Goal: Answer question/provide support: Answer question/provide support

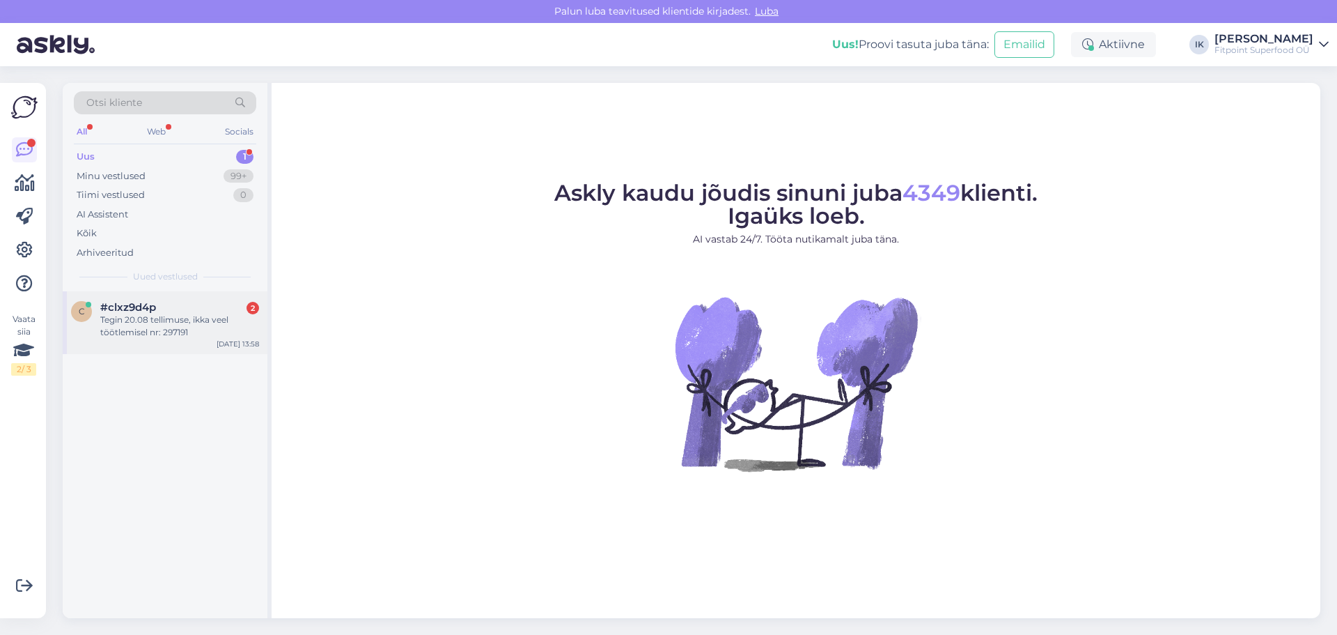
click at [181, 312] on div "#clxz9d4p 2" at bounding box center [179, 307] width 159 height 13
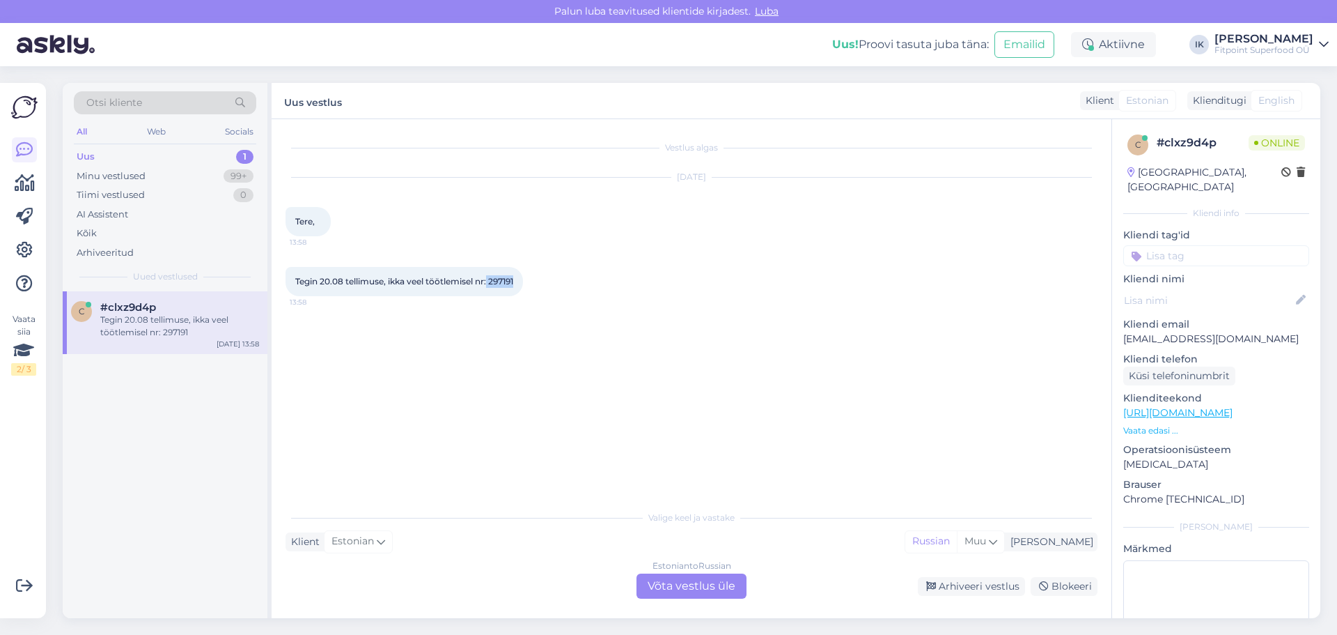
drag, startPoint x: 489, startPoint y: 281, endPoint x: 521, endPoint y: 281, distance: 32.0
click at [521, 281] on div "Tegin 20.08 tellimuse, ikka veel töötlemisel nr: 297191 13:58" at bounding box center [405, 281] width 238 height 29
copy span "297191"
click at [675, 579] on div "Estonian to Russian Võta vestlus üle" at bounding box center [692, 585] width 110 height 25
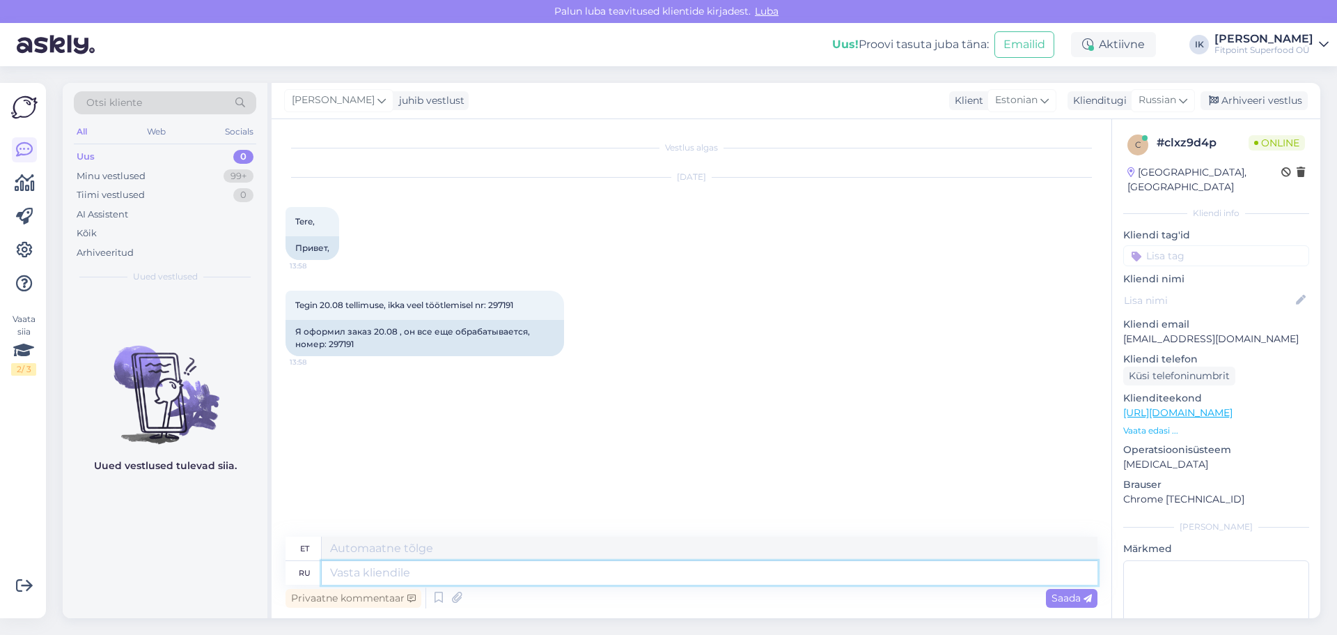
click at [605, 576] on textarea at bounding box center [710, 573] width 776 height 24
type textarea "L"
type textarea "Добрый д"
type textarea "Lahke"
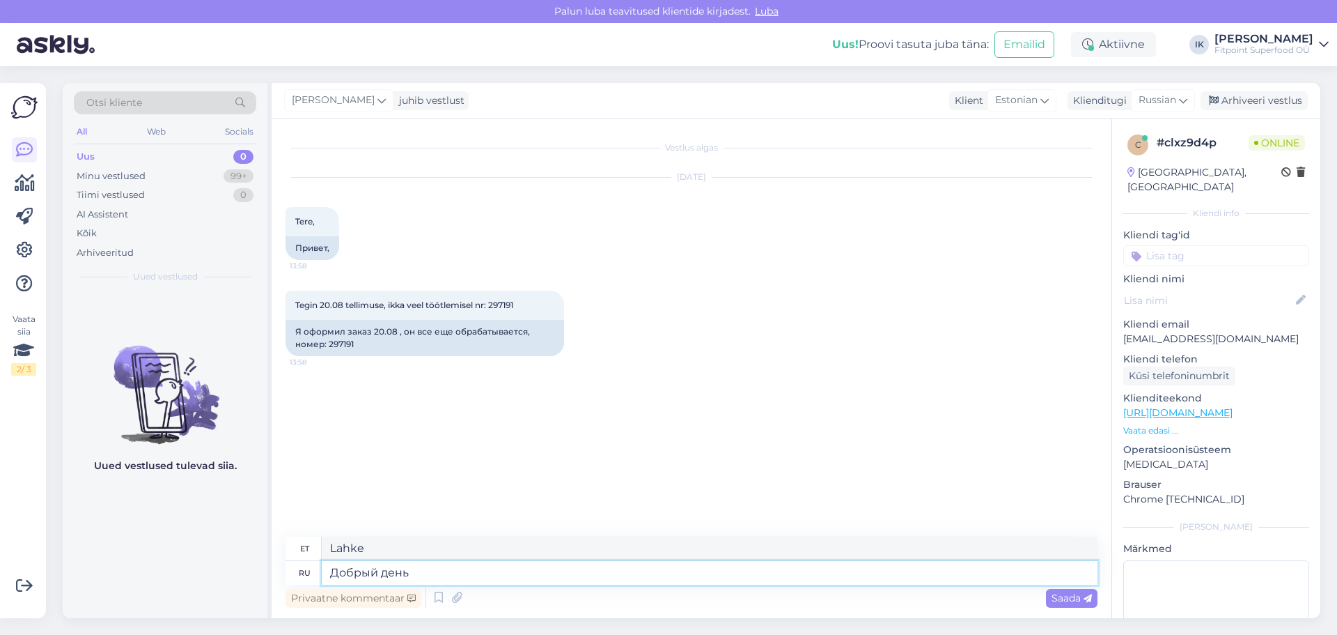
type textarea "Добрый день,"
type textarea "Tere päevast"
type textarea "Добрый день,к"
type textarea "Tere päevast, k"
type textarea "Добрый день,какоц то"
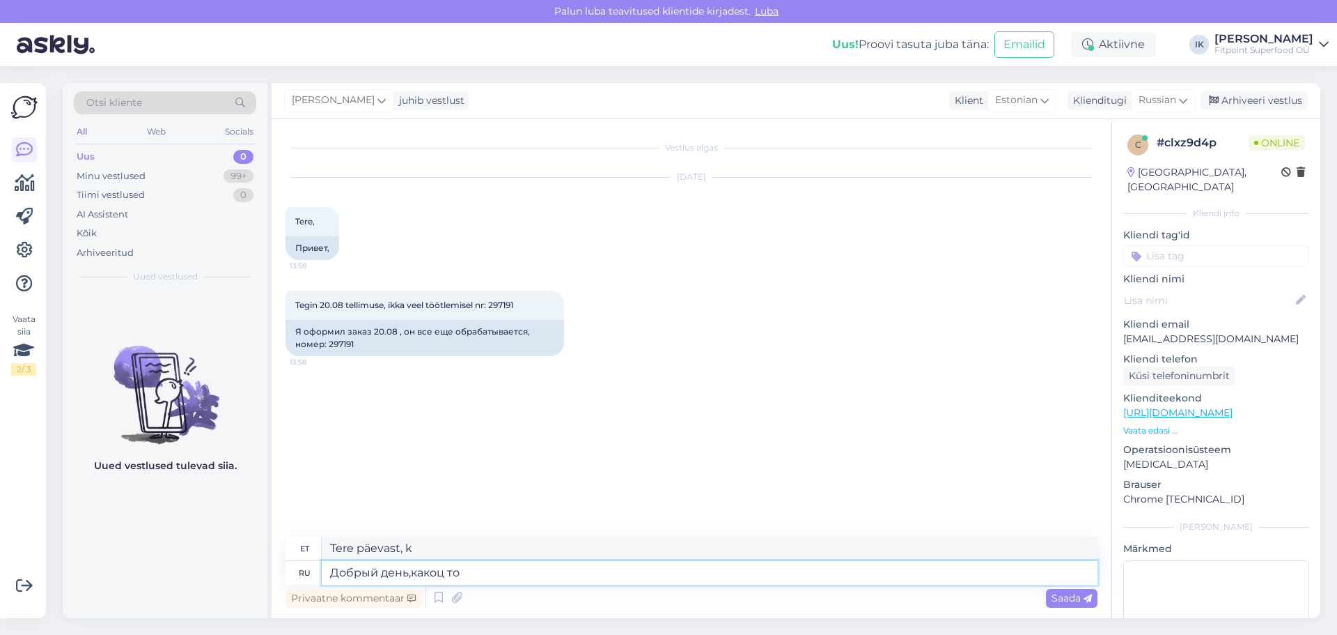
type textarea "Tere päevast, mida?"
type textarea "Добрый день,21"
type textarea "Tere päevast, 21"
type textarea "Добрый день,21 числа в"
type textarea "Tere päevast, 21."
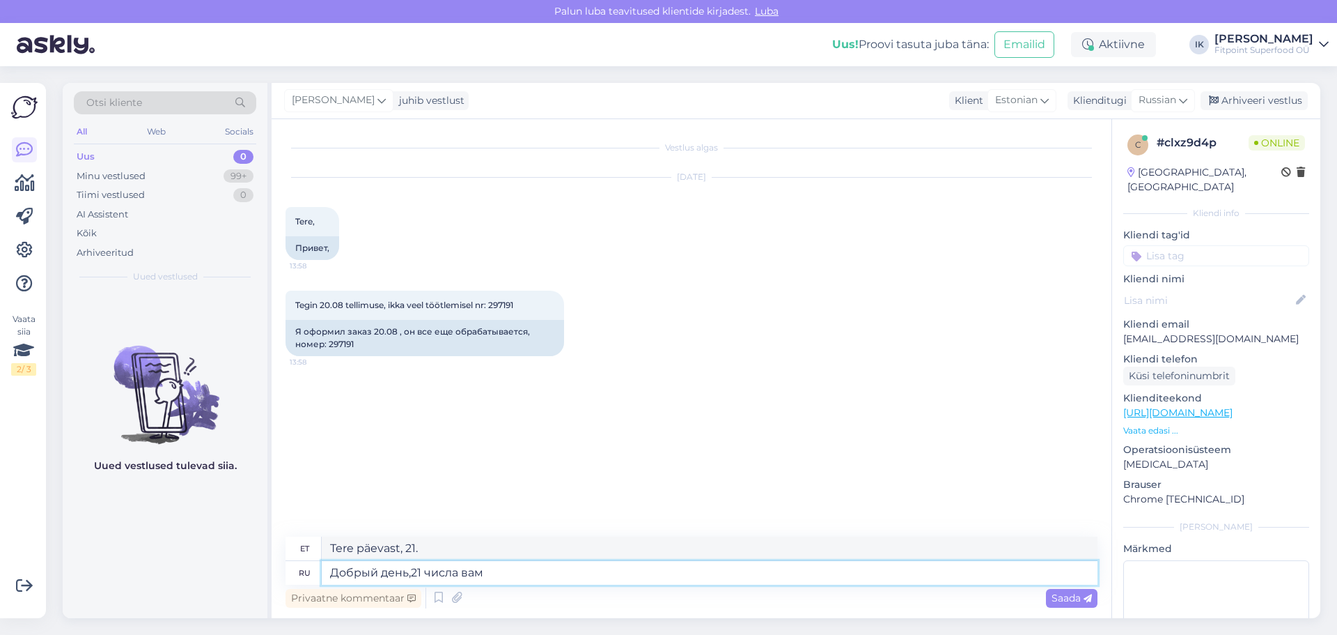
type textarea "Добрый день,21 числа вам н"
type textarea "Tere päevast, 21. kuupäev teile"
type textarea "Добрый день,21 числа вам на по"
type textarea "Tere päevast, 21. kuupäeval olete te aadressil"
type textarea "Добрый день,21 числа вам на почту б"
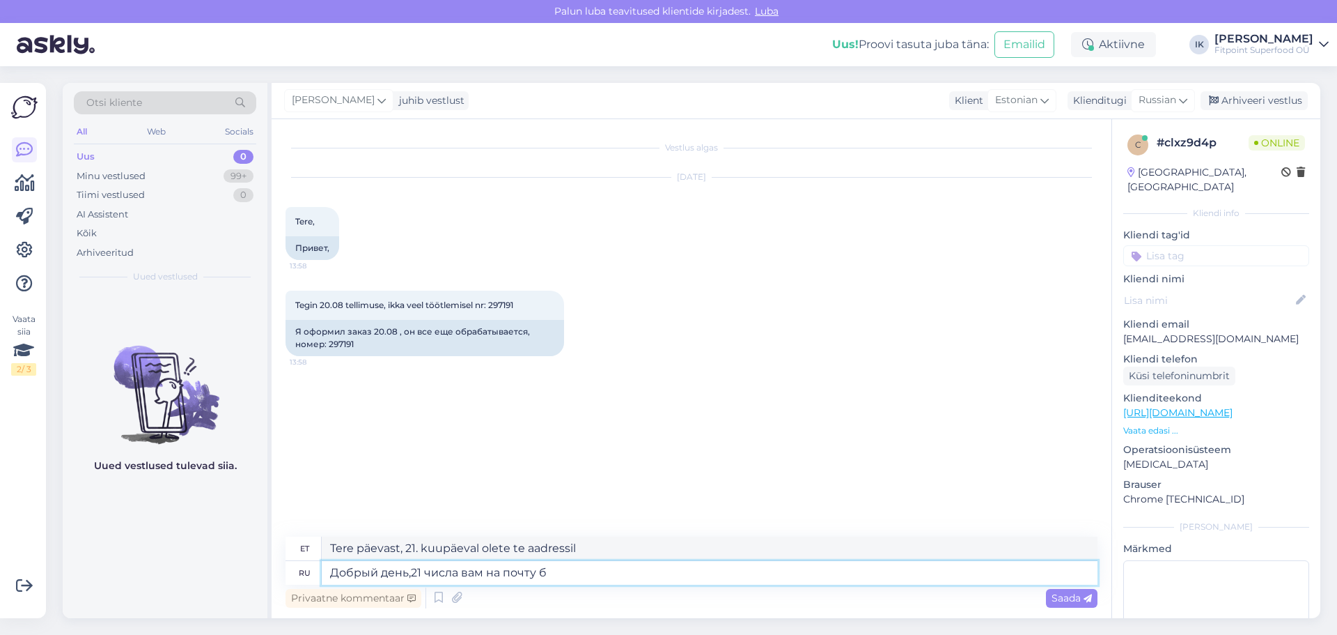
type textarea "Tere päevast, 21. kuupäeval saate e-kirja."
type textarea "Добрый день,21 числа вам на почту было отп"
type textarea "Tere päevast, sain teie e-posti aadressile teate 21."
type textarea "Добрый день,21 числа вам на почту было отправлено п"
type textarea "Tere päevast, 21. kuupäeval saadeti teie e-posti aadressile midagi."
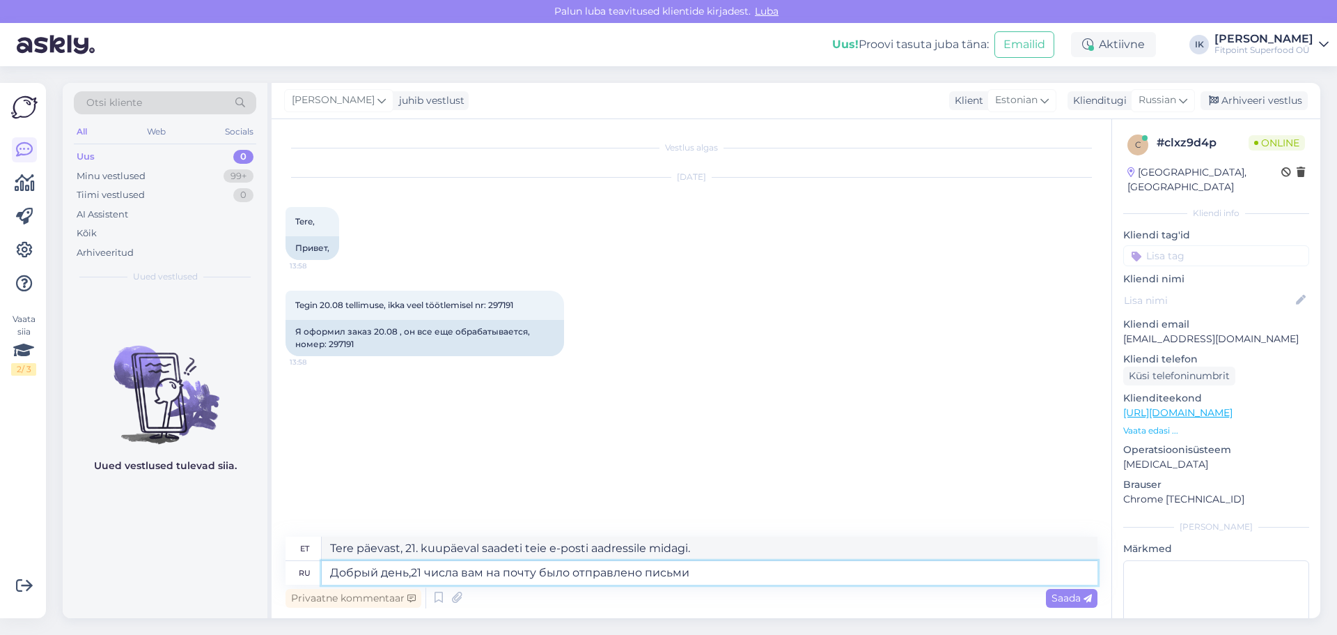
type textarea "Добрый день,21 числа вам на почту было отправлено письмио"
type textarea "Tere päevast, 21. kuupäeval saadeti teie e-posti aadressile kiri."
type textarea "Добрый день,21 числа вам на почту было отправлено письмо и"
type textarea "Tere päevast, teie e-posti aadressile saadeti kiri 21. kuupäeval."
type textarea "Добрый день,21 числа вам на почту было отправлено письмо и мы"
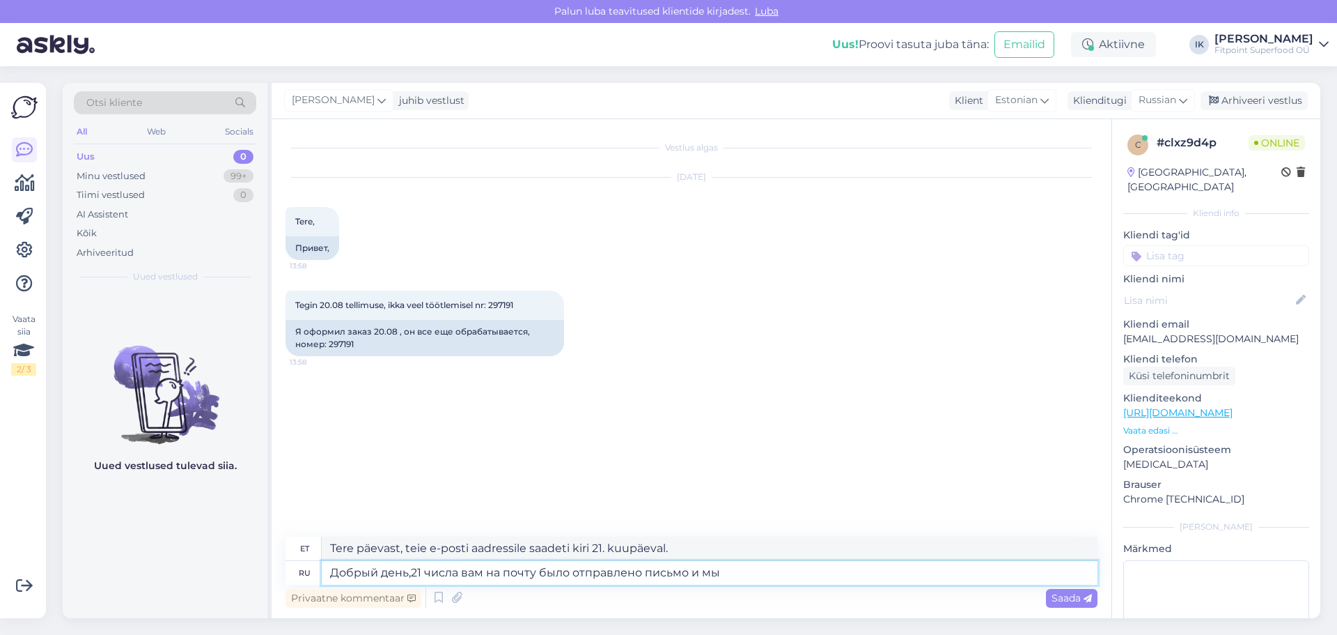
type textarea "Tere päevast, 21. kuupäeval saadeti teie e-posti aadressile kiri ja"
type textarea "Добрый день,21 числа вам на почту было отправлено письмо и мы"
type textarea "Tere päevast, 21. kuupäeval saadeti teie e-posti aadressile kiri ja me"
type textarea "Добрый день,21 числа вам на почту было отправлено письмо и мы ждем от"
type textarea "Tere päevast, teie e-posti aadressile saadeti 21. kuupäeval kiri ja me ootame s…"
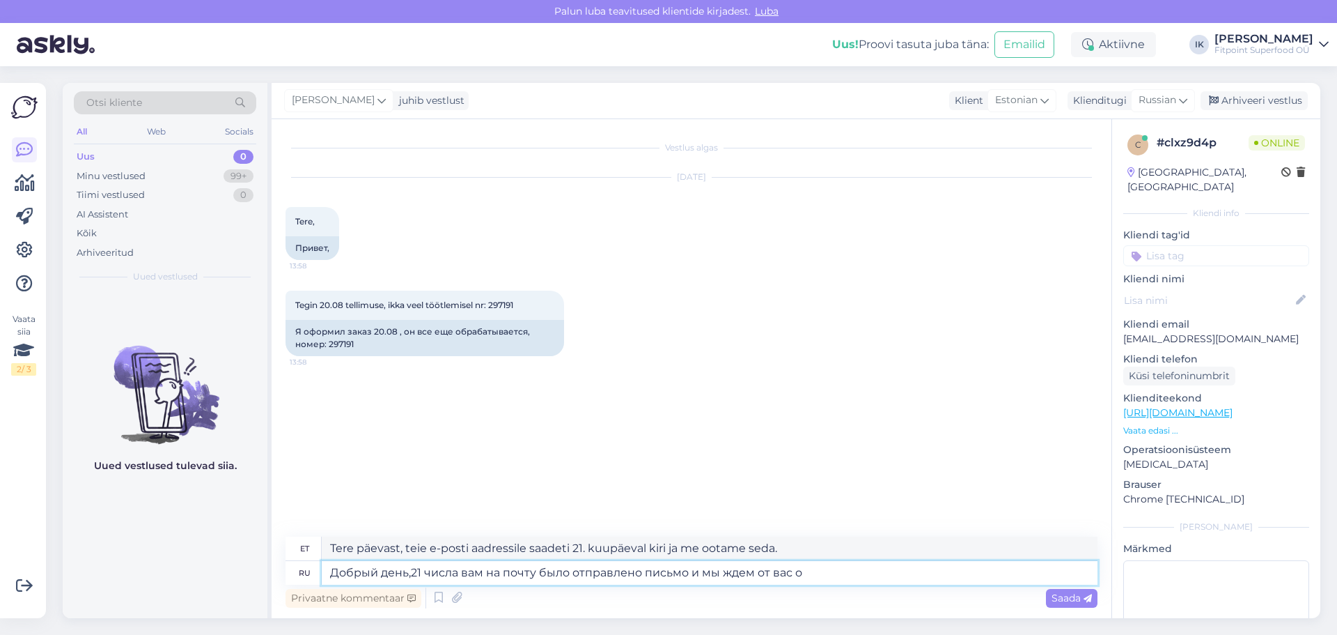
type textarea "Добрый день,21 числа вам на почту было отправлено письмо и мы ждем от вас от"
type textarea "Tere päevast, teie e-posti aadressile saadeti 21. kuupäeval kiri ja me ootame t…"
type textarea "Добрый день,21 числа вам на почту было отправлено письмо и мы ждем от вас ответа"
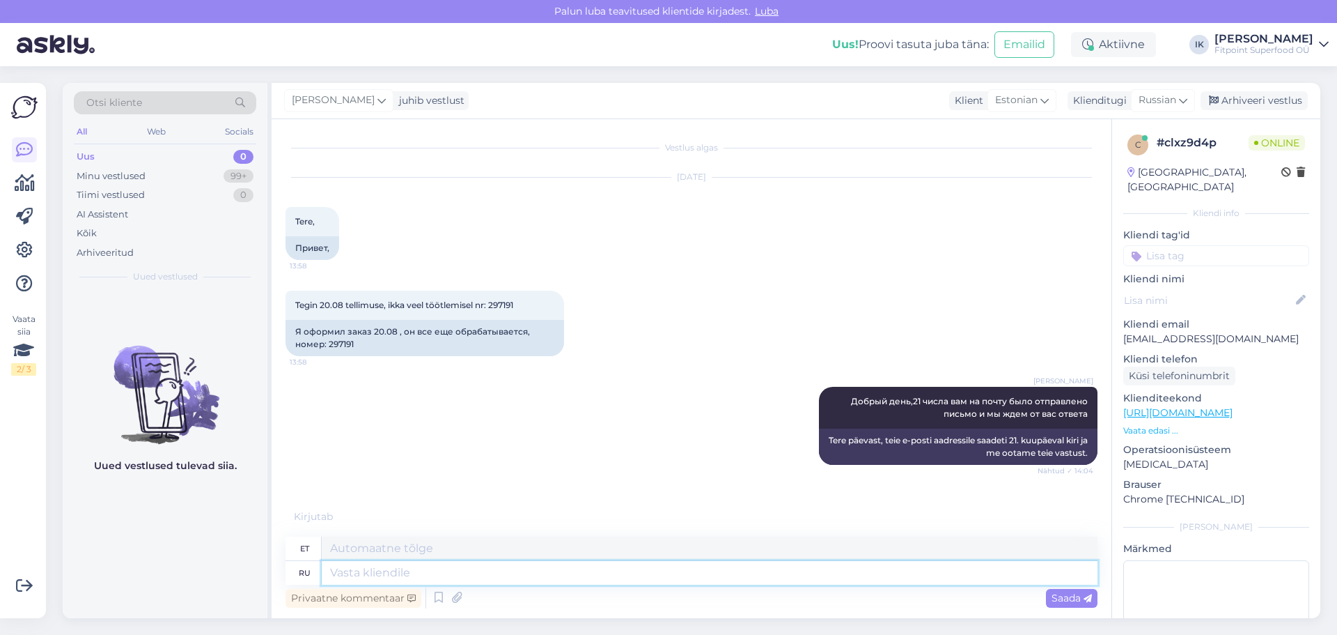
scroll to position [40, 0]
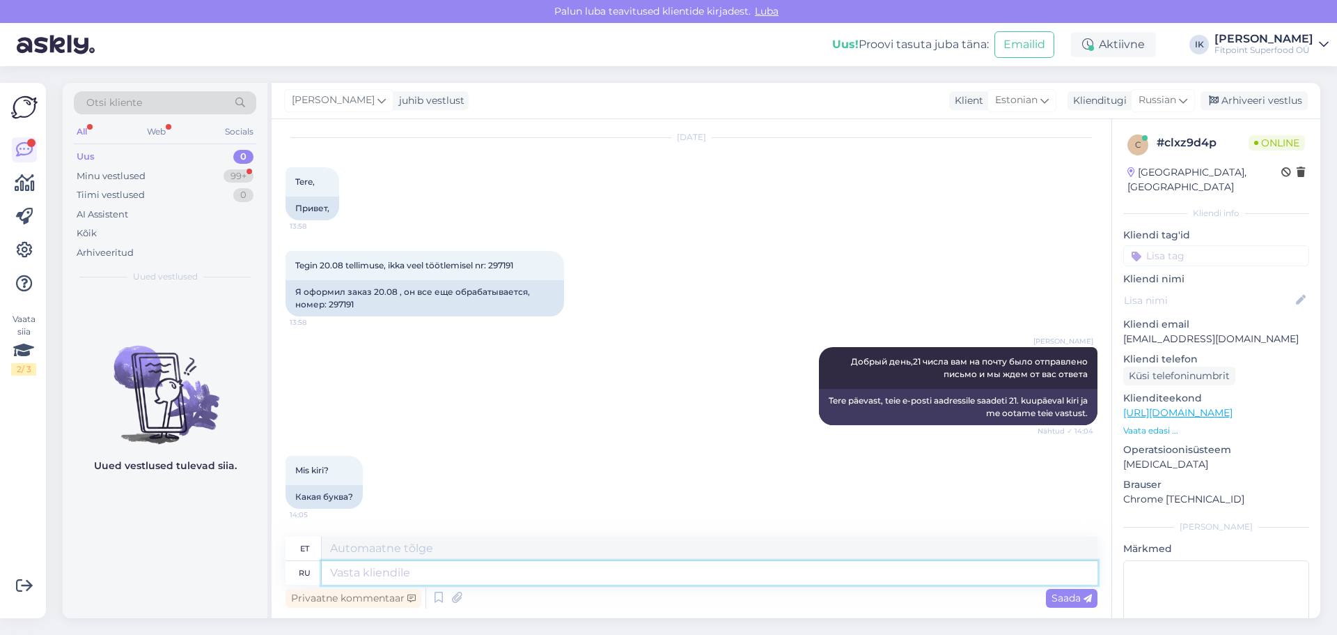
click at [456, 572] on textarea at bounding box center [710, 573] width 776 height 24
paste textarea "Arve #297191 FITPOINT.EE <fitpoint.ee@gmail.com> 21 Aug 2025, 16:20 to xlkotlx …"
type textarea "Arve #297191 FITPOINT.EE <fitpoint.ee@gmail.com> 21 Aug 2025, 16:20 to xlkotlx …"
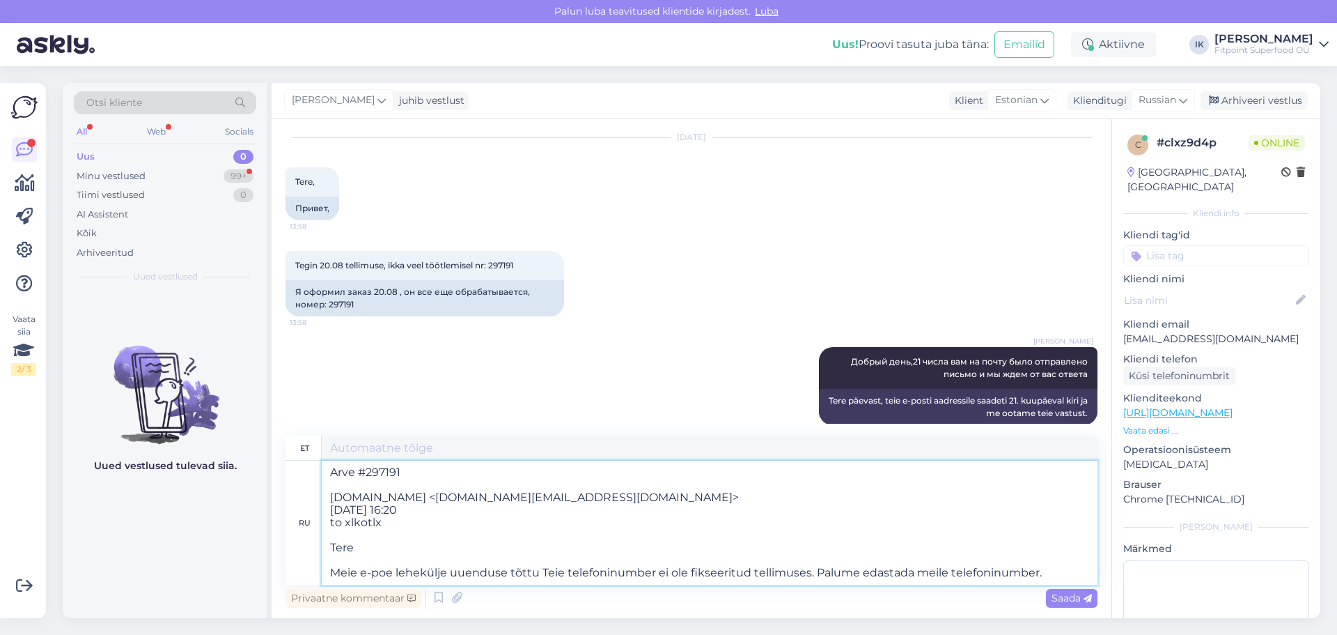
scroll to position [54, 0]
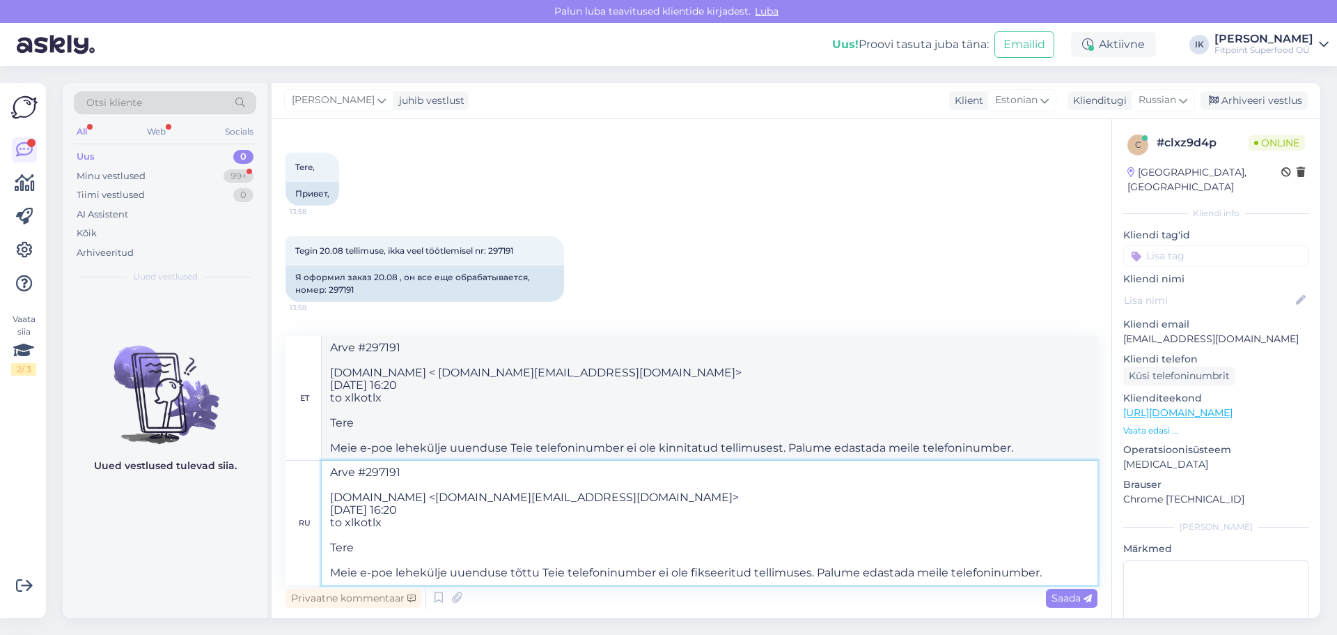
type textarea "Arve #297191 FITPOINT.EE < fitpoint.ee@gmail.com> 21 Aug 2025, 16:20 to xlkotlx…"
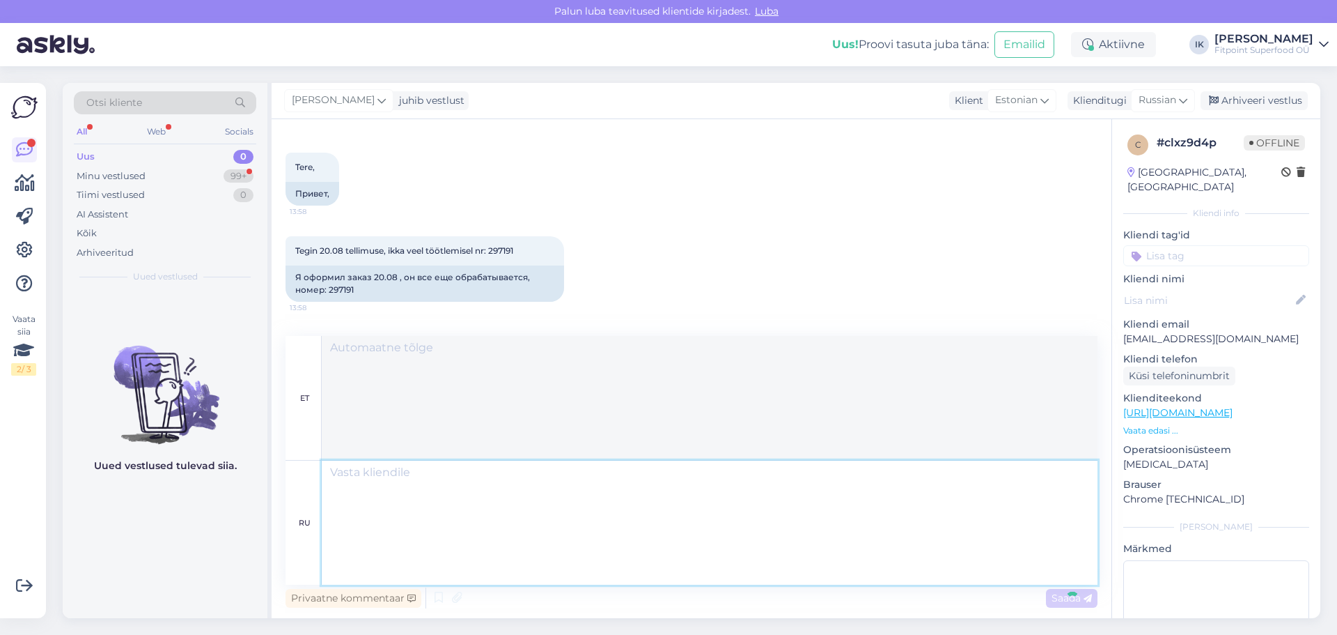
scroll to position [374, 0]
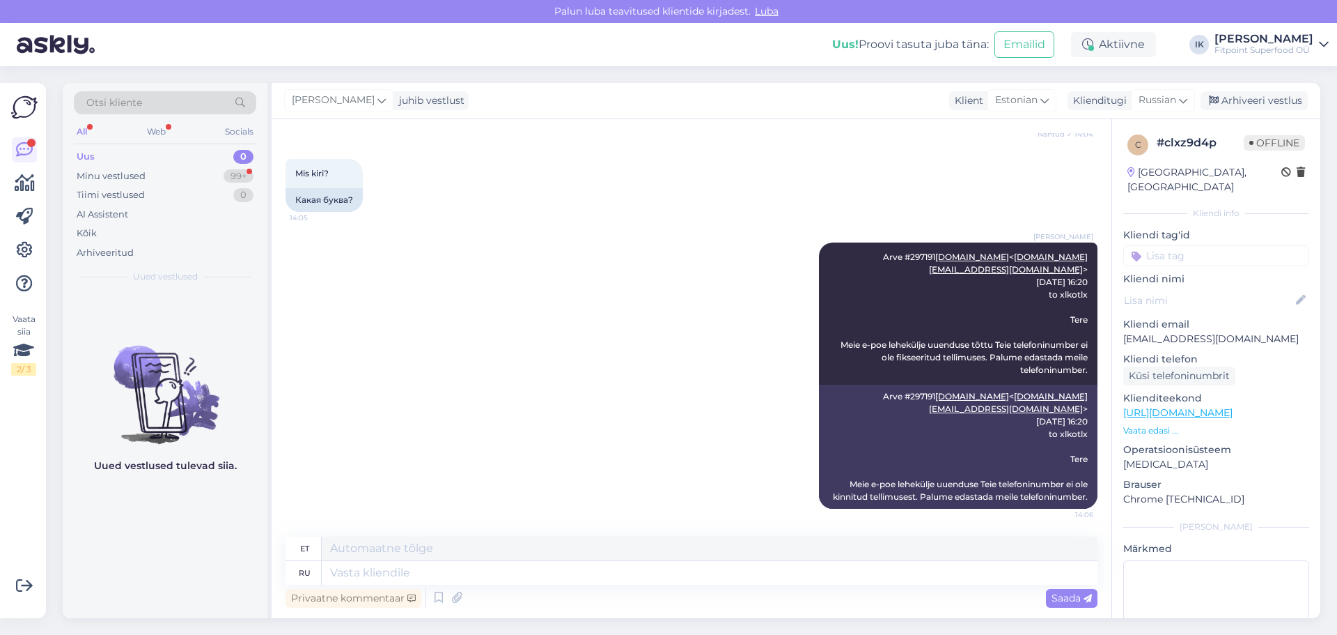
click at [584, 421] on div "Ilja Koivanen Arve #297191 FITPOINT.EE < fitpoint.ee@gmail.com > 21 Aug 2025, 1…" at bounding box center [692, 375] width 812 height 297
click at [522, 574] on textarea at bounding box center [710, 573] width 776 height 24
type textarea "Проверьте п"
type textarea "Vaata järele"
type textarea "Проверьте папку сп"
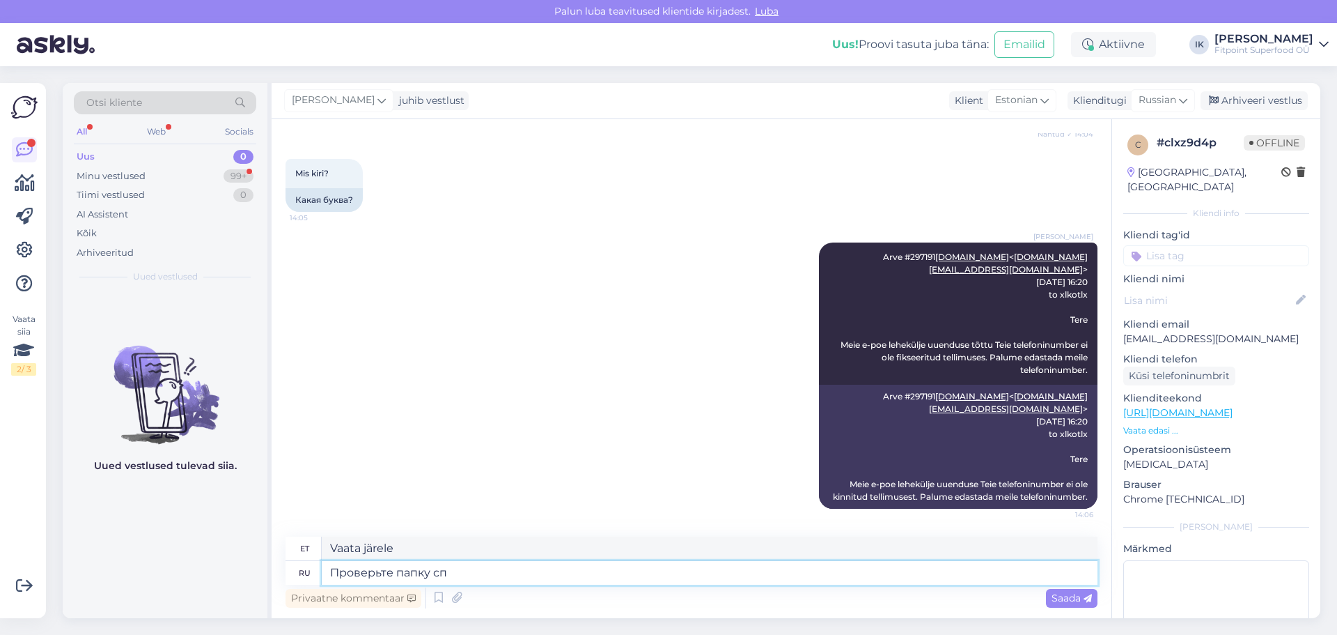
type textarea "Kontrollige kausta"
type textarea "Проверьте папку спам,если н"
type textarea "Kontrollige oma rämpsposti kausta, kui"
type textarea "Проверьте папку спам,если не мо"
type textarea "Kontrolli oma rämpsposti kausta, kui mitte"
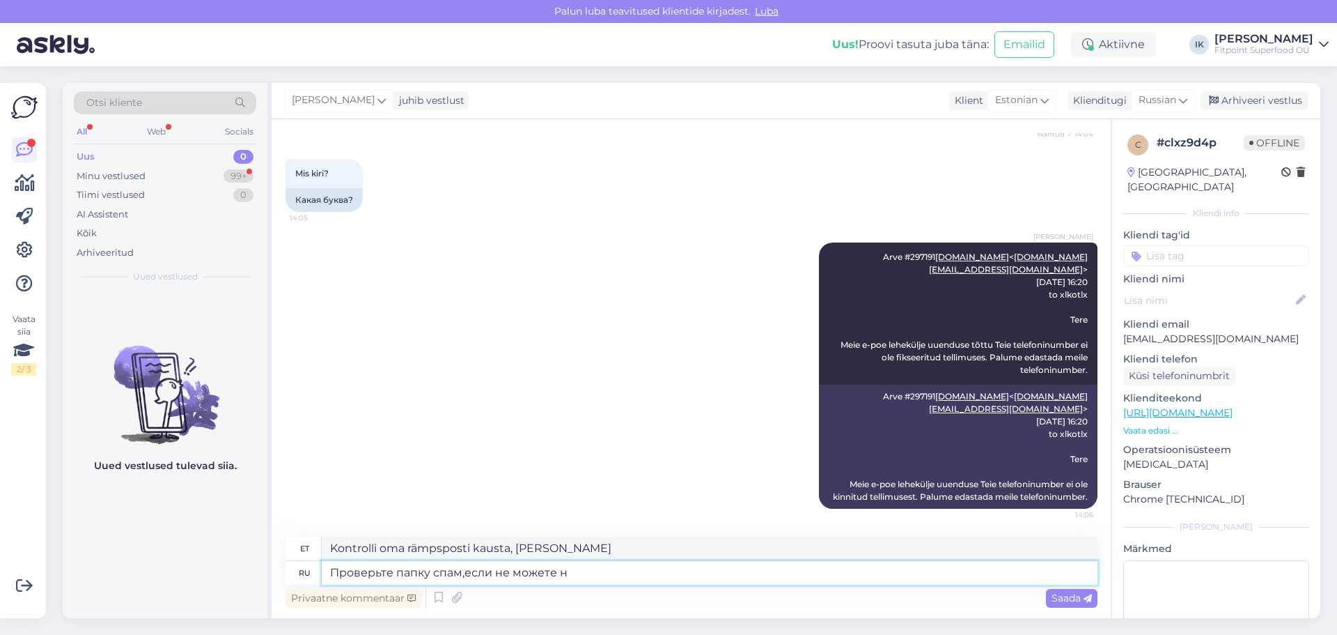
type textarea "Проверьте папку спам,если не можете на"
type textarea "Kui see ei õnnestu, kontrollige oma rämpsposti kausta."
type textarea "Проверьте папку спам,если не можете найти его"
type textarea "Kui te seda ei leia, kontrollige oma rämpsposti kausta."
type textarea "Проверьте папку спам,если не можете найти его в"
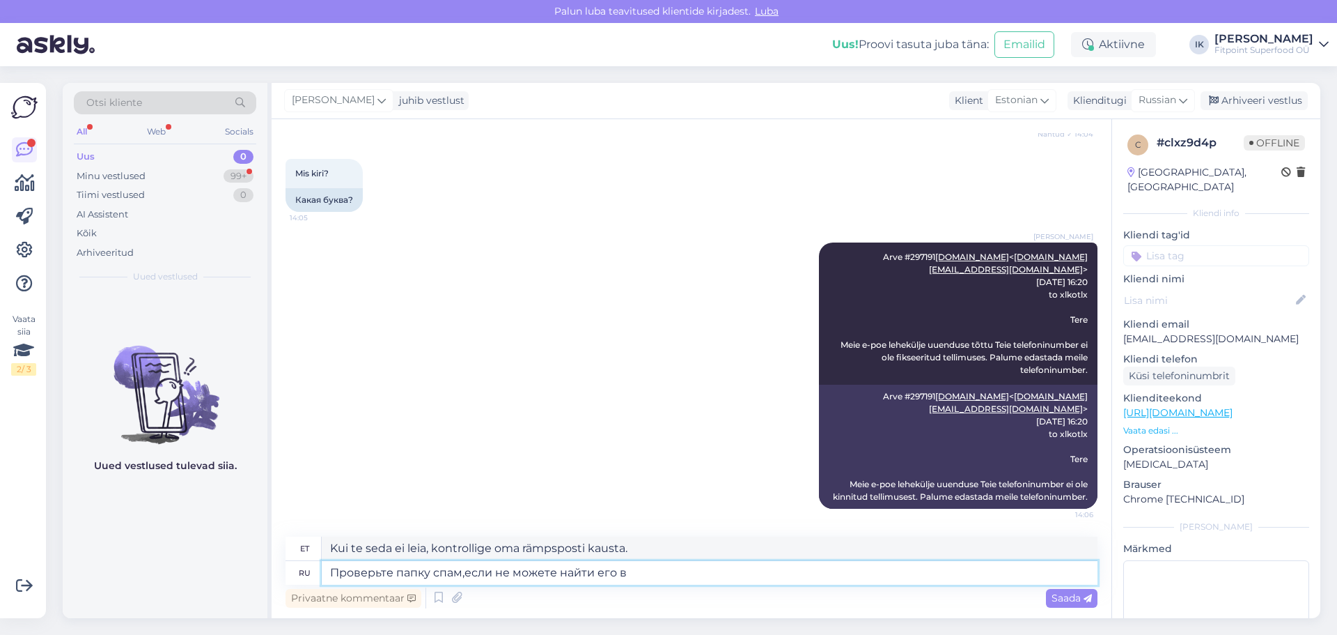
type textarea "Kui te seda sealt ei leia, kontrollige oma rämpsposti kausta."
type textarea "Проверьте папку спам,если не можете найти его во входящи"
type textarea "Kui te seda oma postkastist ei leia, kontrollige oma rämpsposti kausta."
type textarea "Проверьте папку спам,если не можете найти его во входящих и отв"
type textarea "Kui te seda oma postkastist ei leia, kontrollige oma rämpsposti kausta ja"
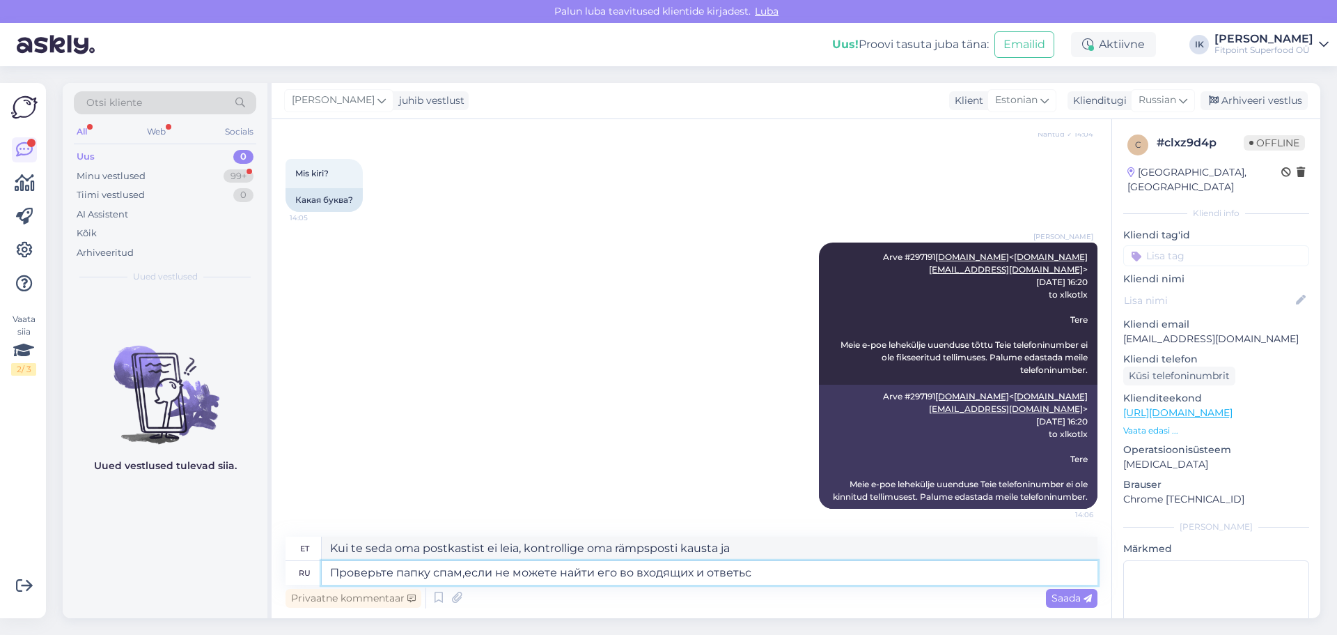
type textarea "Проверьте папку спам,если не можете найти его во входящих и ответь"
type textarea "Kui te seda oma postkastist ei leia, kontrollige oma rämpsposti kausta ja vasta…"
type textarea "Проверьте папку спам,если не можете найти его во входящих и ответьте по поч"
type textarea "Kui te seda oma postkastist ei leia, kontrollige oma rämpsposti kausta ja vasta…"
type textarea "Проверьте папку спам,если не можете найти его во входящих и ответьте по почте на"
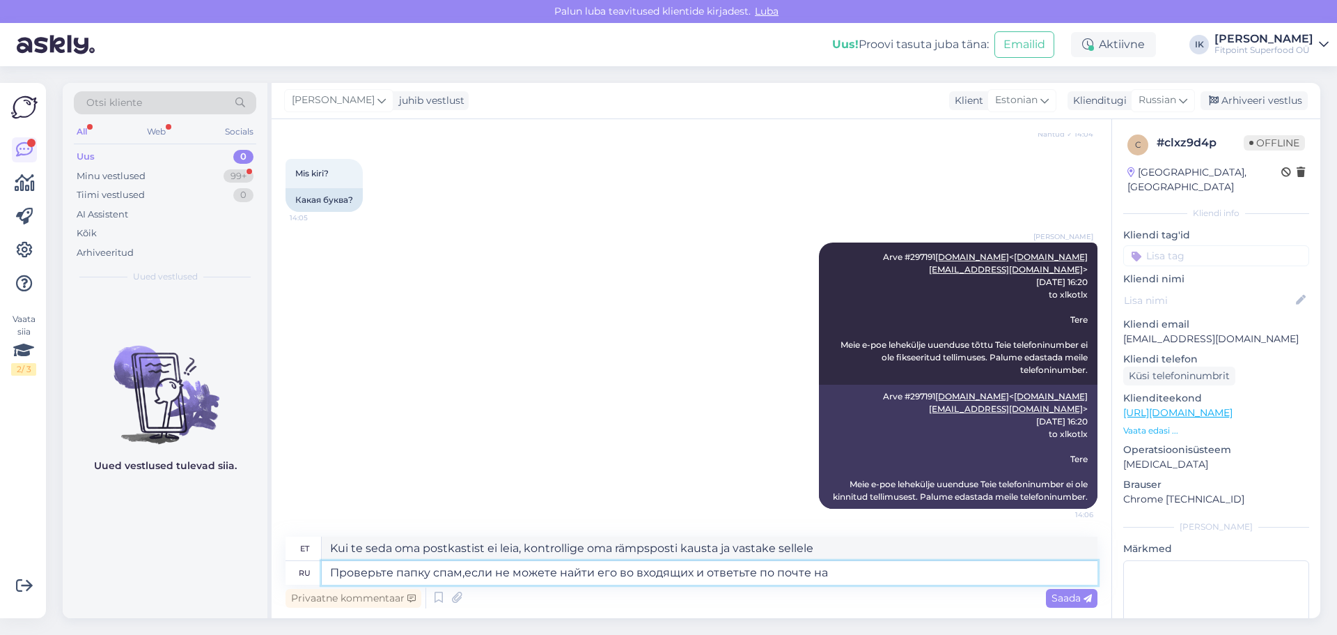
type textarea "Kui te seda oma postkastist ei leia, kontrollige oma rämpsposti kausta ja vasta…"
type textarea "Проверьте папку спам,если не можете найти его во входящих и ответьте по почте н…"
type textarea "Kui te seda oma postkastist ei leia, kontrollige oma rämpsposti kausta ja vasta…"
type textarea "Проверьте папку спам,если не можете найти его во входящих и ответьте по почте н…"
type textarea "Kui te seda oma postkastist ei leia, kontrollige oma rämpsposti kausta ja vasta…"
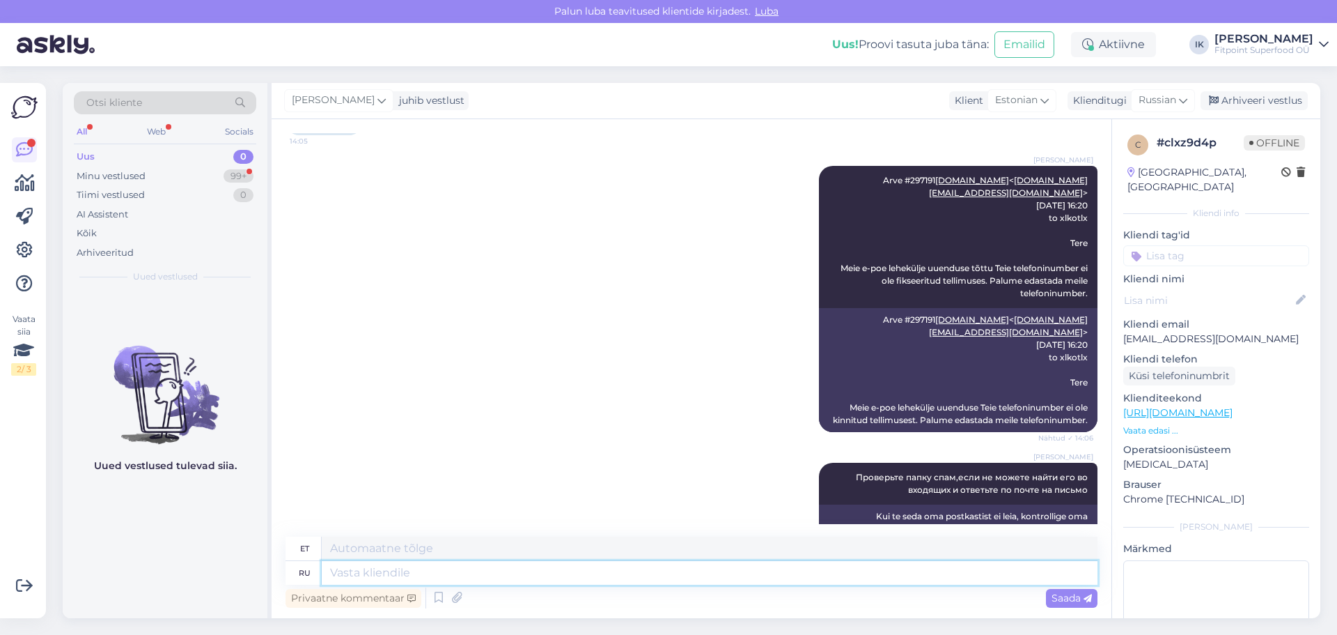
scroll to position [483, 0]
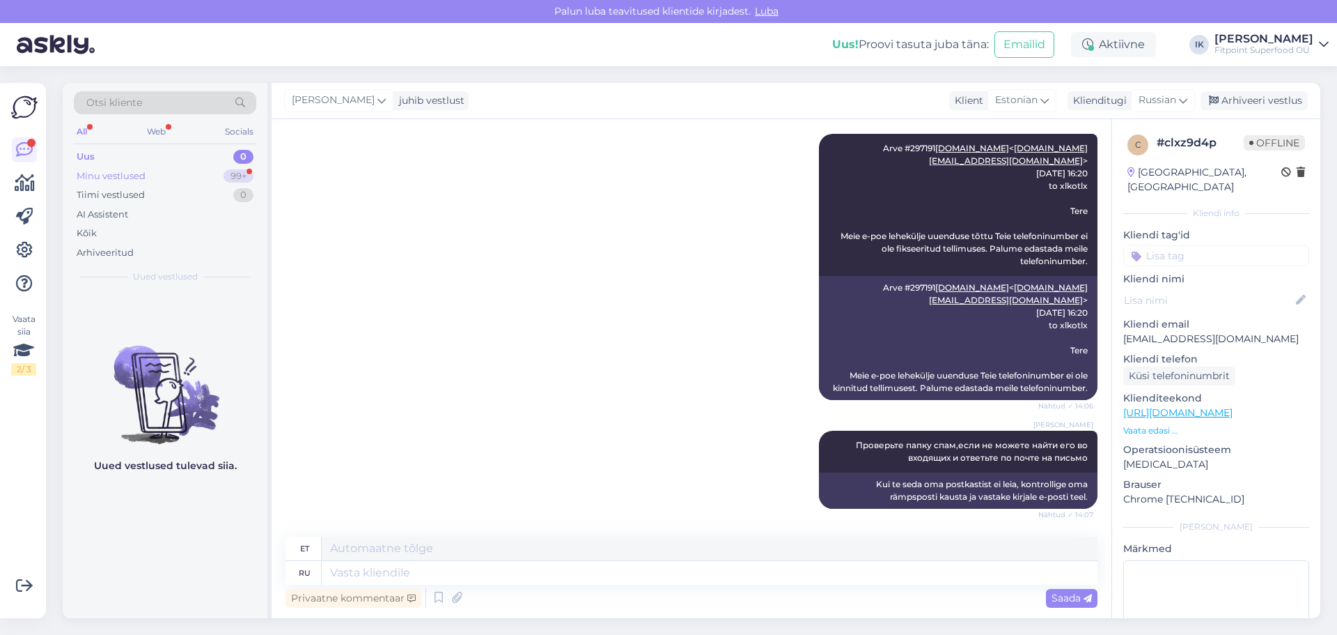
click at [125, 172] on div "Minu vestlused" at bounding box center [111, 176] width 69 height 14
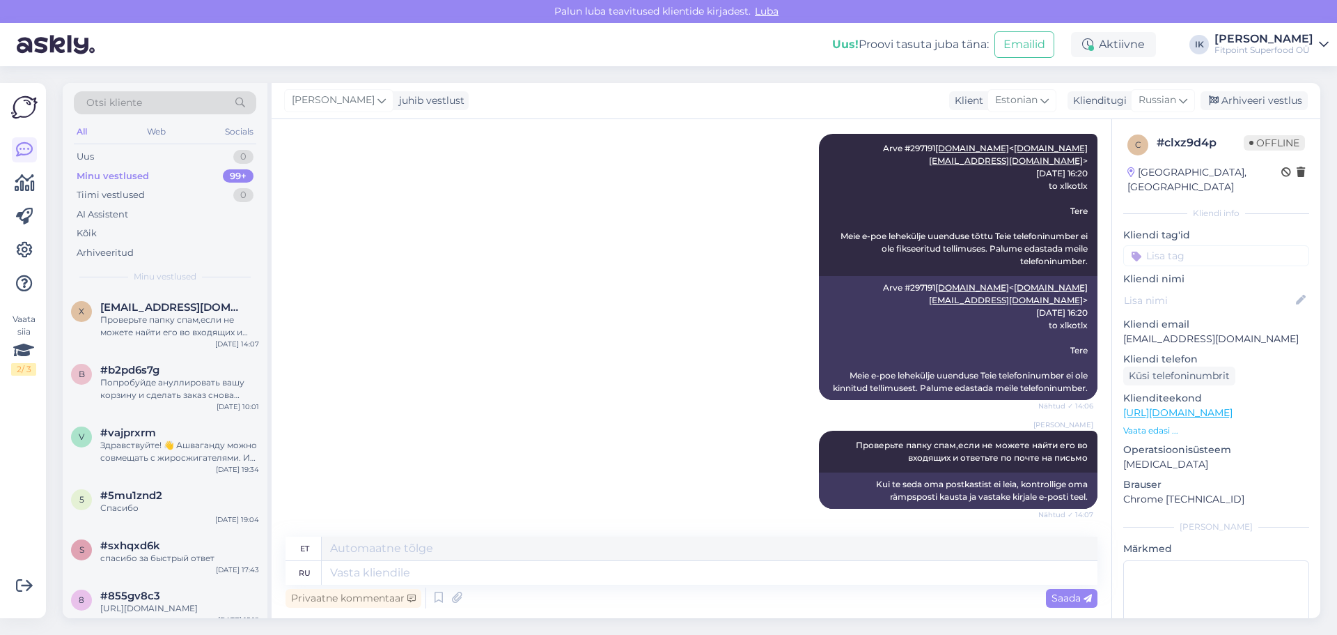
click at [568, 398] on div "Ilja Koivanen Arve #297191 FITPOINT.EE < fitpoint.ee@gmail.com > 21 Aug 2025, 1…" at bounding box center [692, 266] width 812 height 297
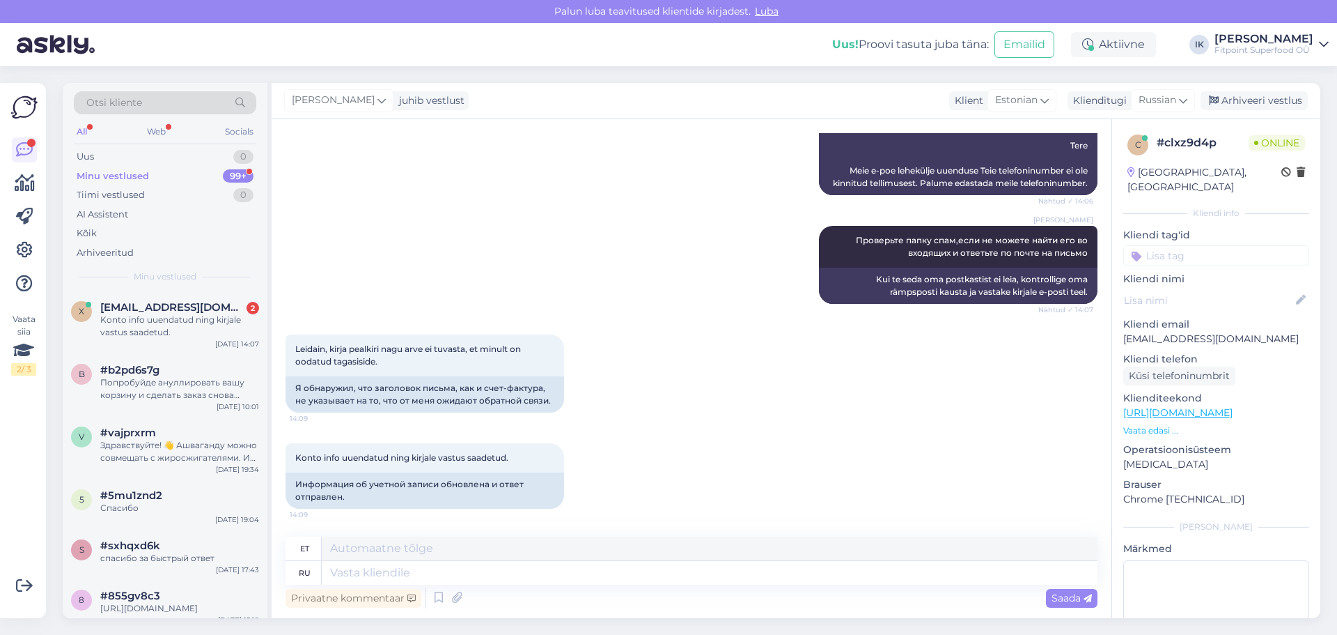
scroll to position [771, 0]
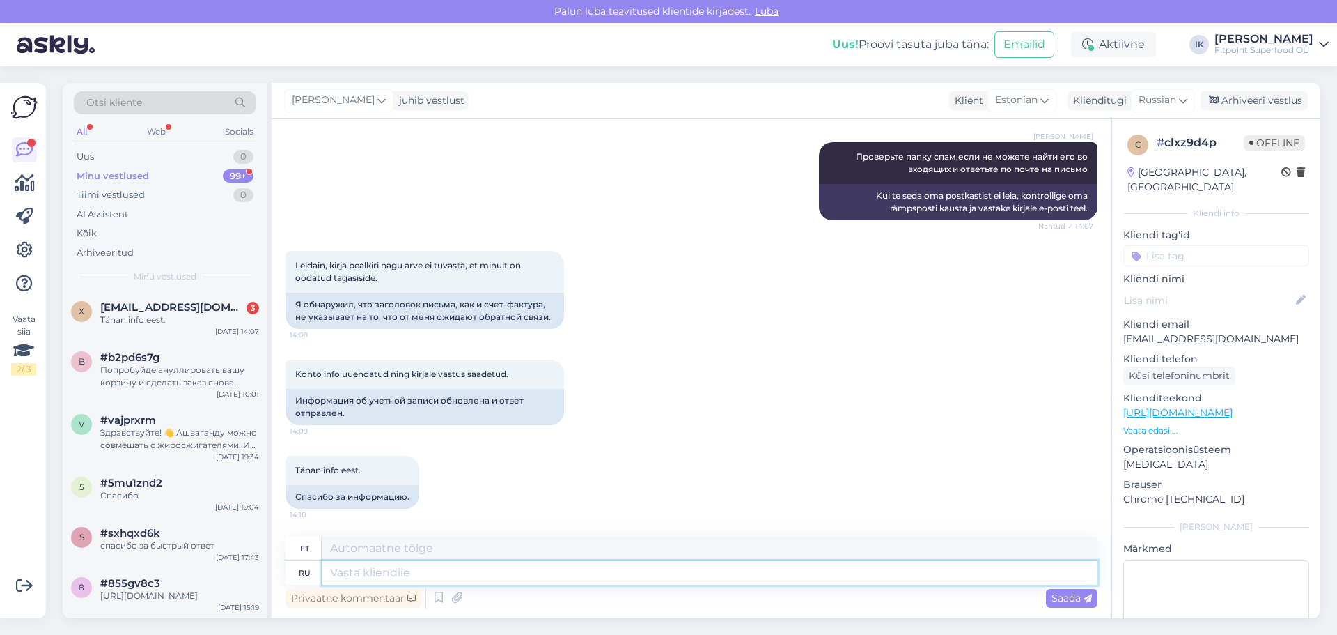
click at [440, 575] on textarea at bounding box center [710, 573] width 776 height 24
type textarea "Види"
type textarea "Sisse"
type textarea "Видим в"
type textarea "Me näeme"
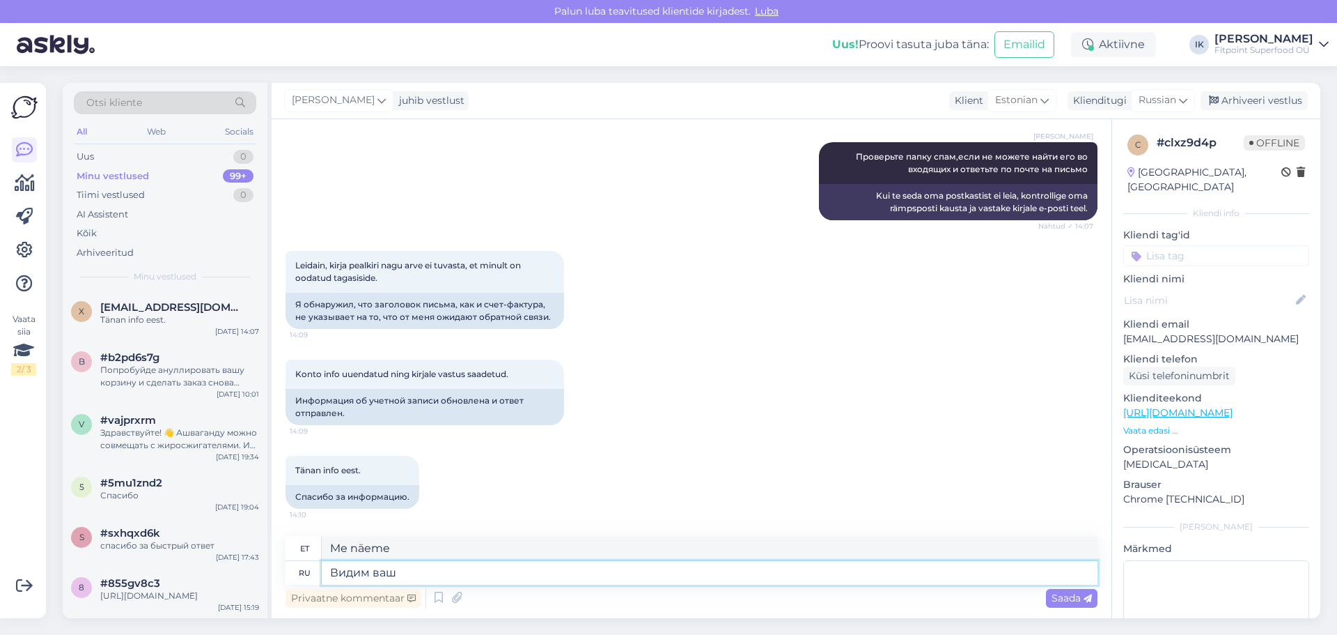
type textarea "Видим ваш"
type textarea "Me näeme sinu oma"
type textarea "Видим ваш ответт и"
type textarea "Me näeme teie vastust"
type textarea "Видим ваш ответт и"
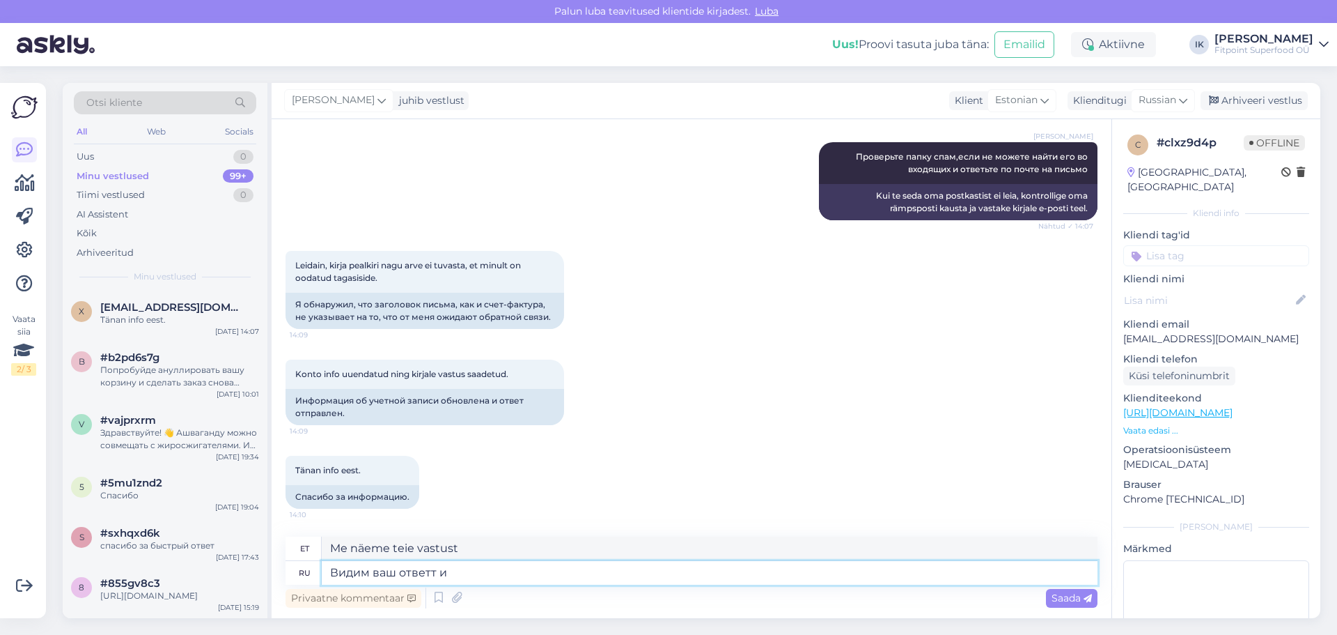
type textarea "Me näeme teie vastust ja"
type textarea "Видим ваш ответт и в понедельник ва"
type textarea "Näeme teie vastust ka esmaspäeval."
type textarea "Видим ваш ответт и в понедельник ваш з"
type textarea "Me näeme teie vastust ja esmaspäeval teie oma"
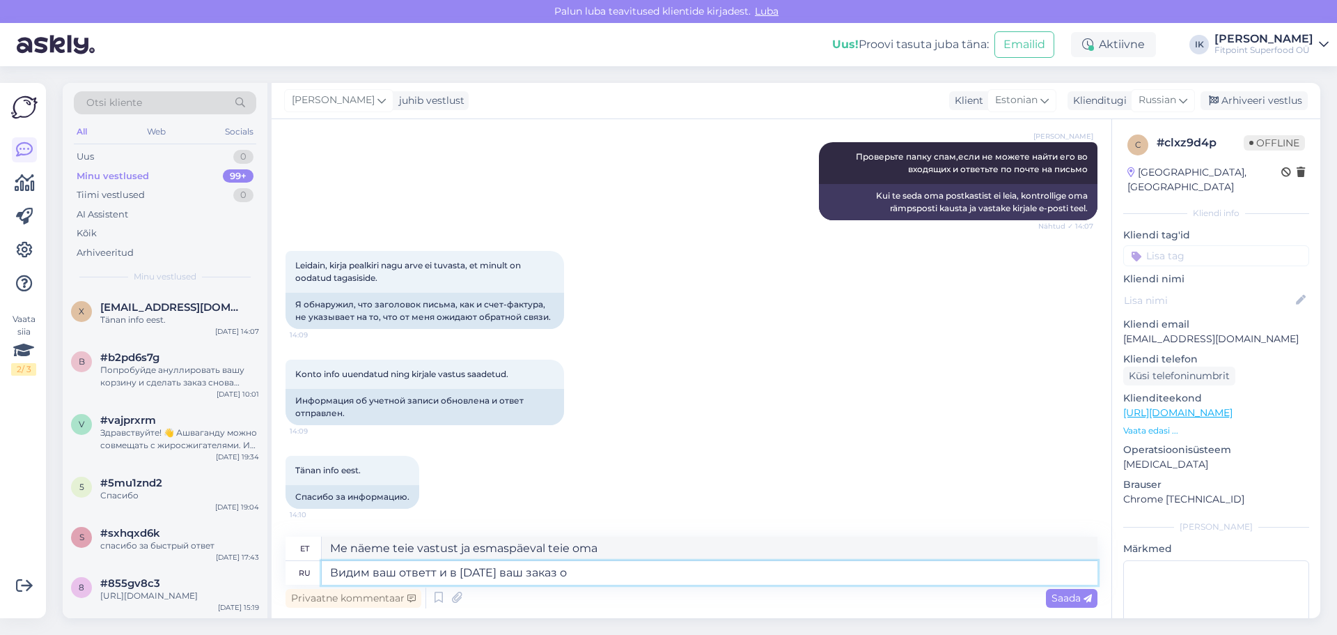
type textarea "Видим ваш ответт и в понедельник ваш заказ от"
type textarea "Näeme teie vastust ja tellimust esmaspäeval."
type textarea "Видим ваш ответт и в понедельник ваш заказ отправят"
type textarea "Näeme teie vastust ja teie tellimus saadetakse esmaspäeval teele."
click at [435, 575] on textarea "Видим ваш ответт и в понедельник ваш заказ отправят" at bounding box center [710, 573] width 776 height 24
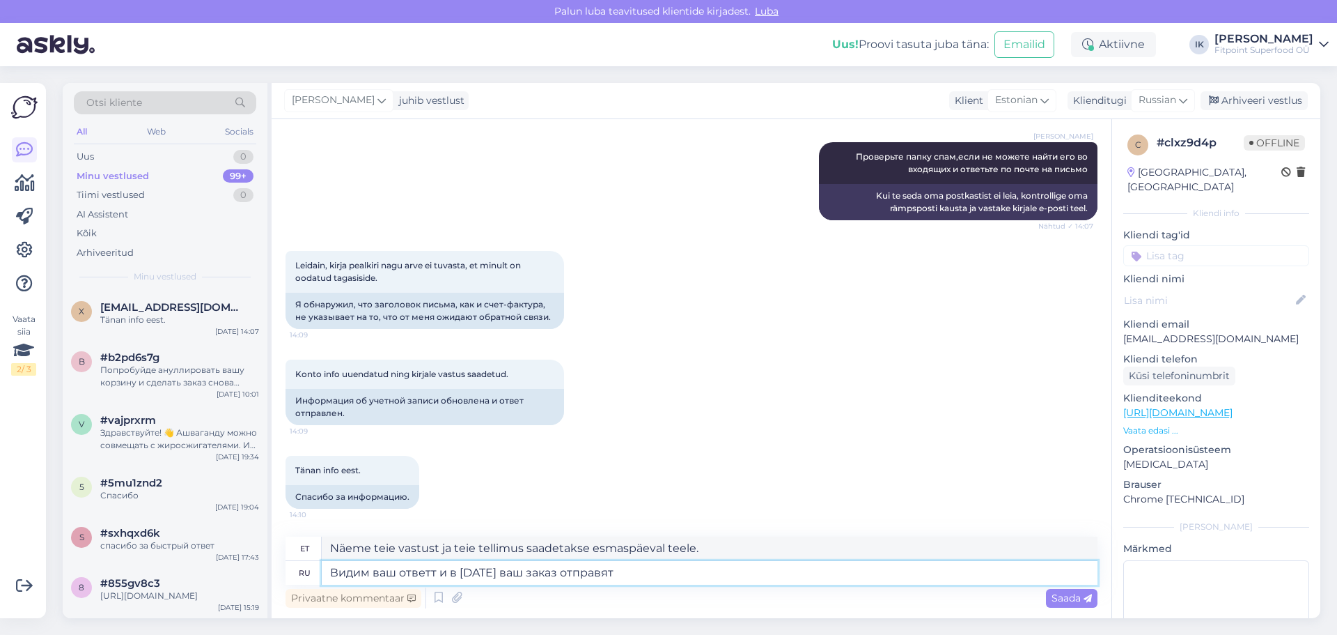
type textarea "Видим ваш ответ и в понедельник ваш заказ отправят"
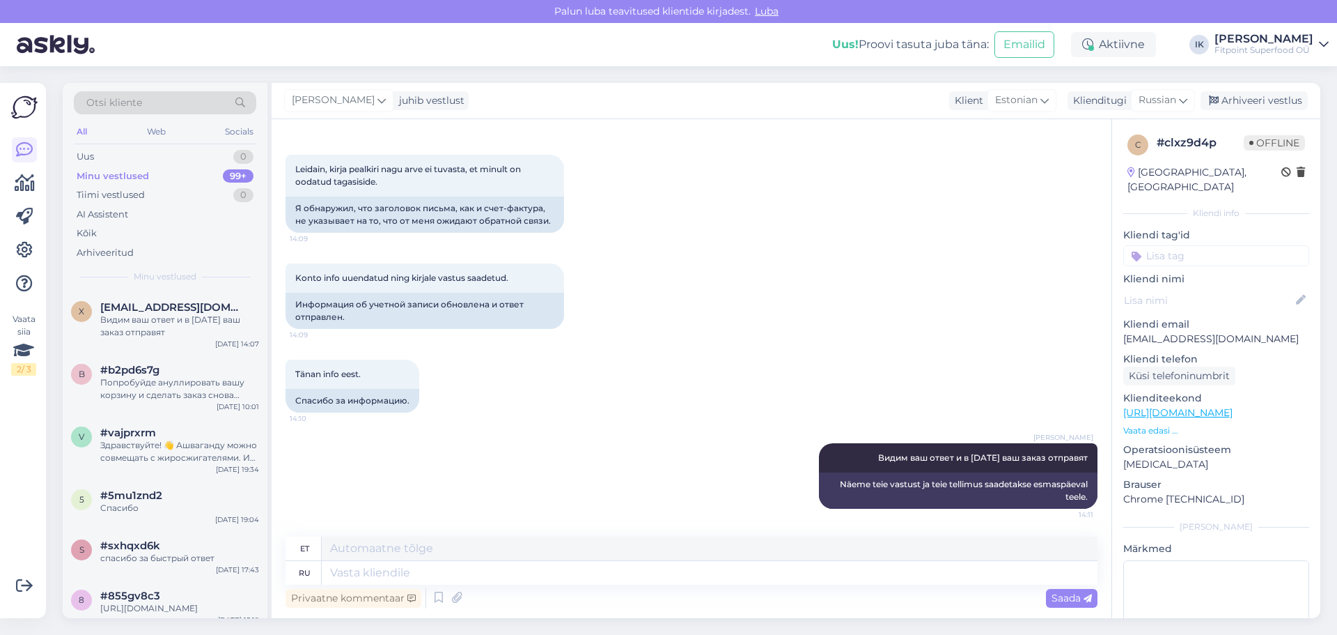
click at [780, 418] on div "Tänan info eest. 14:10 Спасибо за информацию." at bounding box center [692, 386] width 812 height 84
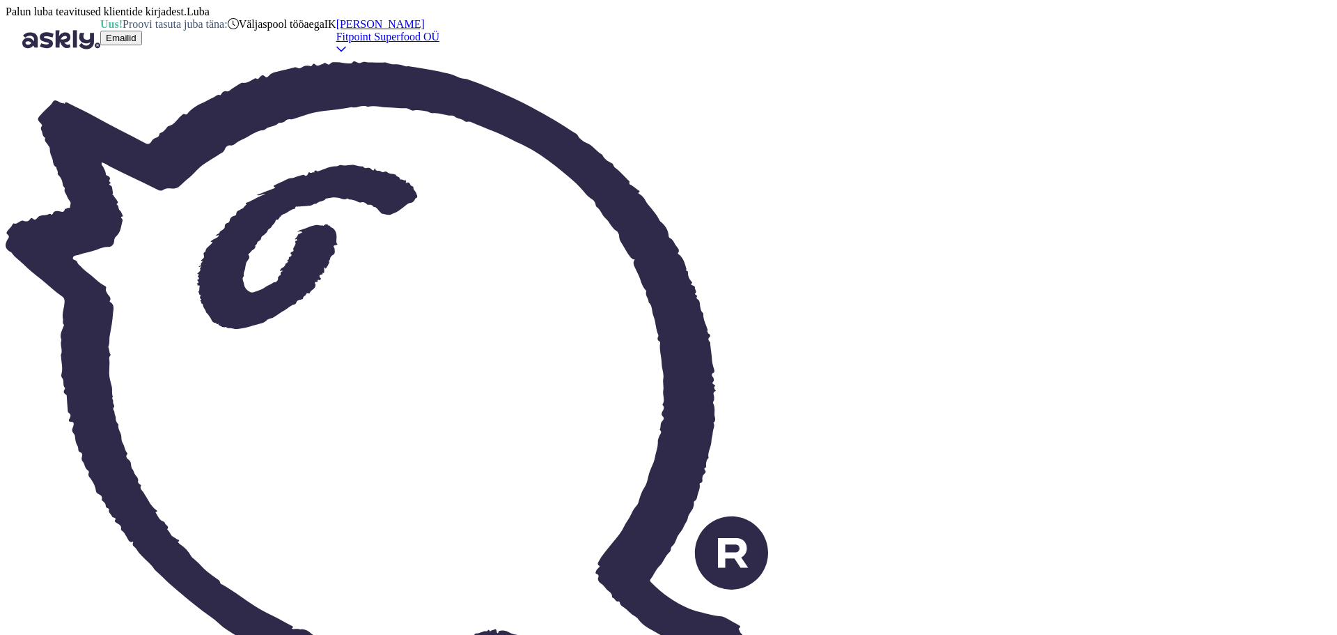
type textarea "Plhgfdc"
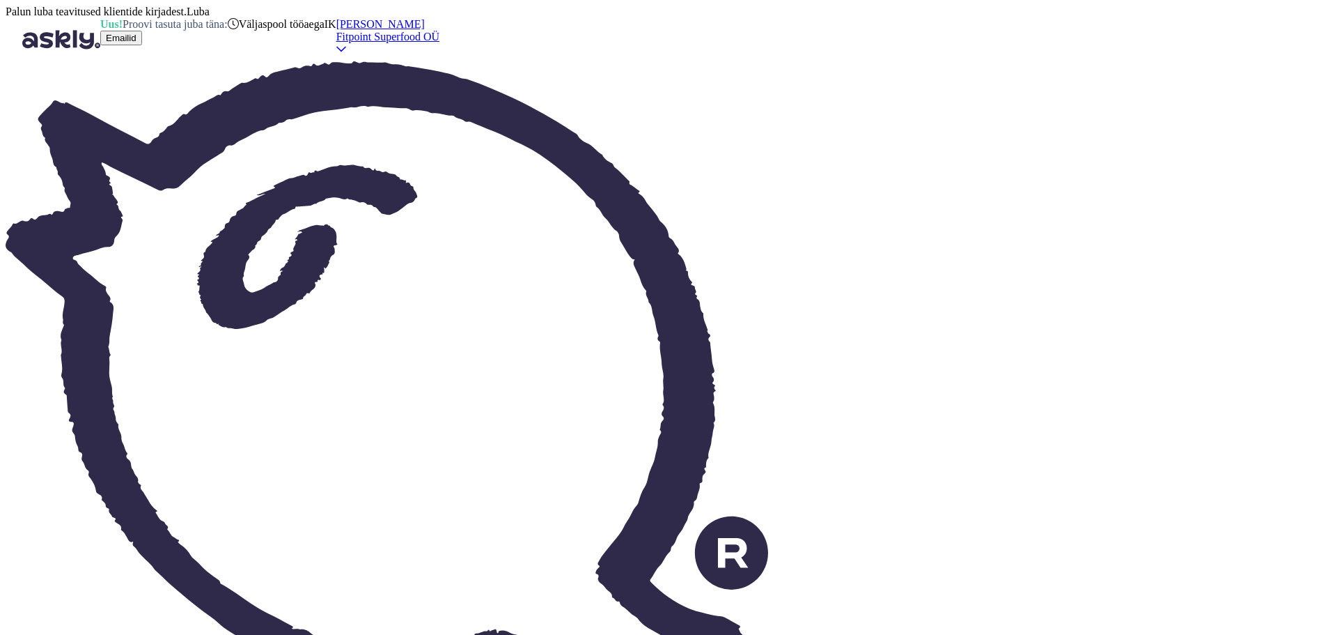
type textarea "P"
type textarea "Plhfdcndeqn"
type textarea "Plhfdcndeqnt"
type textarea "P"
type textarea "Зд"
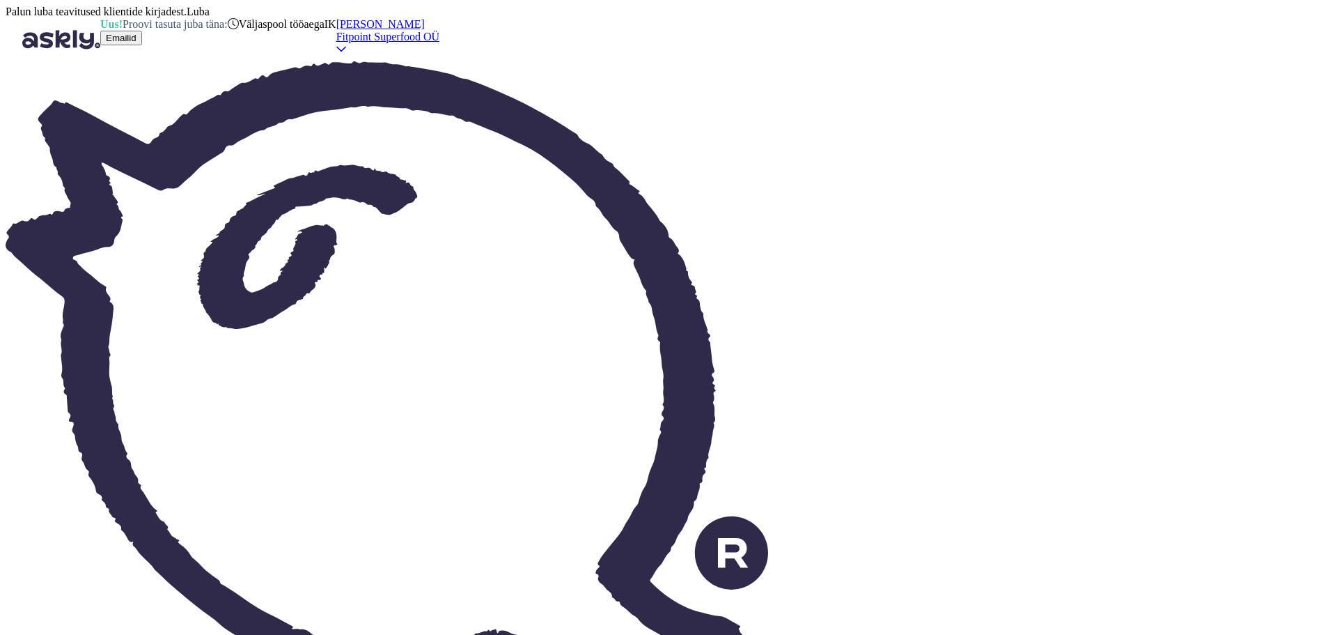
type textarea "Z"
type textarea "Здравтсвуйте"
type textarea "Hello"
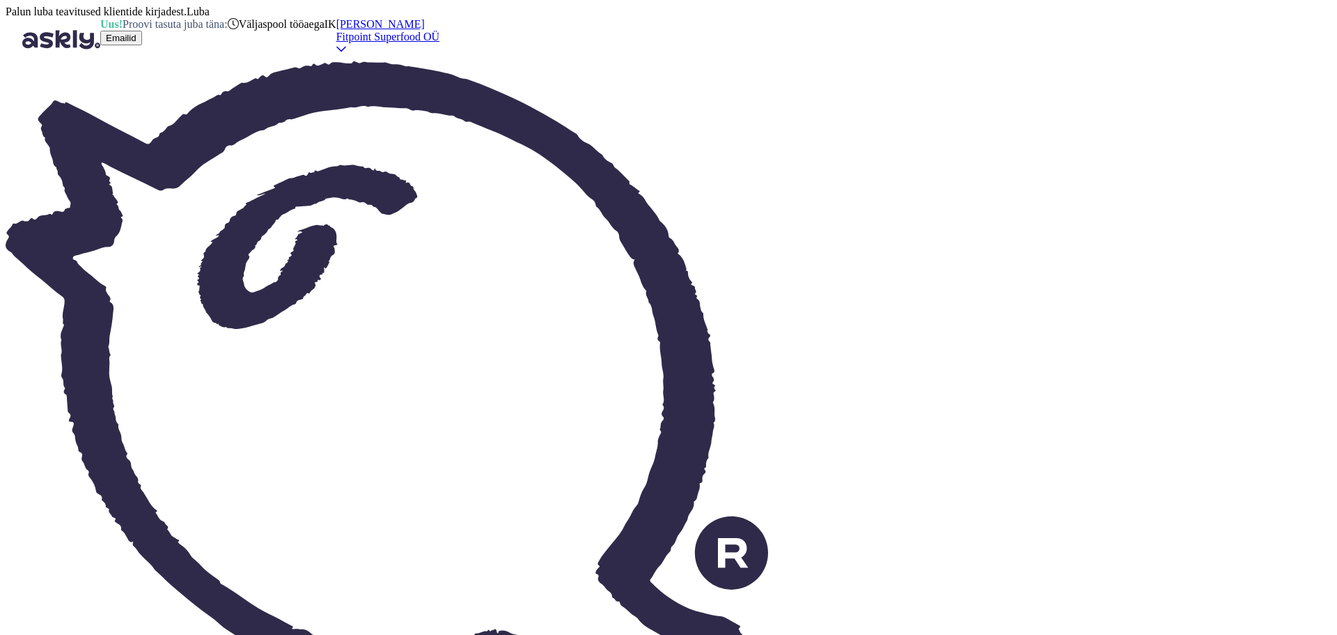
type textarea "Какие в"
type textarea "Which"
type textarea "Какие варианты в"
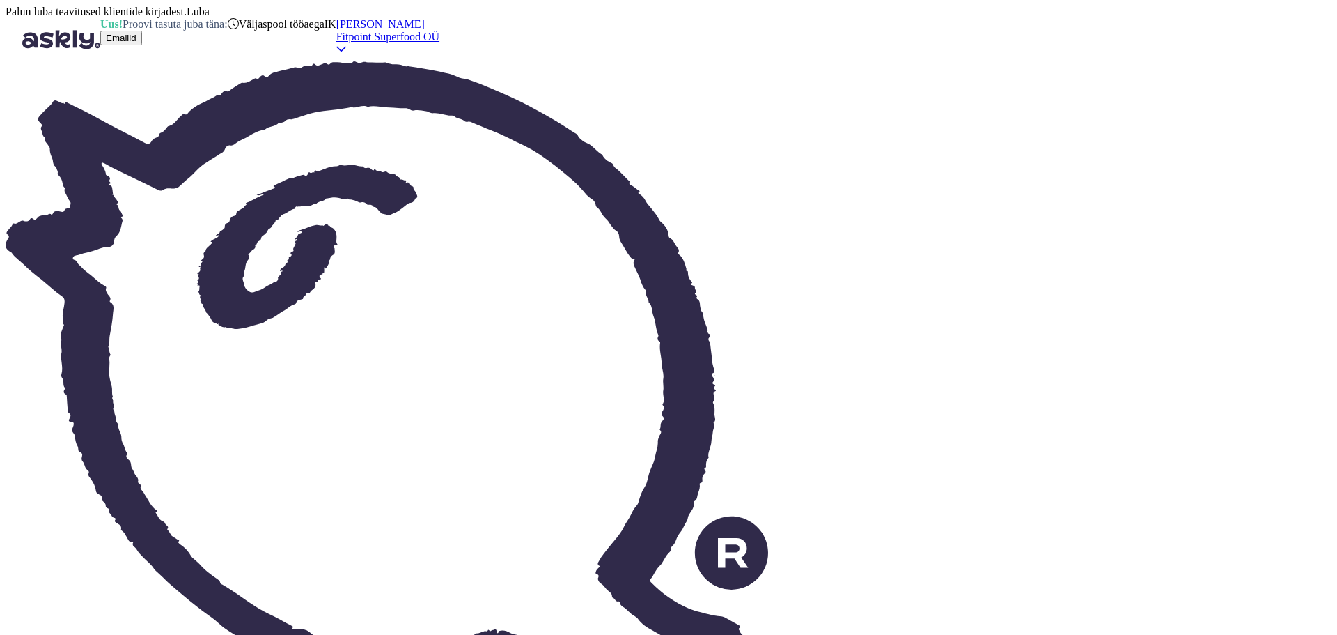
type textarea "What are the options?"
type textarea "Какие варианты вы ра"
type textarea "What options do you have?"
type textarea "Какие варианты вы рассматривайте_"
type textarea "What options are you considering?"
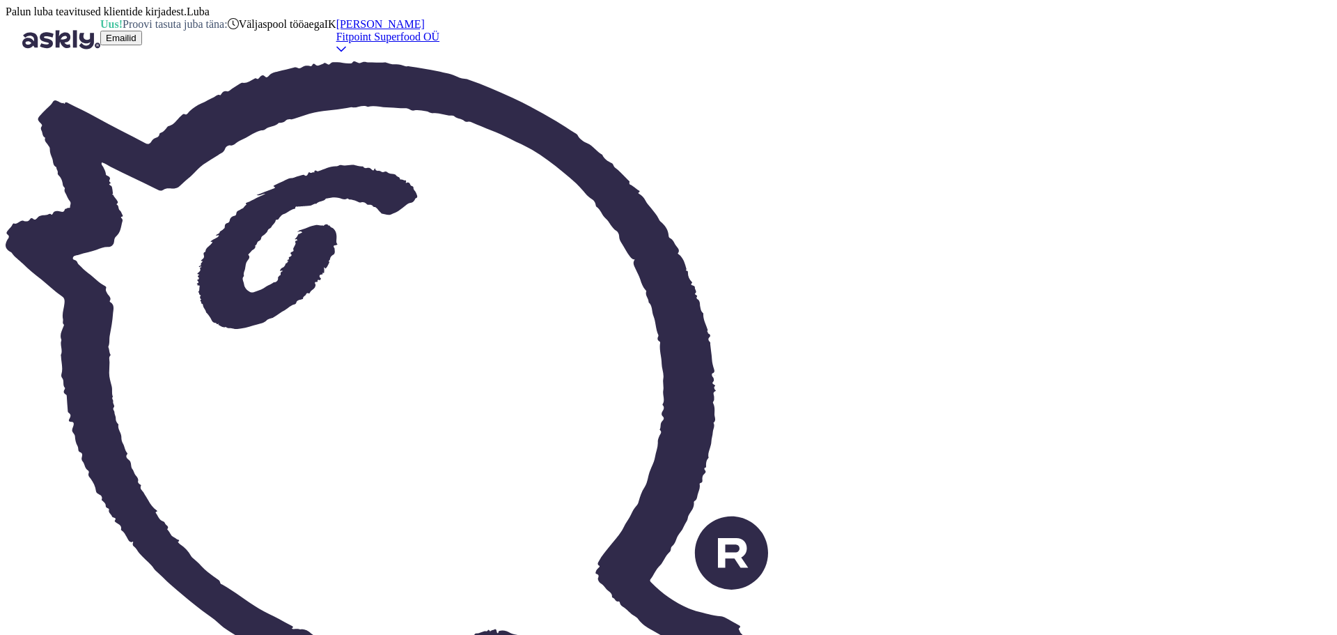
type textarea "Какие варианты вы рассматривайте?"
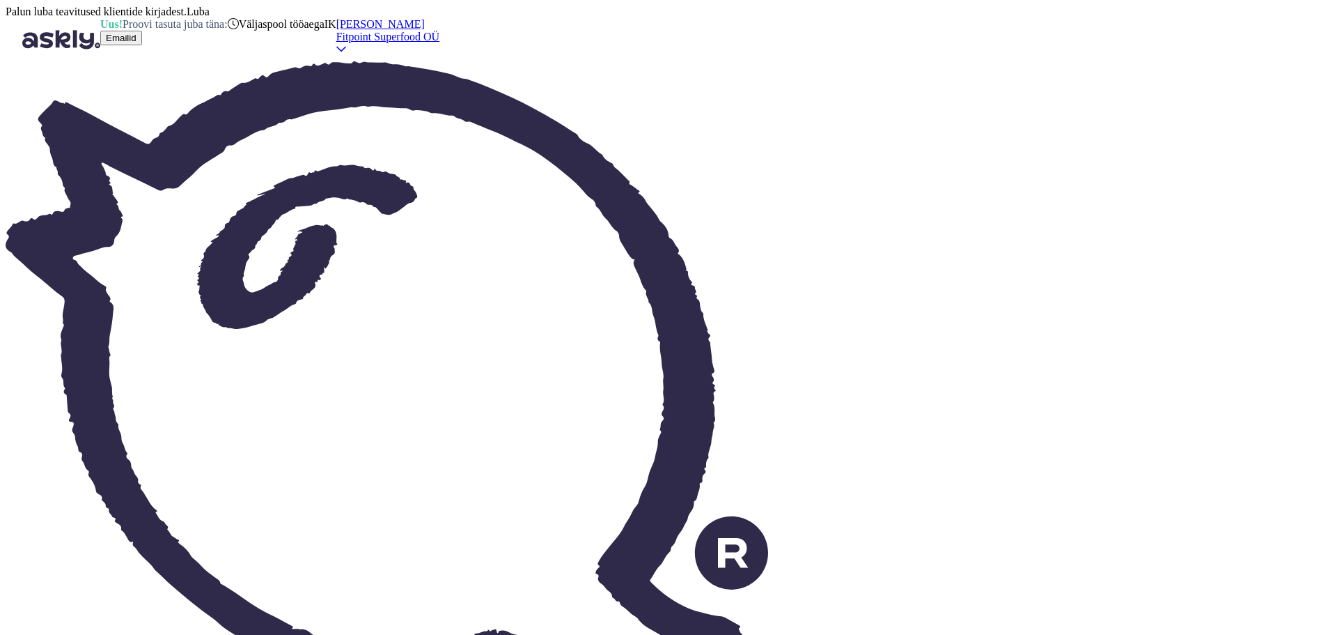
scroll to position [681, 0]
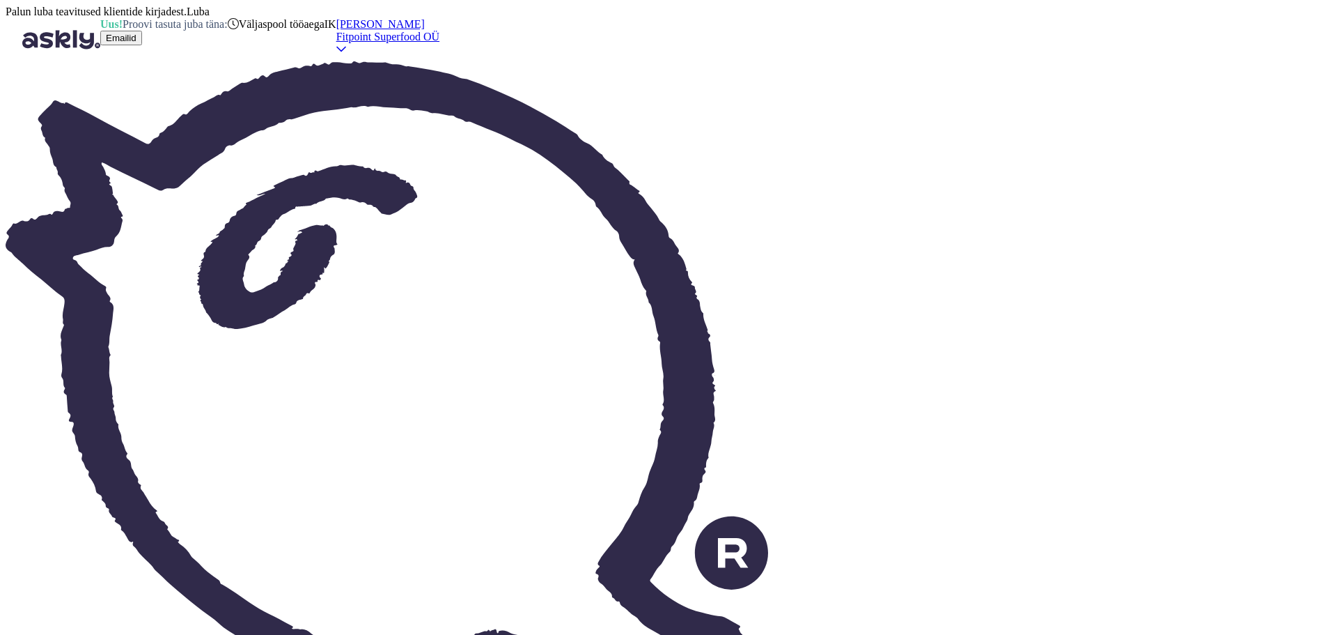
type textarea "N"
type textarea "Так"
type textarea "T"
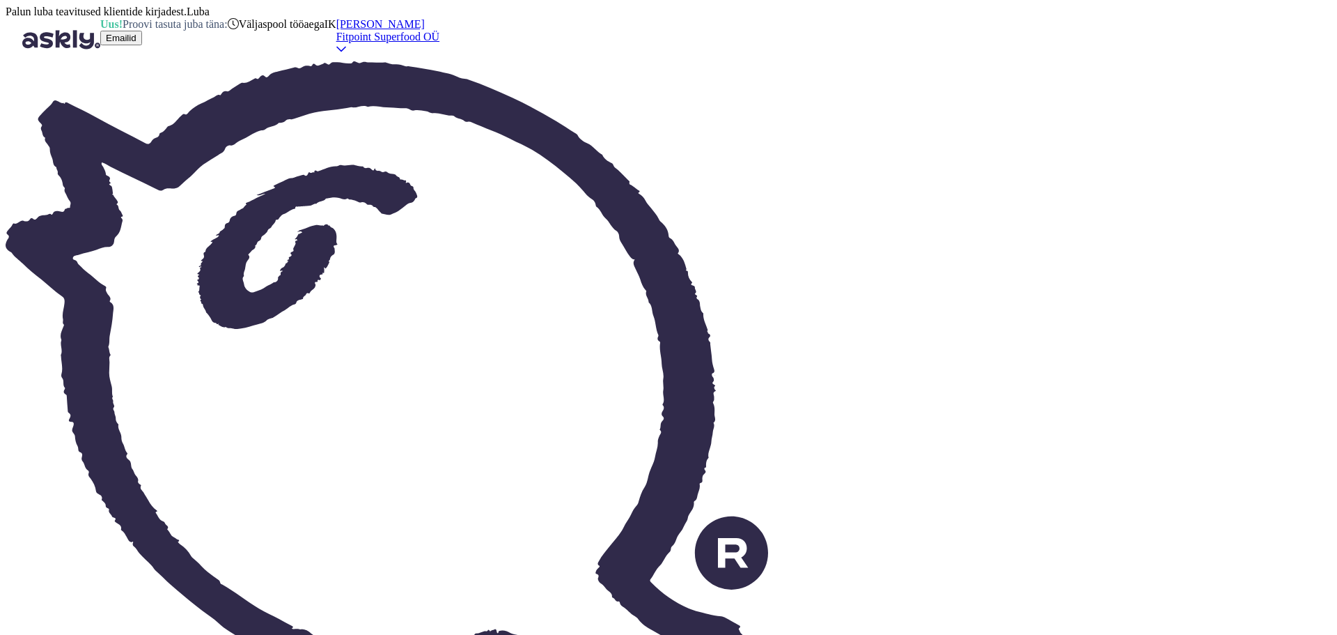
type textarea "Так к"
type textarea "So"
type textarea "Так как"
type textarea "Because"
type textarea "Так как вы н"
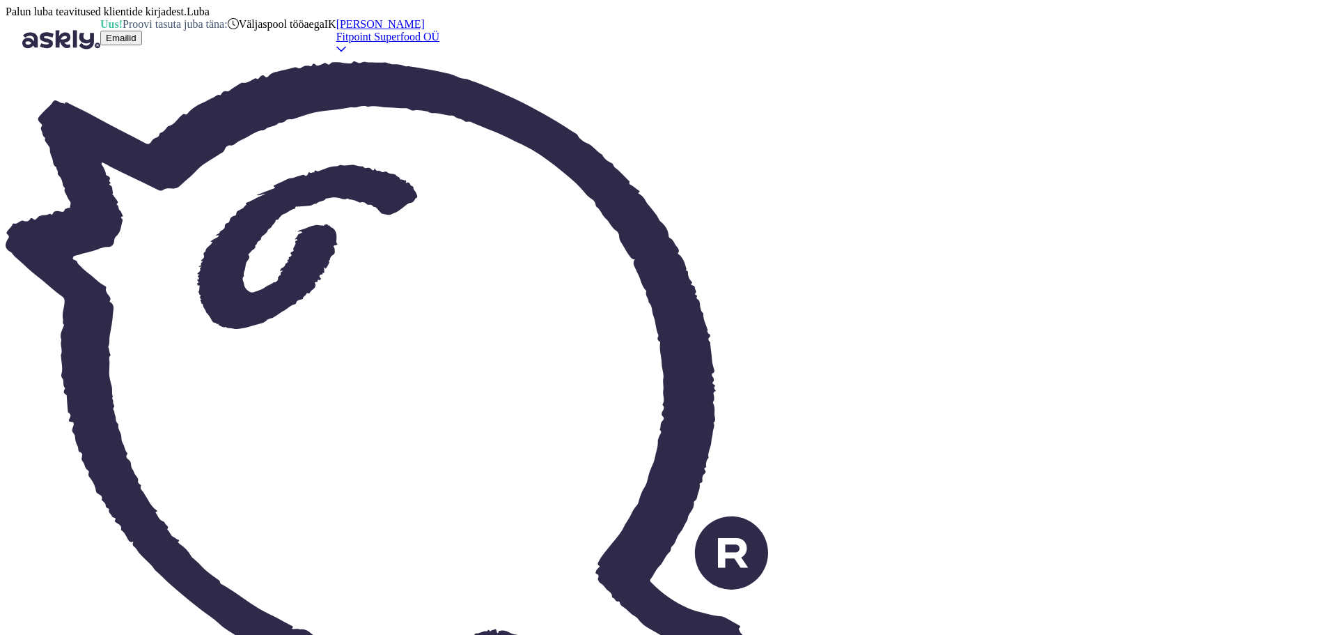
type textarea "Since you"
type textarea "Так как вы начинающий"
type textarea "Since you are a beginner"
type textarea "Так как вы начинающий,для н"
type textarea "Since you are a beginner, for"
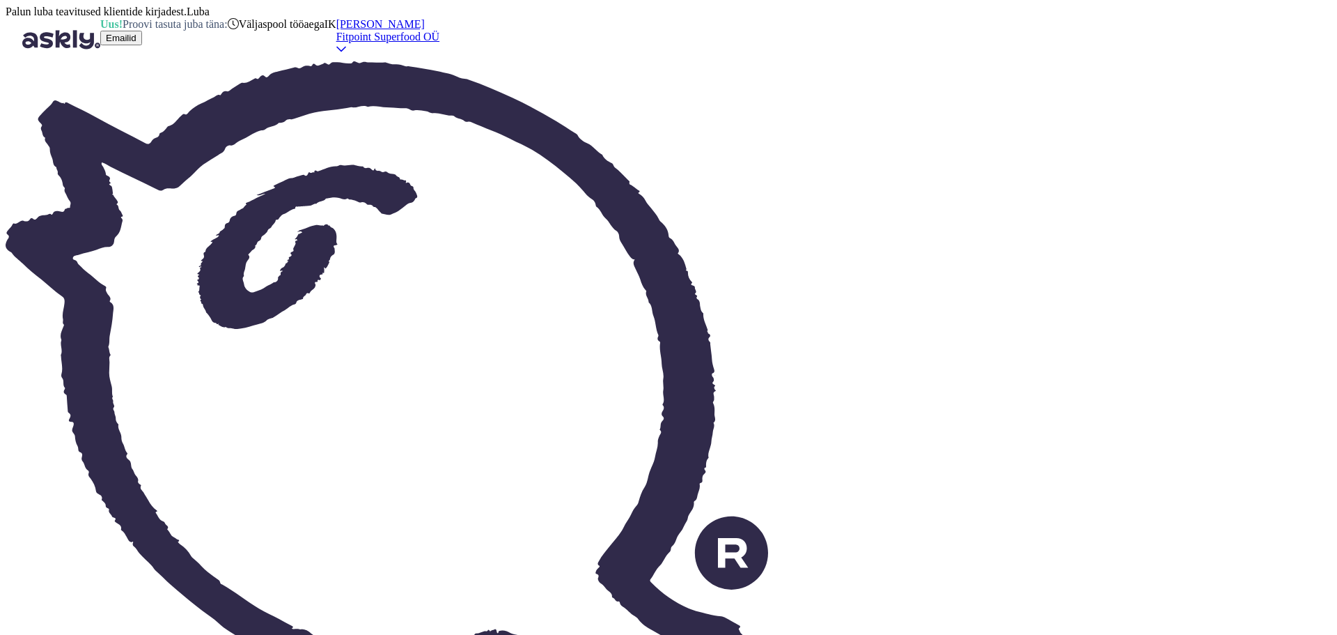
type textarea "Так как вы начинающий,для начала лу"
type textarea "Since you are a beginner, to begin with"
type textarea "Так как вы начинающий,для начала лучше"
type textarea "Since you are a beginner, it is better to start with"
type textarea "Так как вы начинающий,для начала лучше опрробовать м"
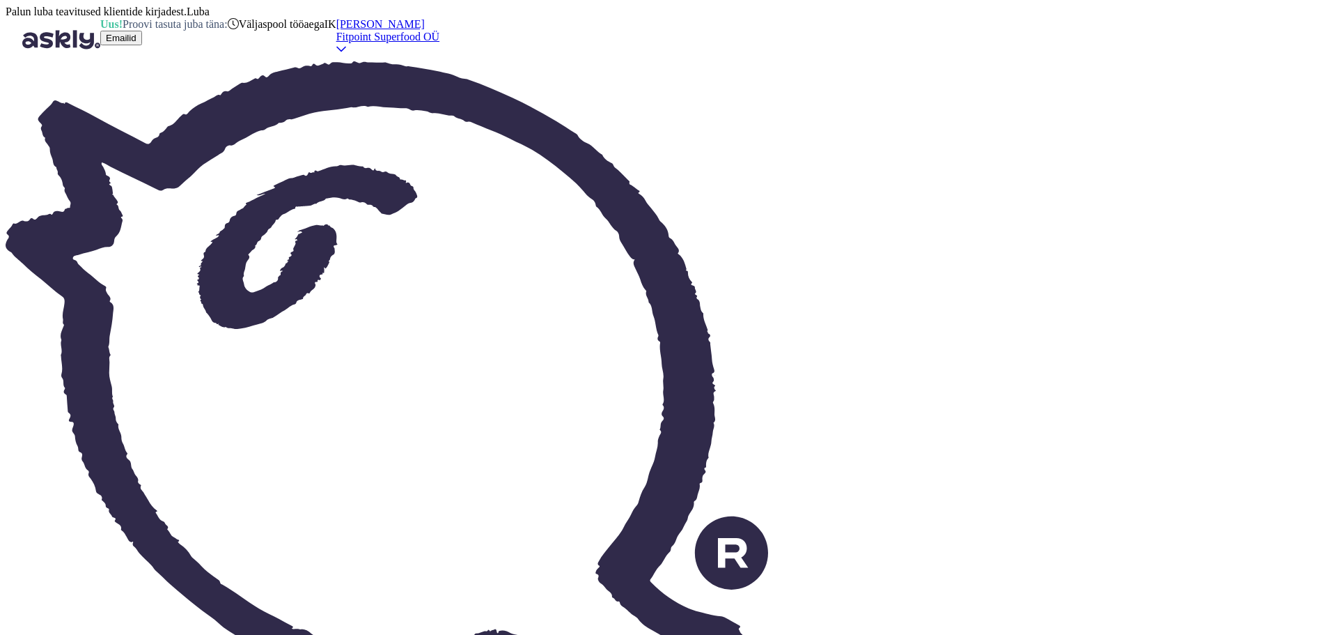
type textarea "Since you are a beginner, it is better to try it first."
type textarea "Так как вы начинающий,для начала лучше опрробовать моногидрад,чтоб по"
type textarea "Since you are a beginner, it is better to try monohydrad first, so that"
type textarea "Так как вы начинающий,для начала лучше опрробовать моногидрад,чтоб посмотреть к"
type textarea "Since you are a beginner, it is better to try a monohydra first to see"
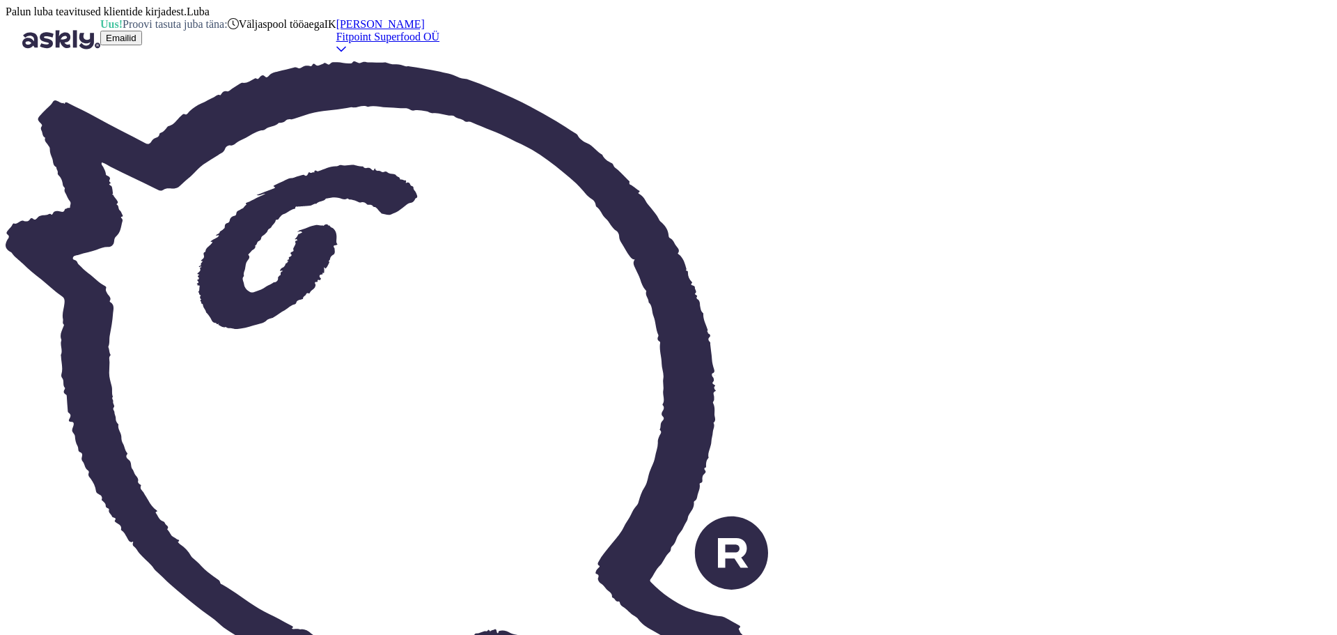
type textarea "Так как вы начинающий,для начала лучше опрробовать моногидрад,чтоб посмотреть к…"
type textarea "Since you are a beginner, it is better to try the monohydrad first to see how"
type textarea "Так как вы начинающий,для начала лучше опрробовать моногидрад,чтоб посмотреть к…"
type textarea "Since you are a beginner, it is better to try the monohydrad first to see how y…"
type textarea "Так как вы начинающий,для начала лучше опрробовать моногидрад,чтоб посмотреть к…"
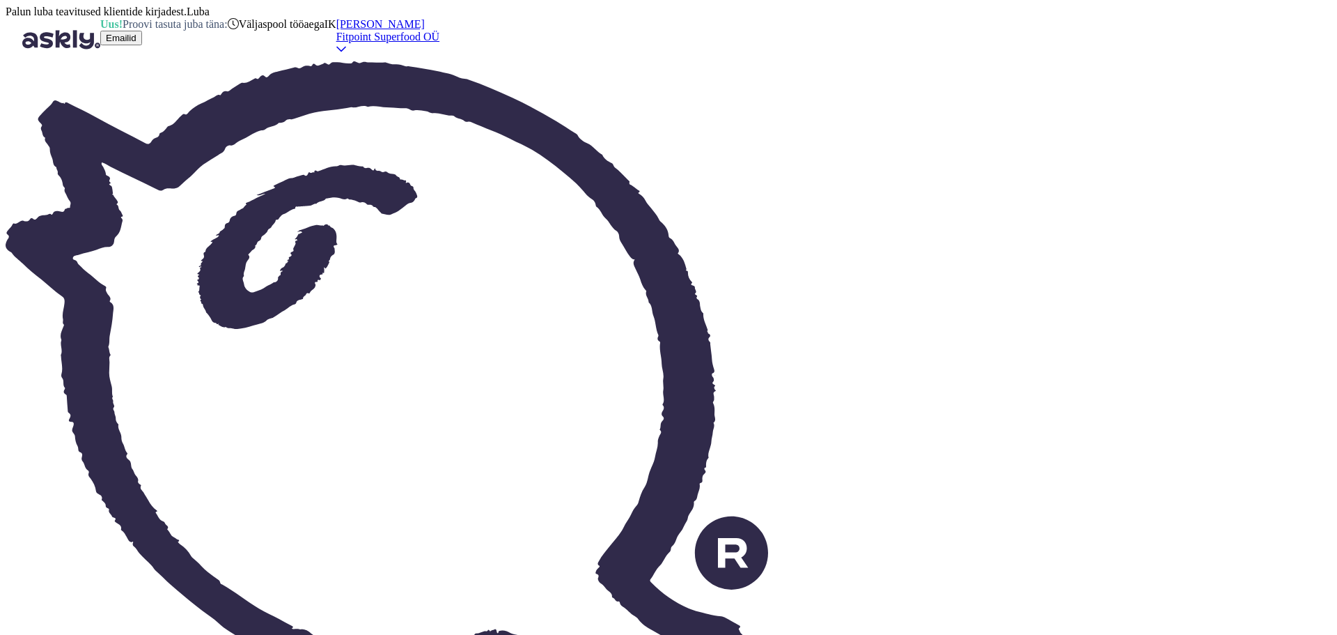
type textarea "Since you are a beginner, it is better to try monohydrad first to see how you r…"
type textarea "Так как вы начинающий,для начала лучше опрробовать моногидрад,чтоб посмотреть к…"
type textarea "Since you are a beginner, it is better to try monohydrad first to see how you r…"
type textarea "Так как вы начинающий,для начала лучше опрробовать моногидрад,чтоб посмотреть к…"
type textarea "Since you are a beginner, it is better to try monohydrad first to see how you r…"
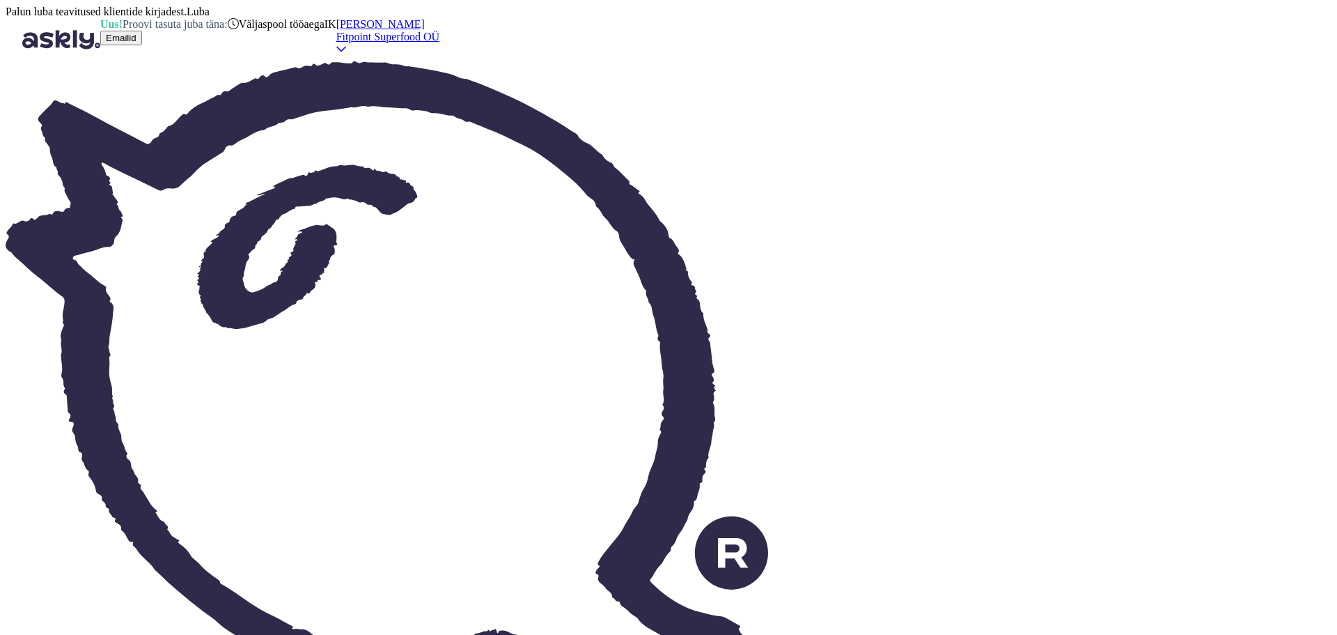
type textarea "Так как вы начинающий,для начала лучше опрробовать моногидрад,чтоб посмотреть к…"
type textarea "Since you are a beginner, it is better to try monohydrad first to see how you r…"
type textarea "Так как вы начинающий,для начала лучше опробовать моногидрад,чтоб посмотреть ка…"
type textarea "Since you are a beginner, it is better to try monohydra to see how you react to…"
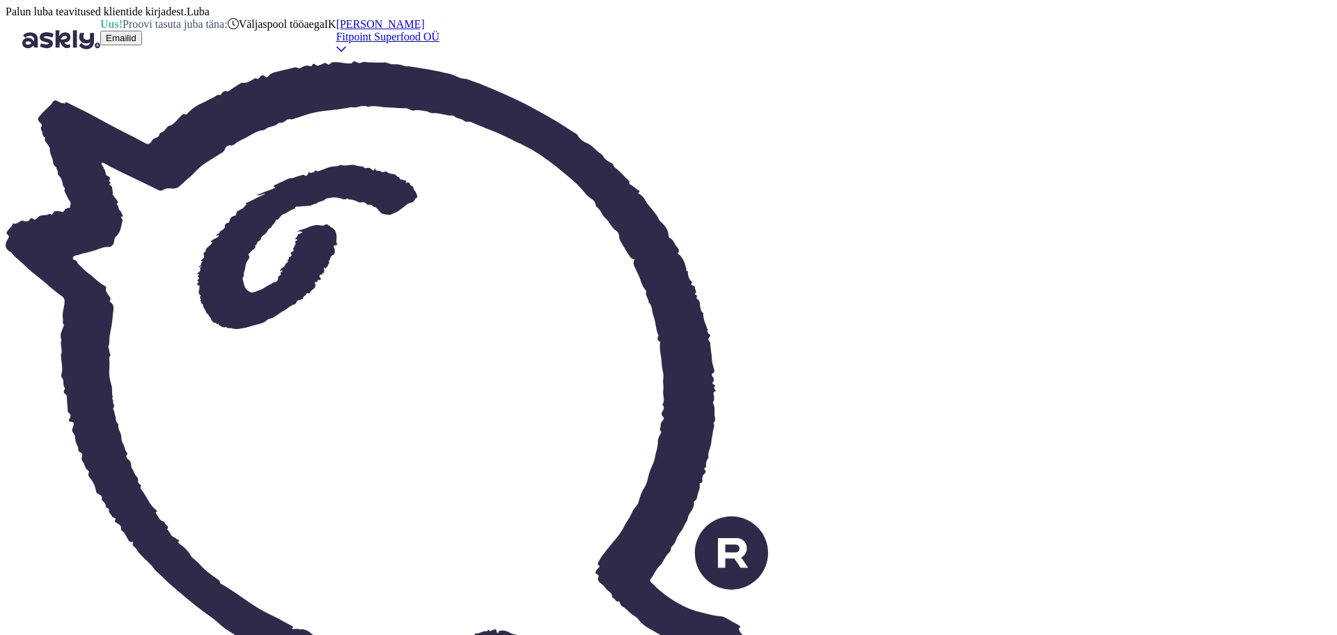
type textarea "Так как вы начинающий,для начала лучше опробовать моногидрад,чтоб посмотреть ка…"
type textarea "Since you are a beginner, it is better to try the monohydra first to see how yo…"
type textarea "Так как вы начинающий,для начала лучше опробовать моногидрад,чтоб посмотреть ка…"
type textarea "Since you are a beginner, it is better to try monohydrad first to see how you r…"
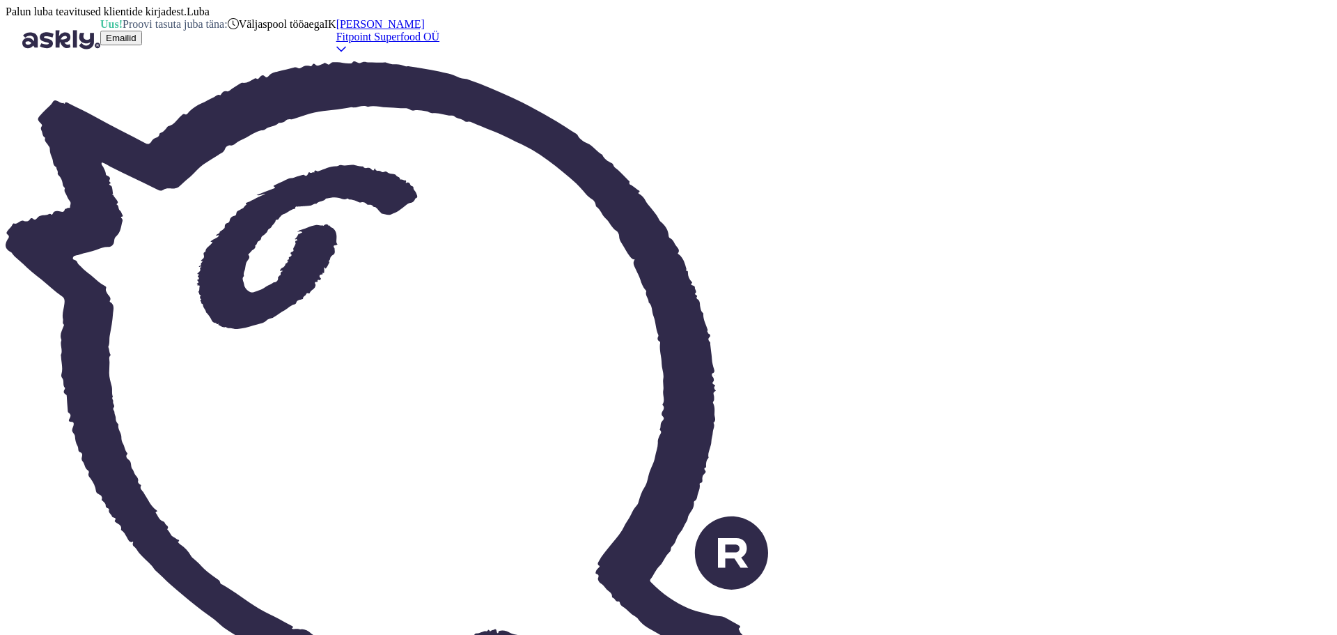
scroll to position [947, 0]
drag, startPoint x: 1071, startPoint y: 575, endPoint x: 938, endPoint y: 576, distance: 132.4
type textarea "Так как вы начинающий,для начала лучше опробовать моногидрад,чтоб посмотреть ка…"
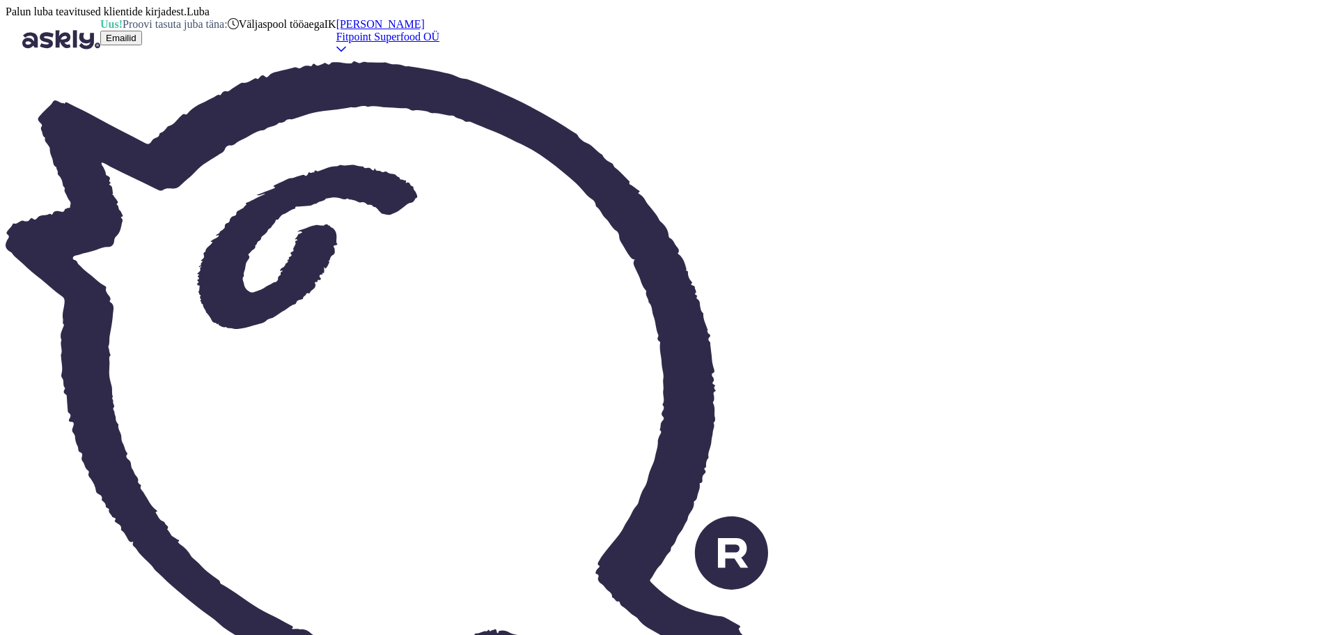
type textarea "Since you are a beginner, it is better to try the monohydrad first to see how y…"
type textarea "Так как вы начинающий,для начала лучше опробовать моногидрад,чтоб посмотреть ка…"
type textarea "Since you are a beginner, it is better to try monohydrad first to see how you r…"
type textarea "Так как вы начинающий,для начала лучше опробовать моногидрад,чтоб посмотреть ка…"
type textarea "Since you are a beginner, it is better to try the monohydrad first to see how y…"
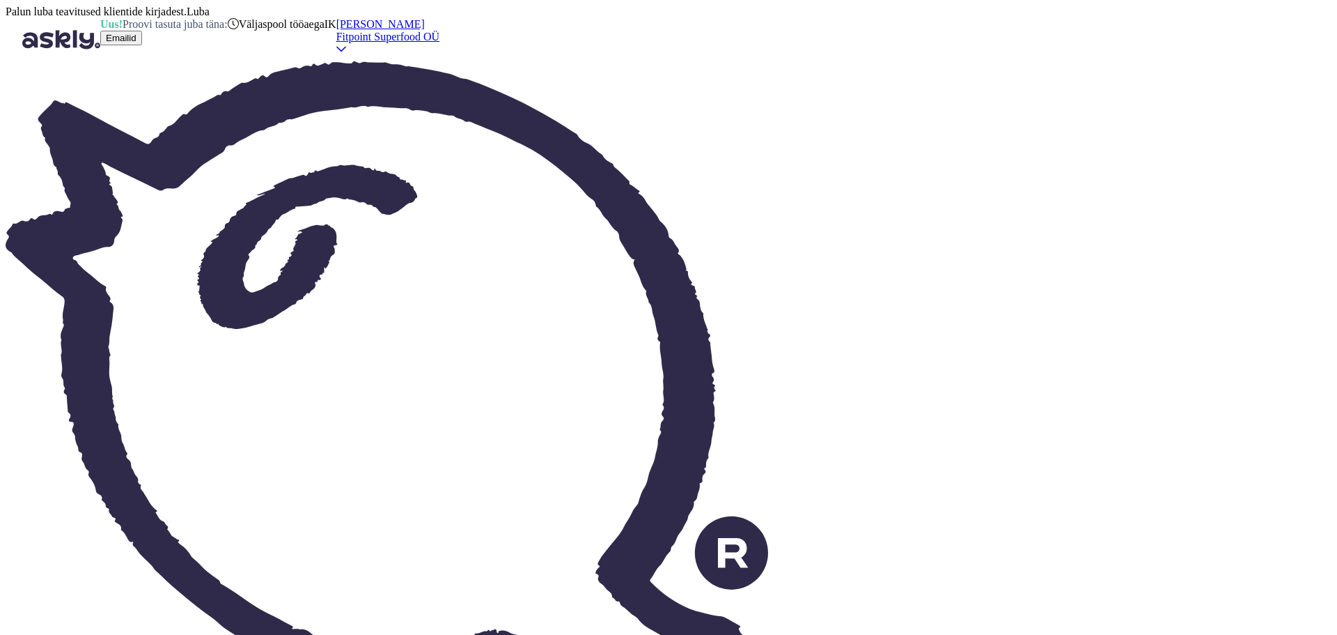
type textarea "Так как вы начинающий,для начала лучше опробовать моногидрад,чтоб посмотреть ка…"
type textarea "Since you are a beginner, it is better to try monohydrad first to see how you r…"
type textarea "Так как вы начинающий,для начала лучше опробовать моногидрад,чтоб посмотреть ка…"
type textarea "Since you are a beginner, it is better to try monohydrad first to see how you r…"
type textarea "Так как вы начинающий,для начала лучше опробовать моногидрад,чтоб посмотреть ка…"
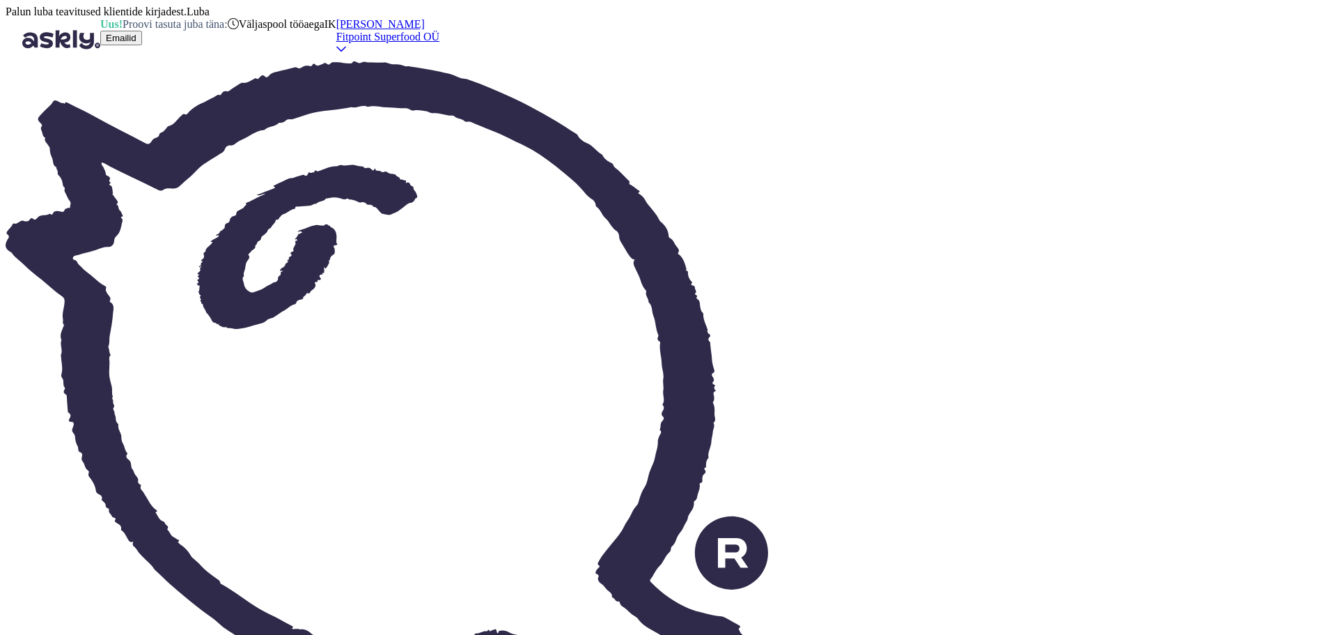
type textarea "Since you are a beginner, it is better to try monohydrad first to see how you r…"
type textarea "Так как вы начинающий,для начала лучше опробовать моногидрад,чтоб посмотреть ка…"
type textarea "Since you are a beginner, it is better to try monohydrad first to see how you r…"
type textarea "Так как вы начинающий,для начала лучше опробовать моногидрад,чтоб посмотреть ка…"
type textarea "Since you are a beginner, it is better to try monohydrad first to see how you r…"
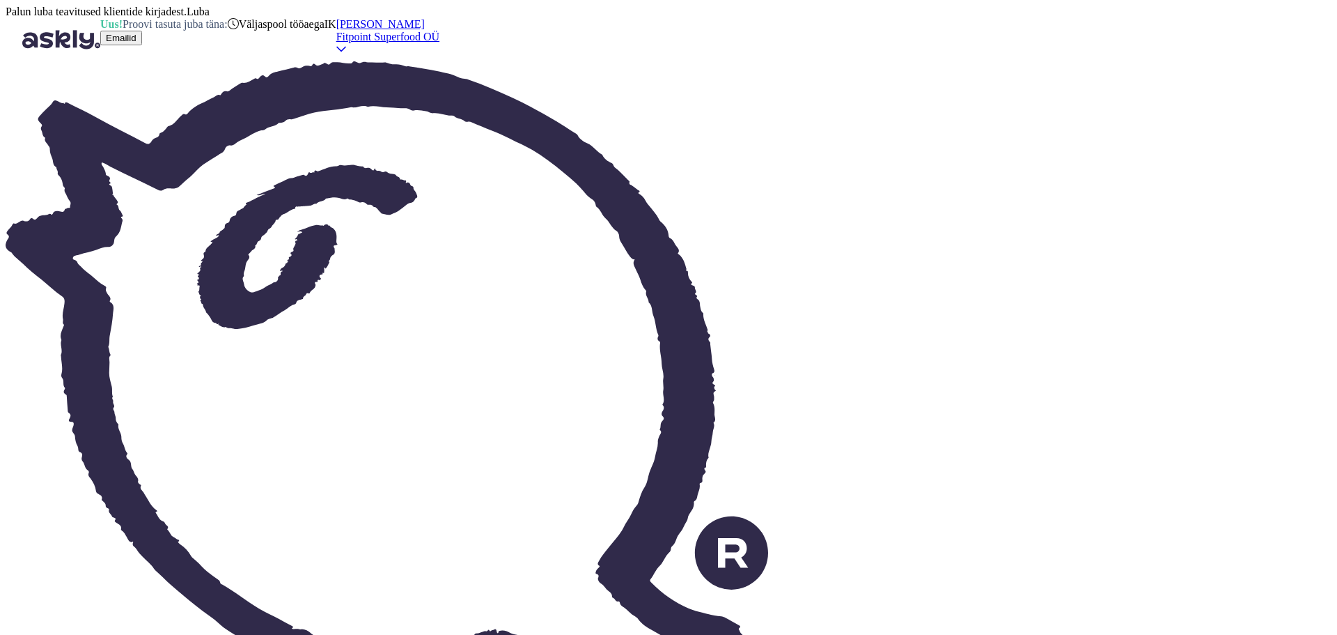
type textarea "Так как вы начинающий,для начала лучше опробовать моногидрад,чтоб посмотреть ка…"
type textarea "Since you are a beginner, it is better to try monohydrad first to see how you r…"
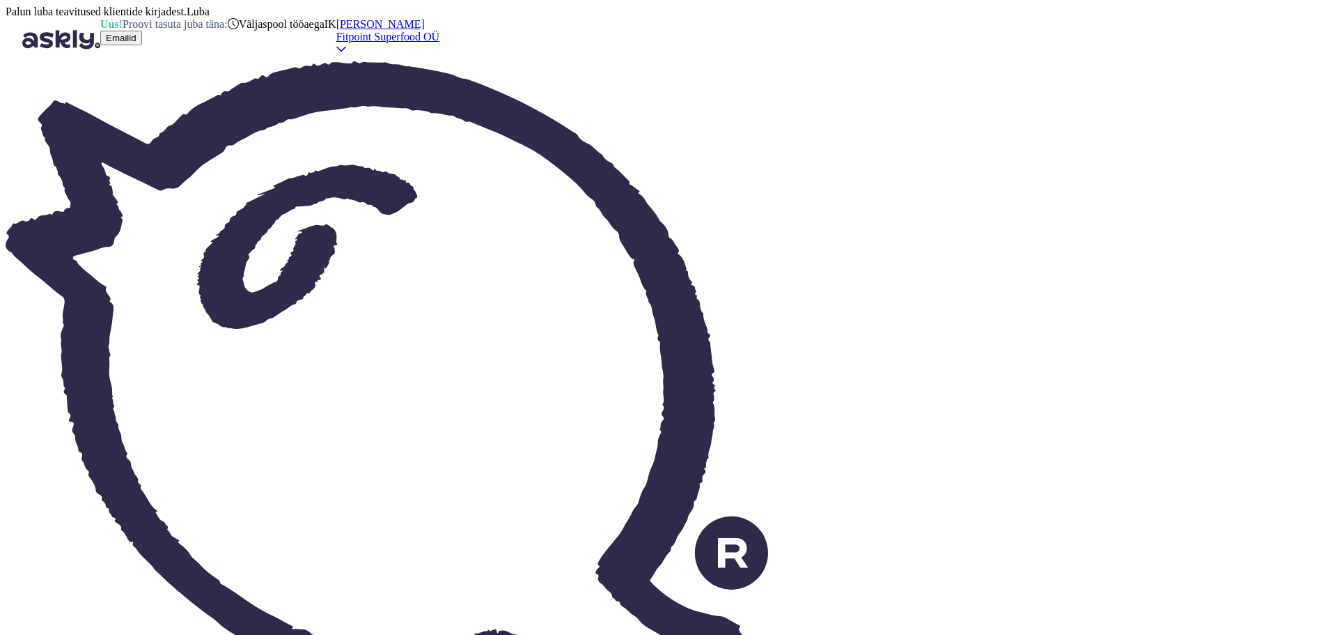
paste textarea "https://fitpoint.ee/en/optimum-nutrition-creatine-powder-317-g/"
type textarea "https://fitpoint.ee/en/optimum-nutrition-creatine-powder-317-g/"
type textarea "https://fitpoint.ee/en/optimum-nutrition-creatine-powder-317-g/ лучший,по мое"
type textarea "https://fitpoint.ee/en/optimum-nutrition-creatine-powder-317-g/ the best, by"
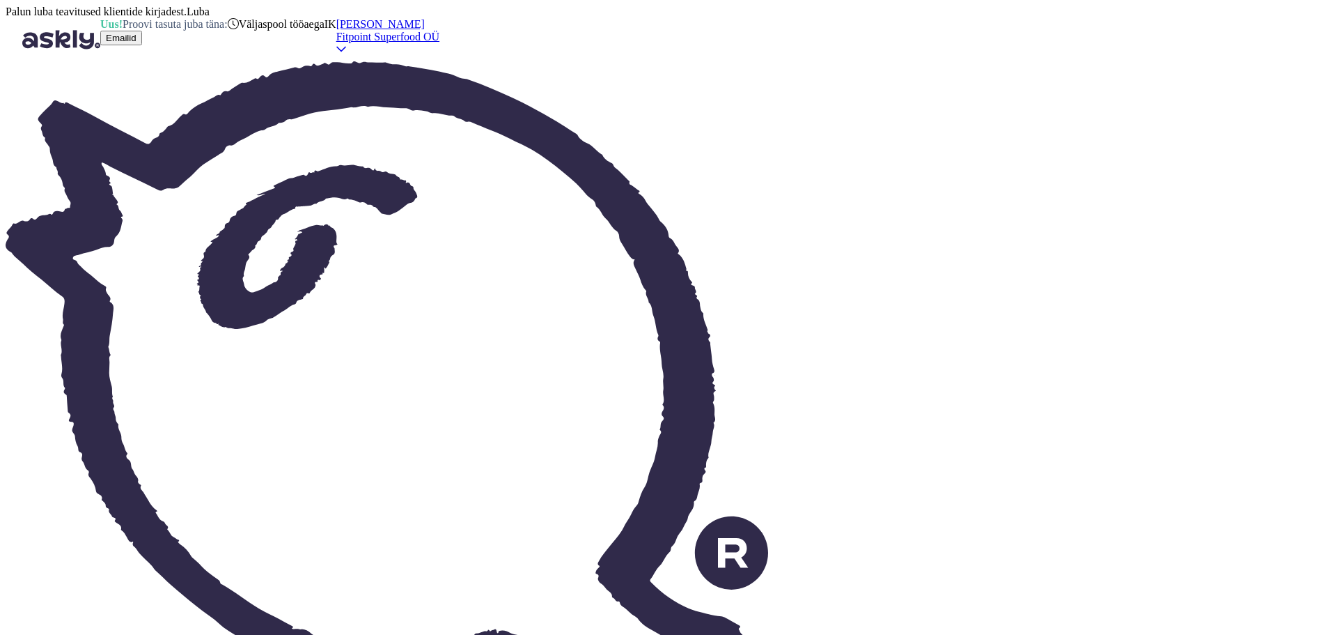
type textarea "https://fitpoint.ee/en/optimum-nutrition-creatine-powder-317-g/"
type textarea "Чистый"
type textarea "Clean"
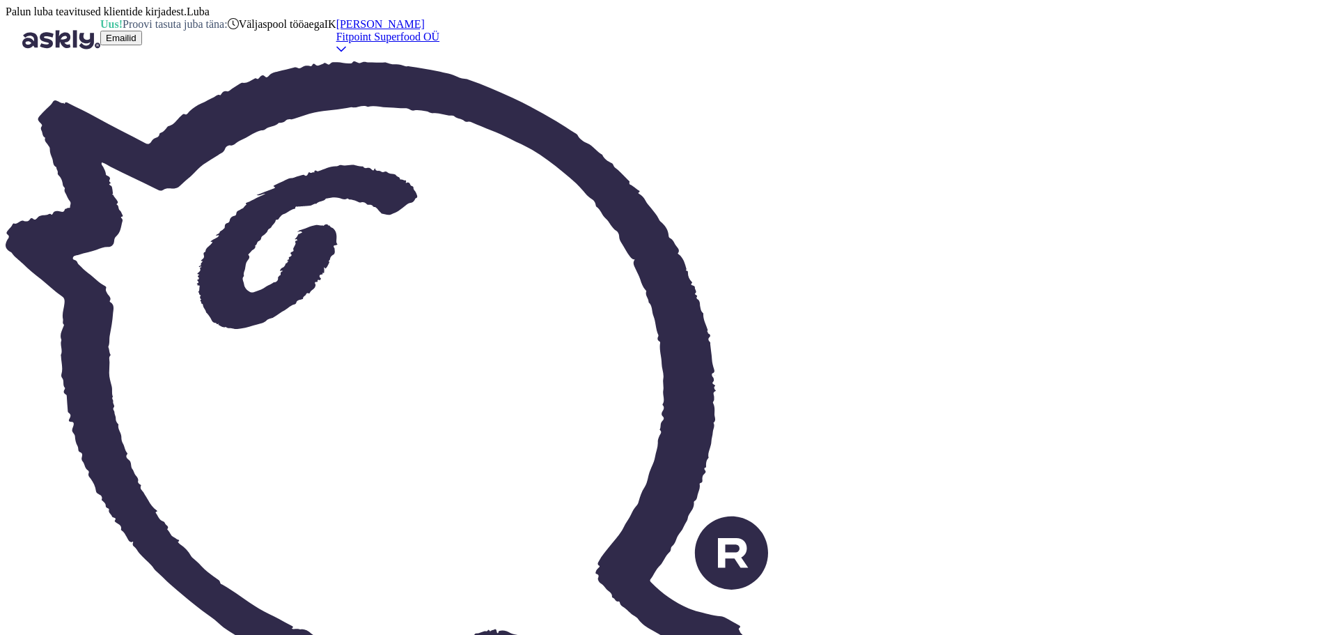
type textarea "Чистый американс"
type textarea "Pure American"
type textarea "Чистый американский креатин"
type textarea "Pure American Creatine"
type textarea "Чистый аме"
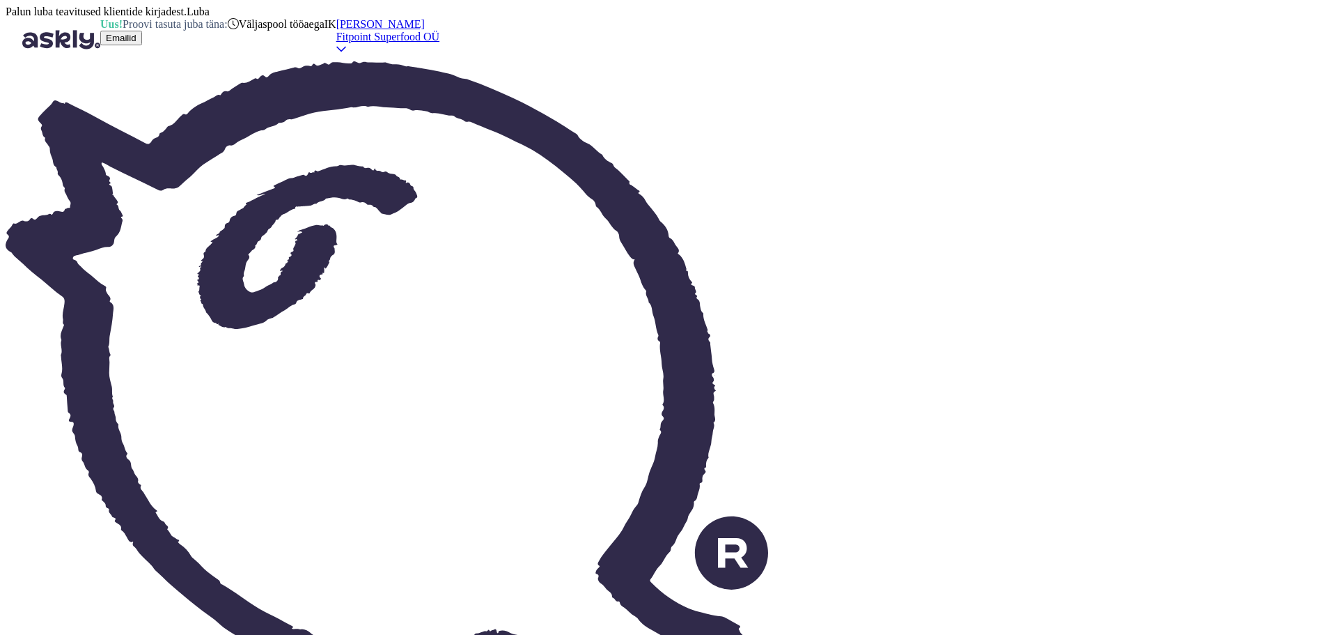
type textarea "Pure American"
type textarea "Ч"
type textarea "Clean"
type textarea "Рады чт"
type textarea "We are glad"
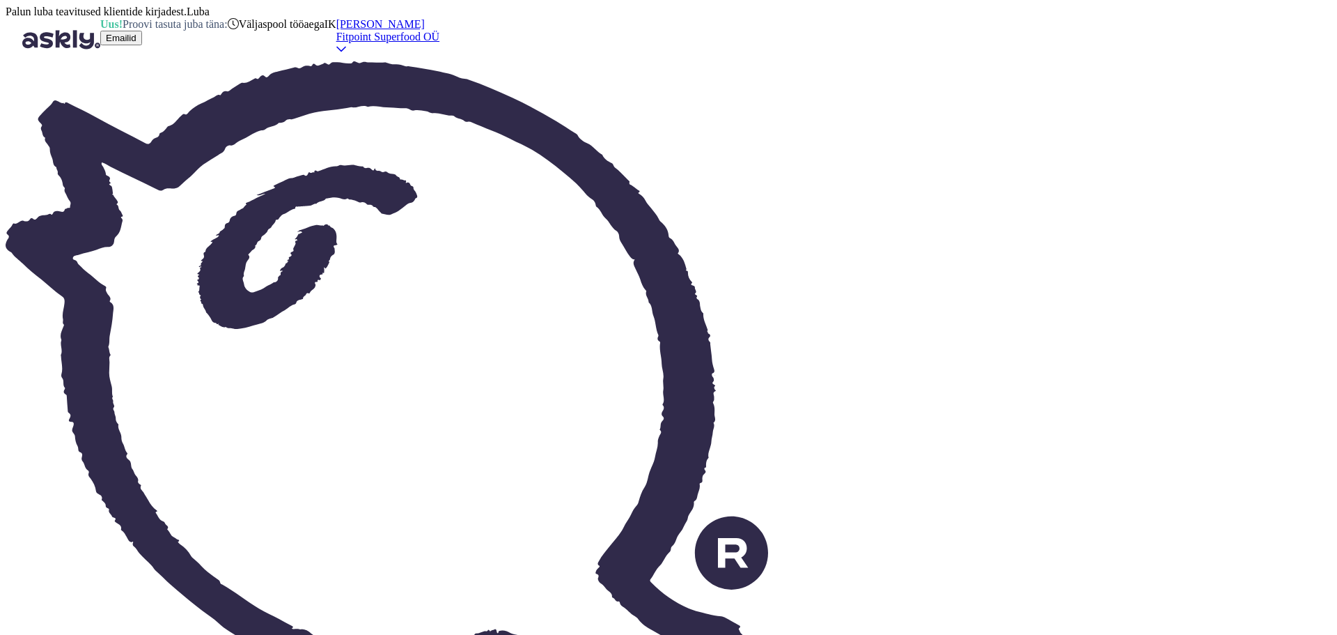
type textarea "Рады что с"
type textarea "We are glad that"
type textarea "Рады что смогли п"
type textarea "Glad we could"
type textarea "Рады что смогли помочь"
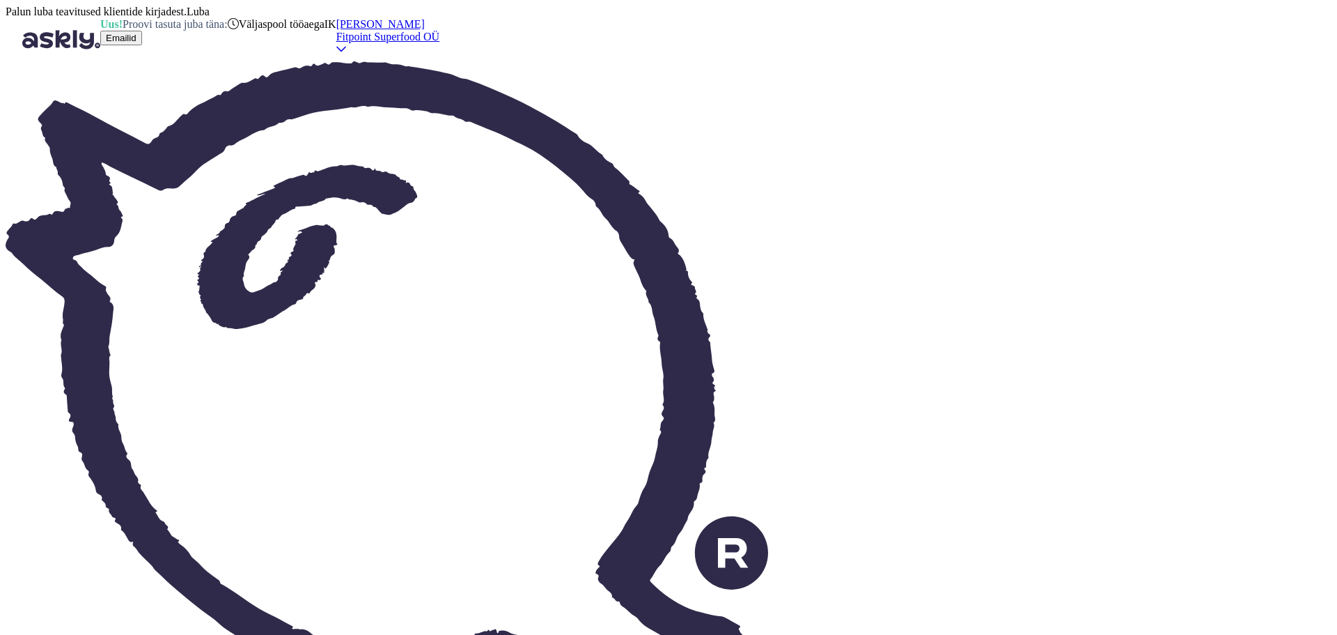
type textarea "Glad we could help"
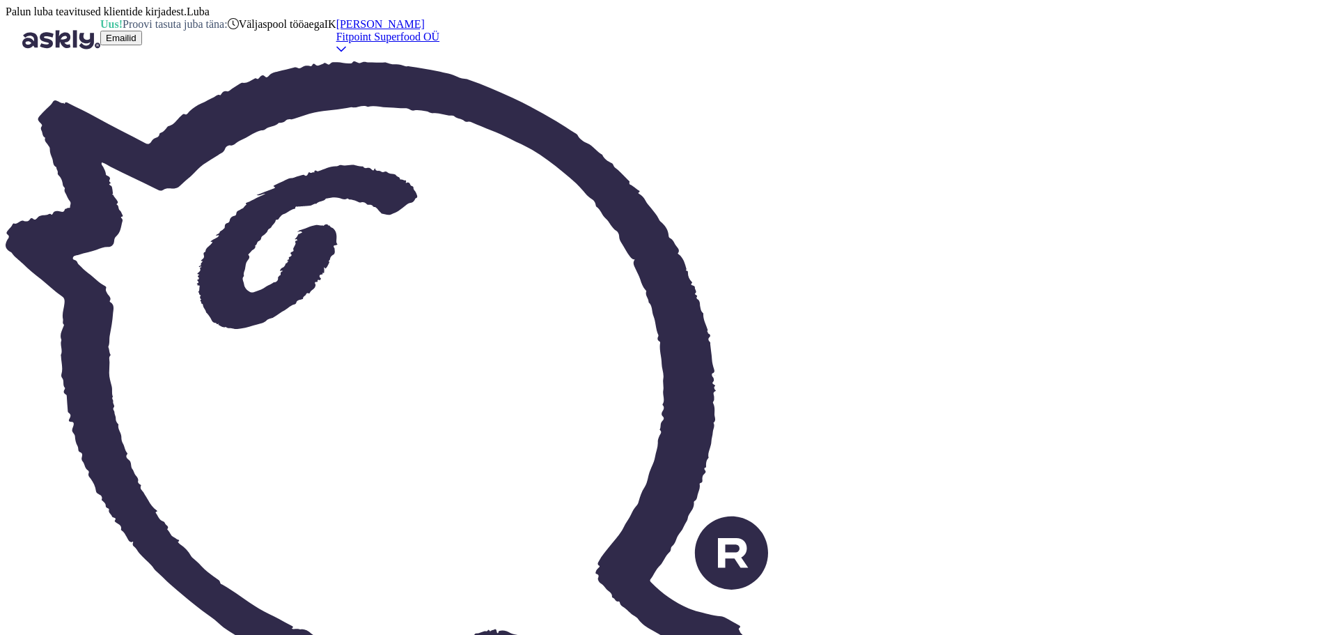
type textarea "Это"
type textarea "Eh"
type textarea "Этот в"
type textarea "This"
type textarea "Этот вариант то"
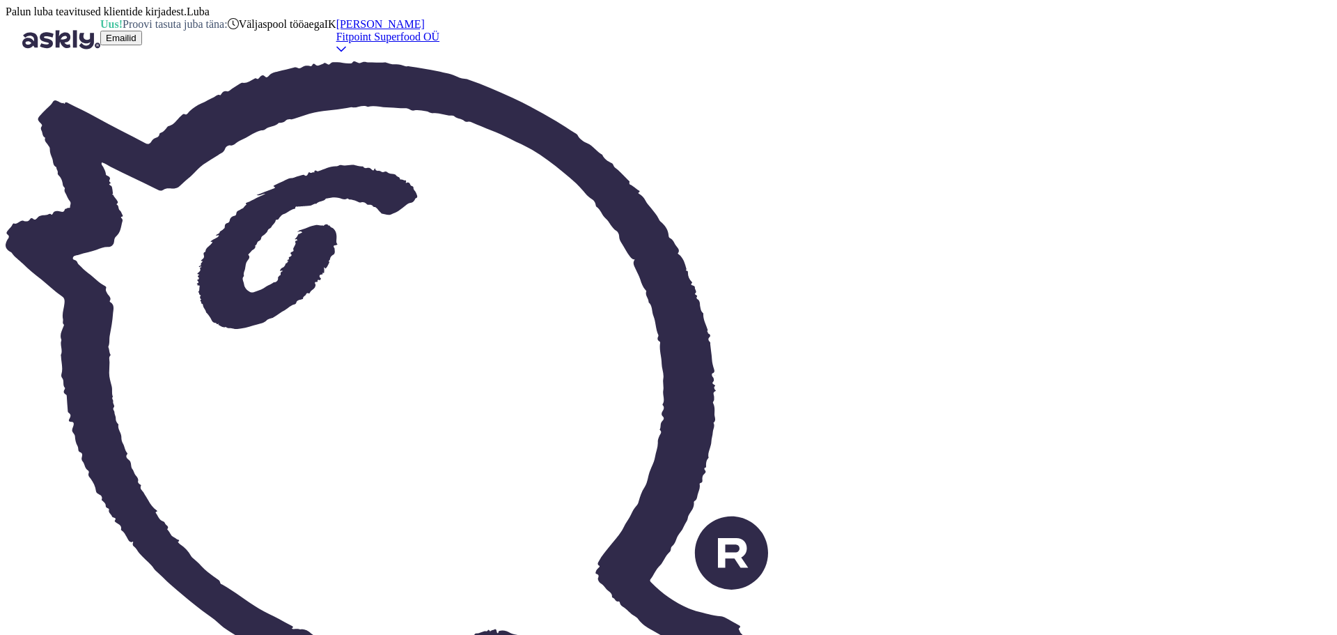
type textarea "This option"
type textarea "Этот вариант тоже о"
type textarea "This option too"
type textarea "Этот вариант тоже отлично по"
type textarea "This option is also great"
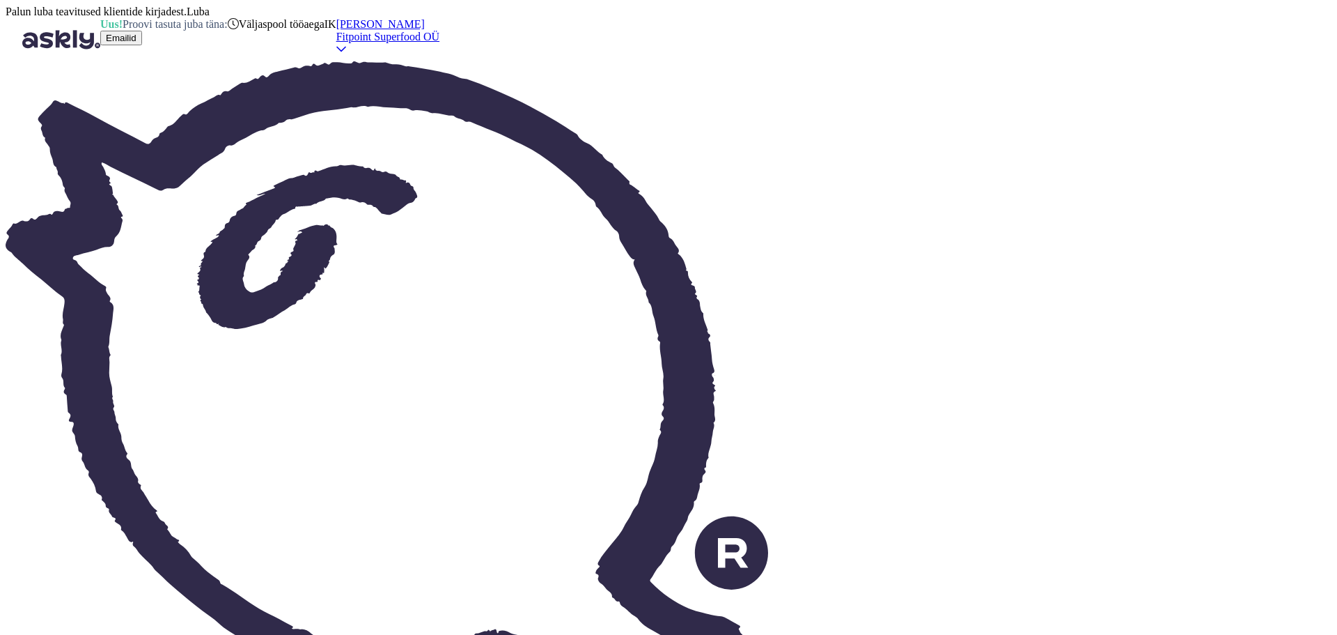
type textarea "Этот вариант тоже отлично подойдет"
type textarea "This option would also be great"
type textarea "Этот вариант тоже отлично подойдет новичку и"
type textarea "This option is also great for a beginner."
type textarea "Этот вариант тоже отлично подойдет новичку и я"
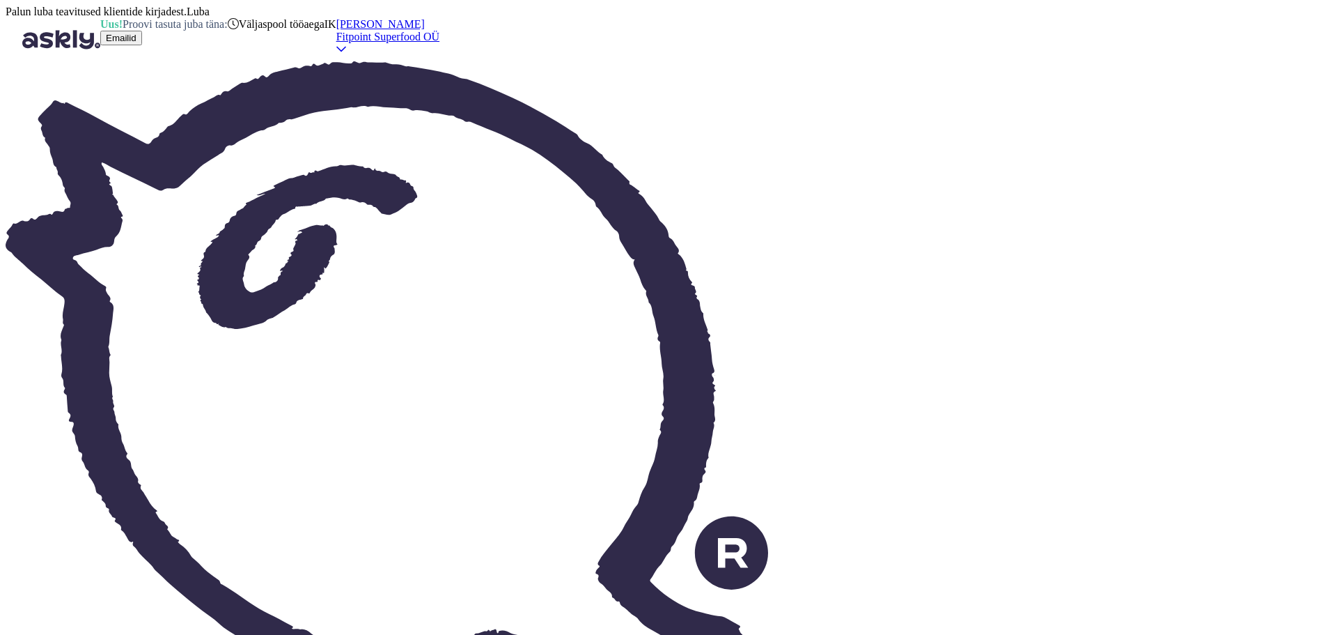
type textarea "This option is also great for a beginner and"
type textarea "Этот вариант тоже отлично подойдет новичку и является к"
type textarea "This option is also great for beginners and is"
type textarea "Этот вариант тоже отлично подойдет новичку и является качественным"
type textarea "This option is also great for beginners and is of high quality."
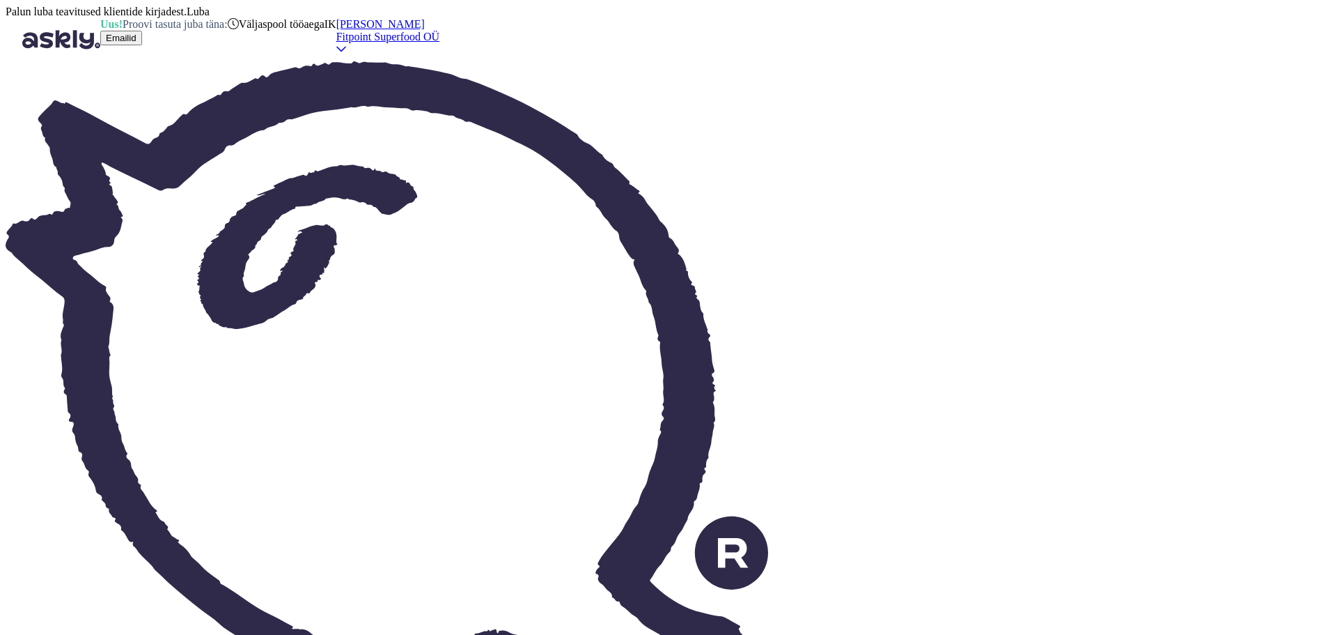
scroll to position [1983, 0]
type textarea "тут"
type textarea "here"
type textarea "т"
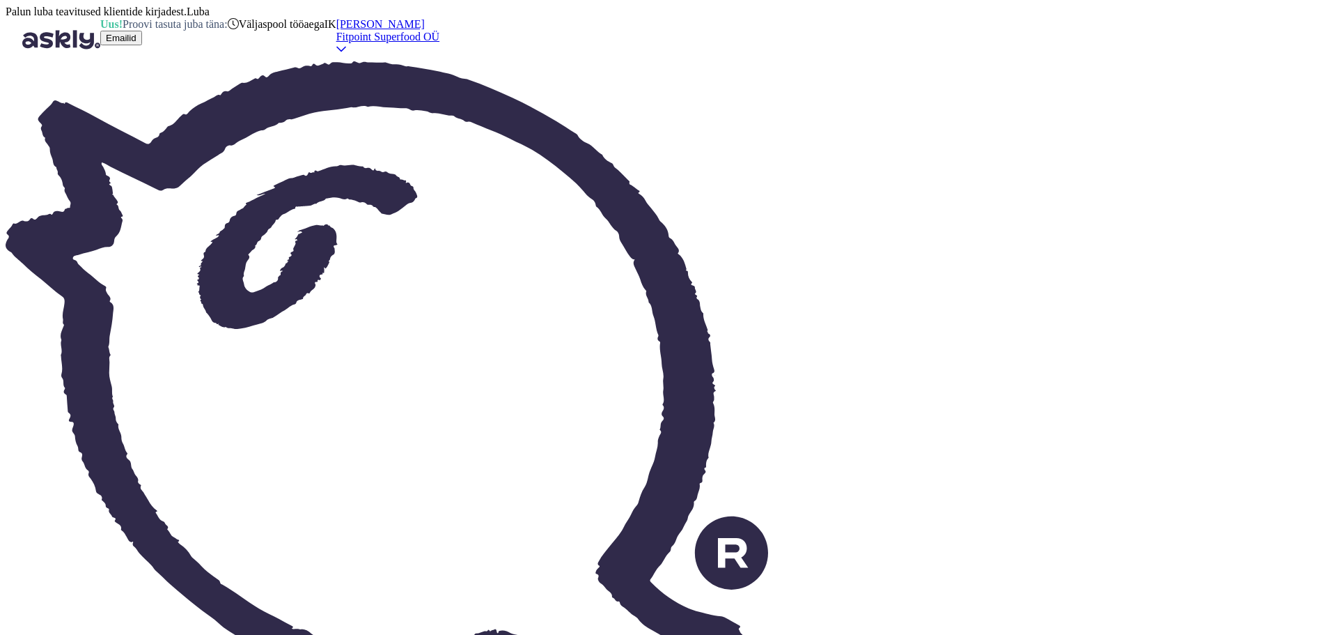
scroll to position [2175, 0]
type textarea "Кот"
type textarea "TO"
type textarea "Который"
type textarea "Which"
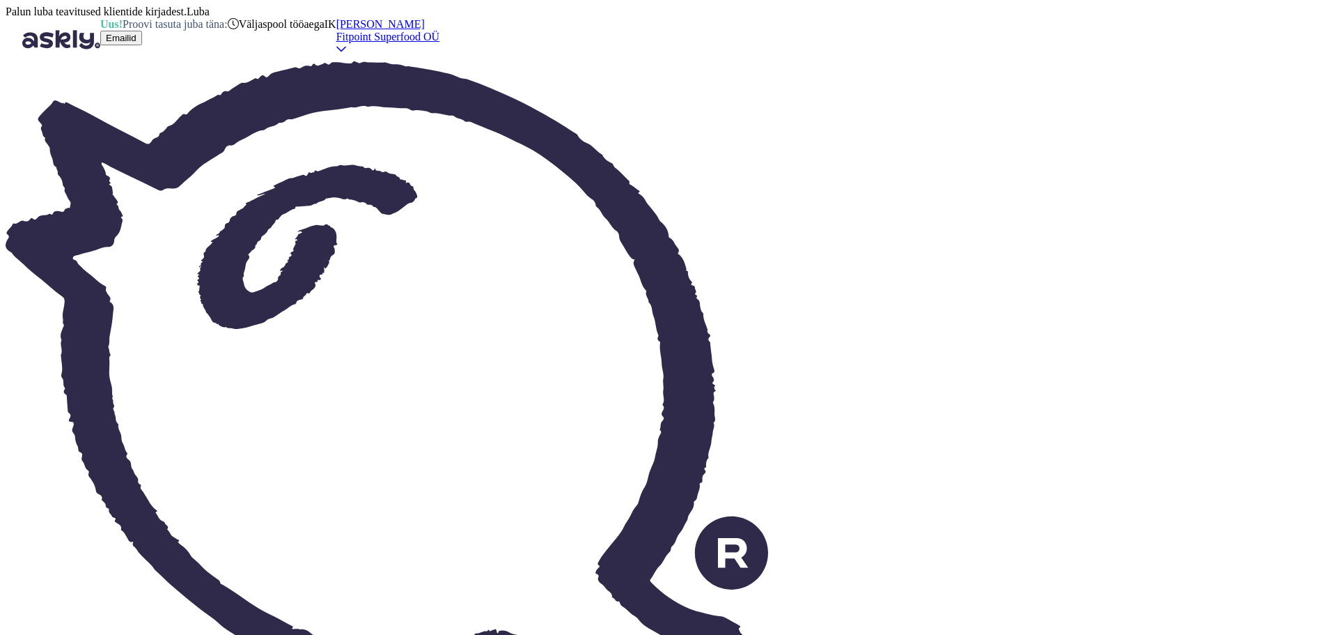
type textarea "Который скинула пе"
type textarea "Which she threw off"
type textarea "Кот"
type textarea "Which"
type textarea "К"
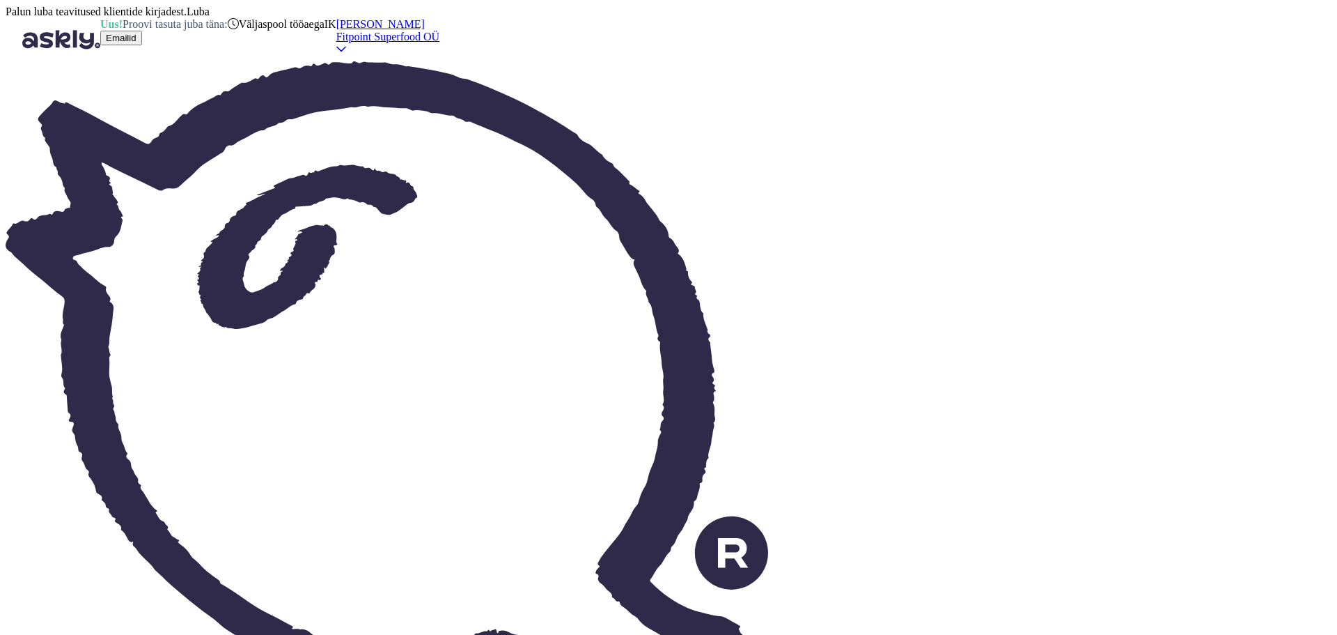
type textarea "Щ"
type textarea "Opt"
type textarea "Opti"
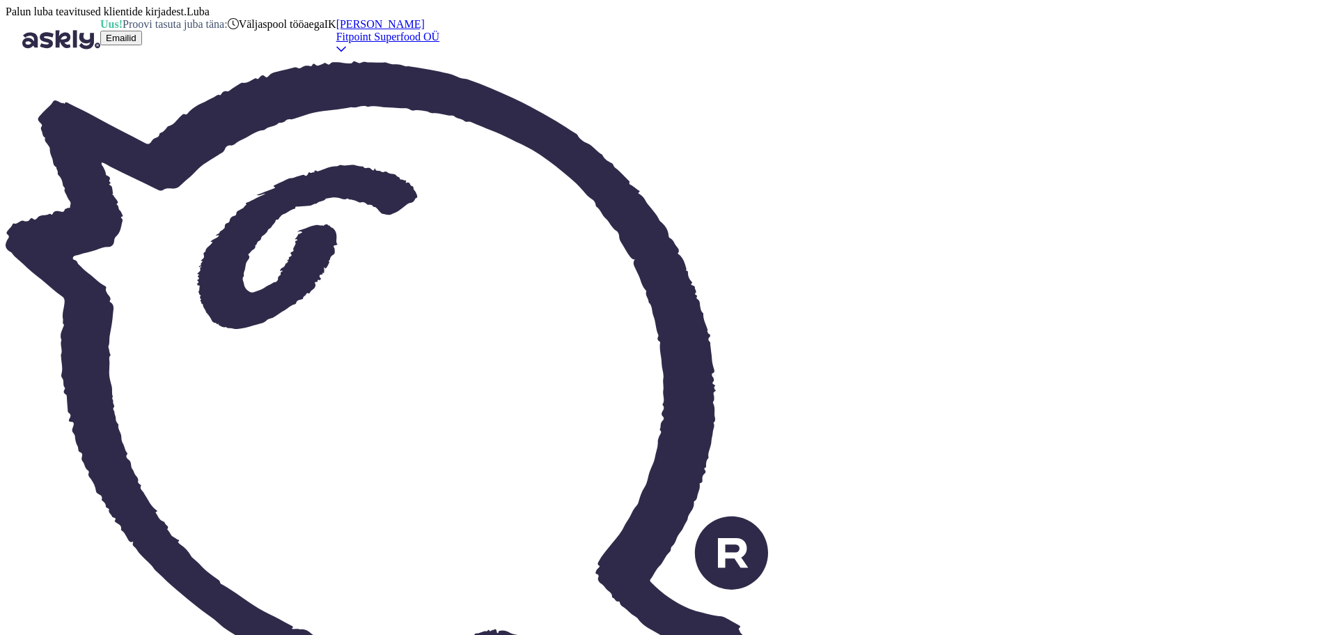
type textarea "Optimum"
type textarea "Optimum nutrition"
type textarea "Optimum Nutrition"
type textarea "Optimum nutrition который"
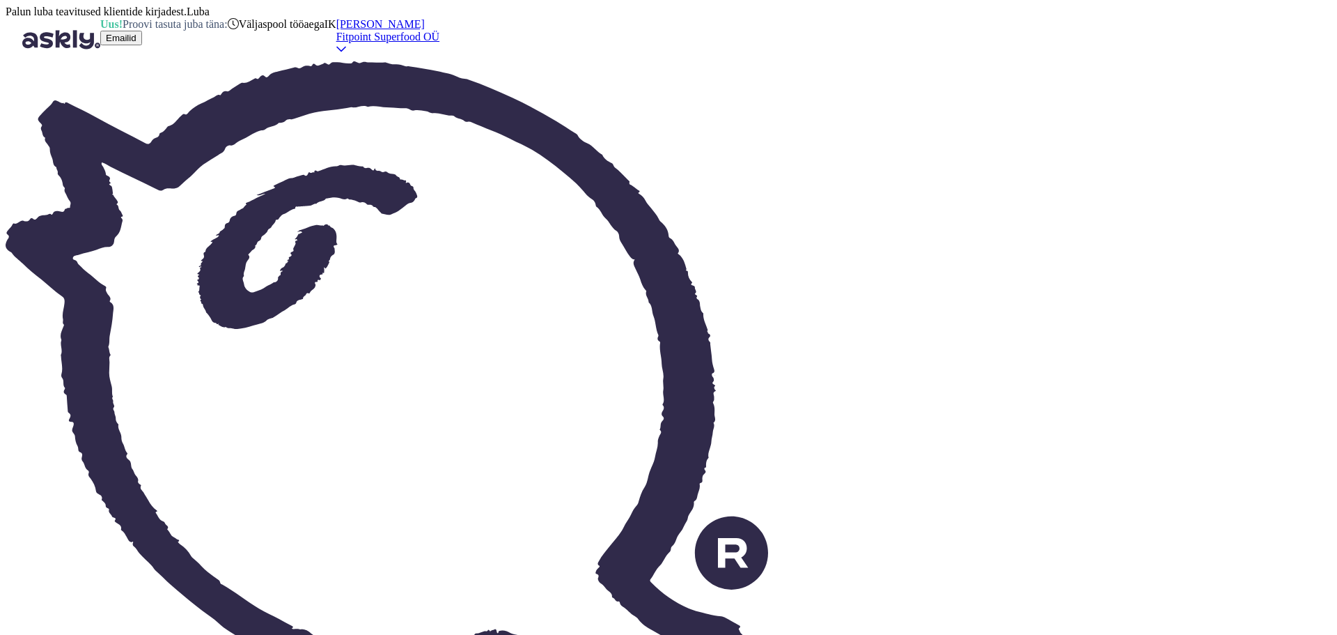
type textarea "Optimum nutrition which"
type textarea "Optimum nutrition который предложила"
type textarea "Optimum nutrition which offered"
type textarea "Optimum nutrition, который предложила"
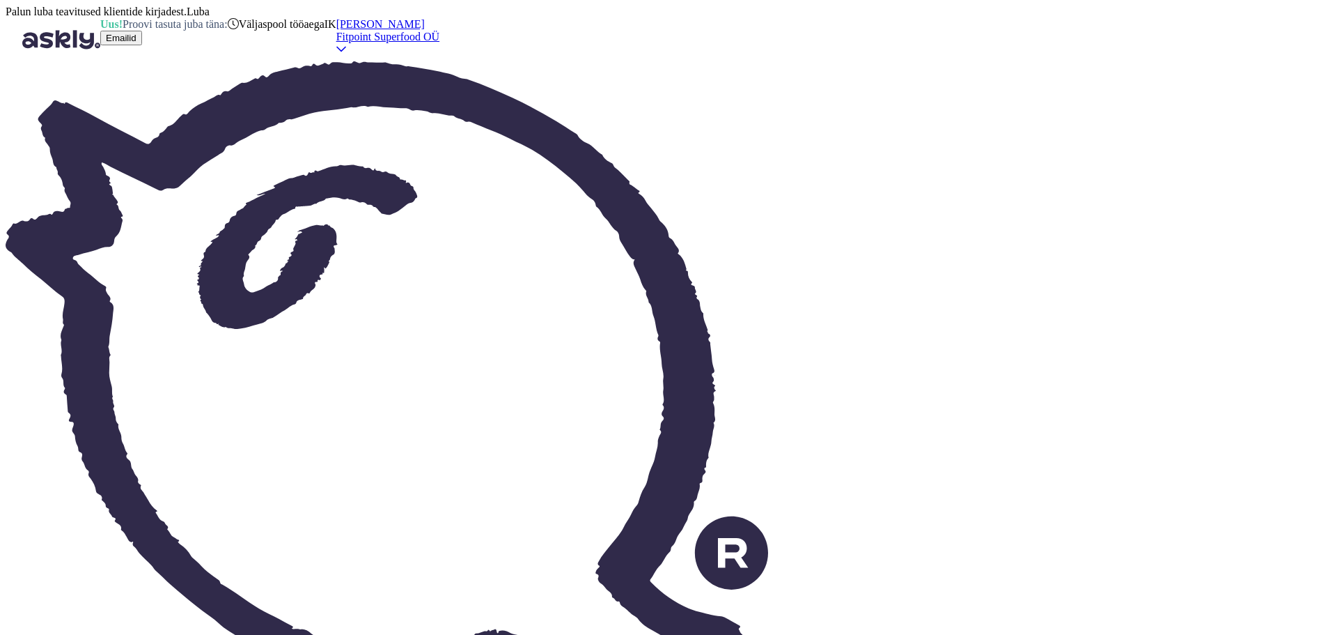
type textarea "Optimum nutrition, which was offered"
type textarea "Optimum nutrition, который предложила,но"
type textarea "Optimum nutrition, which was offered by,"
type textarea "Optimum nutrition, который предложила,но о"
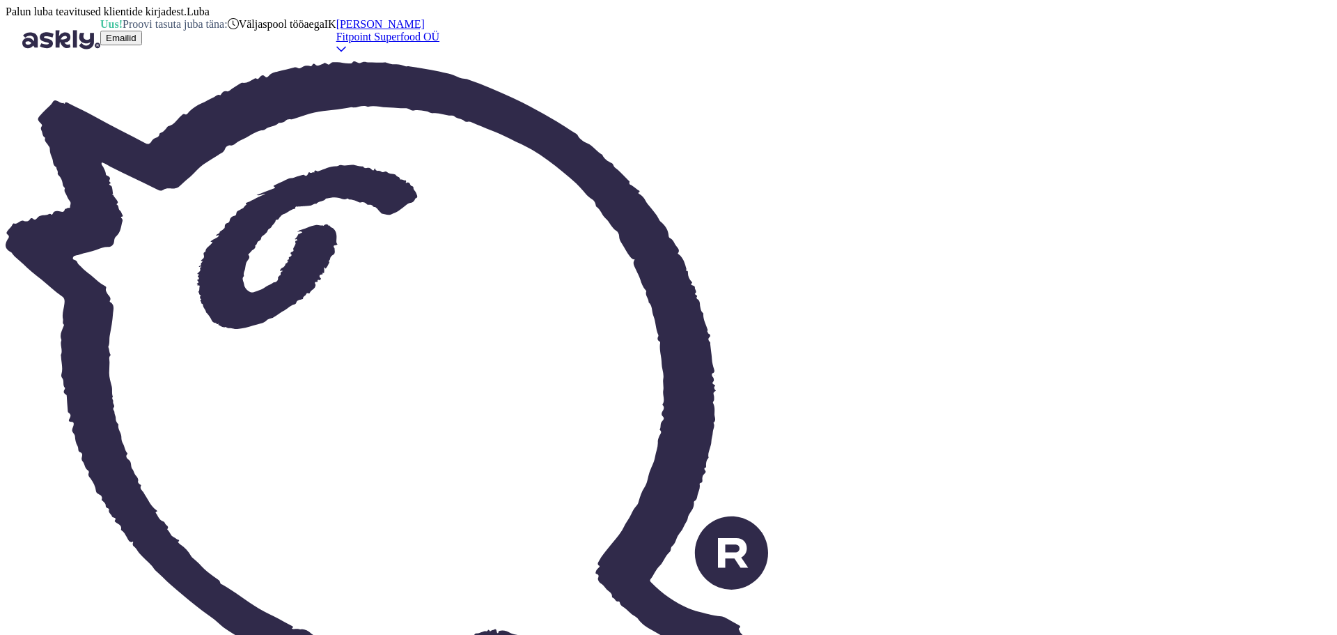
type textarea "Optimum nutrition, which suggested, but"
type textarea "Optimum nutrition, который предложила,но онат вар"
type textarea "Optimum nutrition, which she suggested, but she"
type textarea "Optimum nutrition, который предложила,но онат варианта"
type textarea "Optimum nutrition, which I suggested, but there is no option"
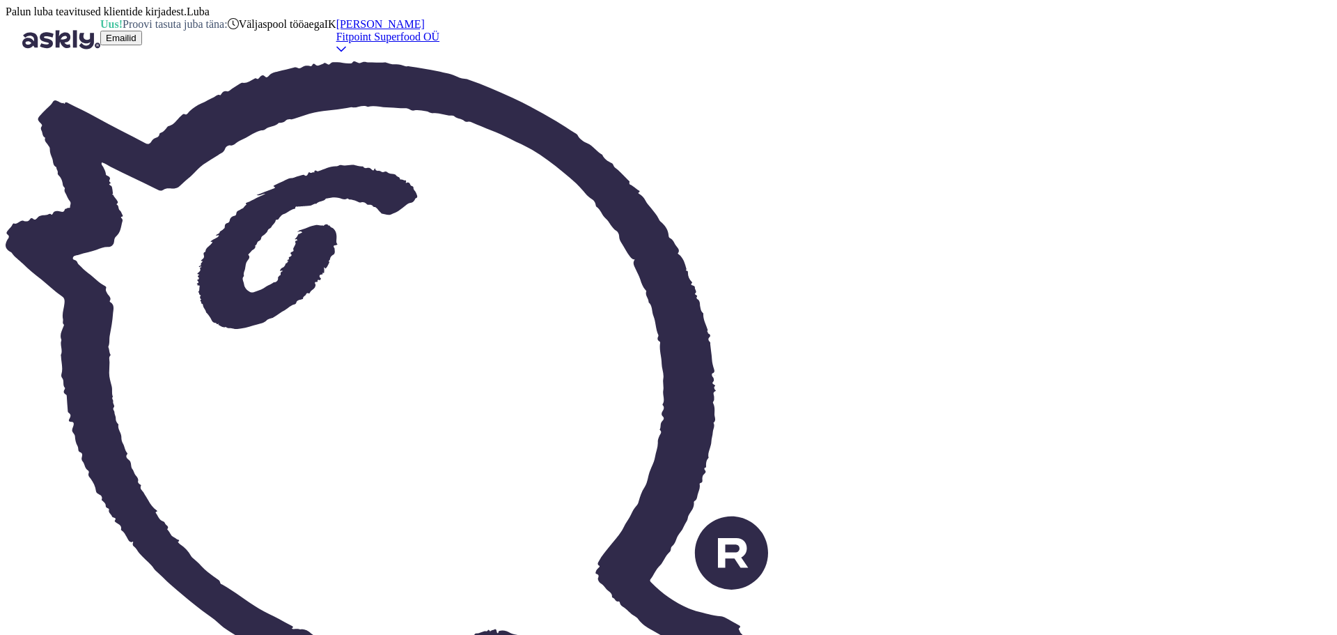
type textarea "Optimum nutrition, который предложила,но оба варианта"
type textarea "Optimum nutrition, which suggested, but both options"
type textarea "Optimum nutrition, который предложила,но оба варианта хорошие"
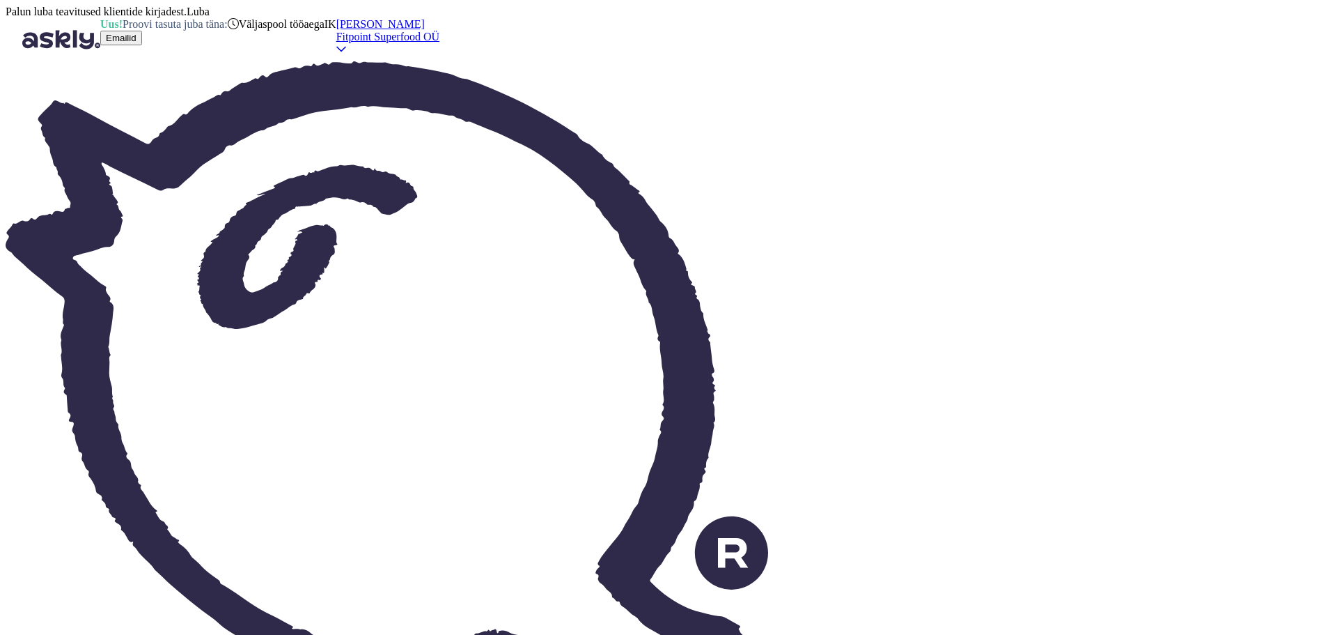
type textarea "Optimum nutrition, which I suggested, but both options are good"
type textarea "Данные"
type textarea "Data"
type textarea "Данные товары"
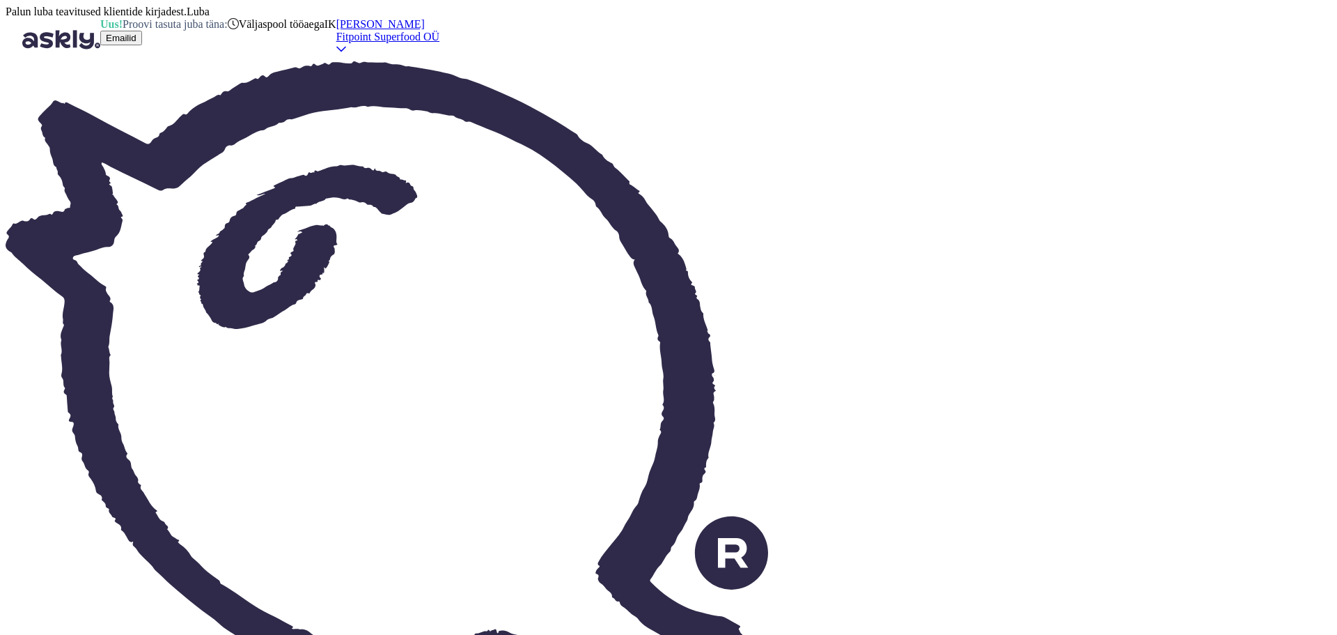
type textarea "These products"
type textarea "Данные товары есть"
type textarea "These products are available"
type textarea "Данные товары есть в н"
type textarea "These products are available in"
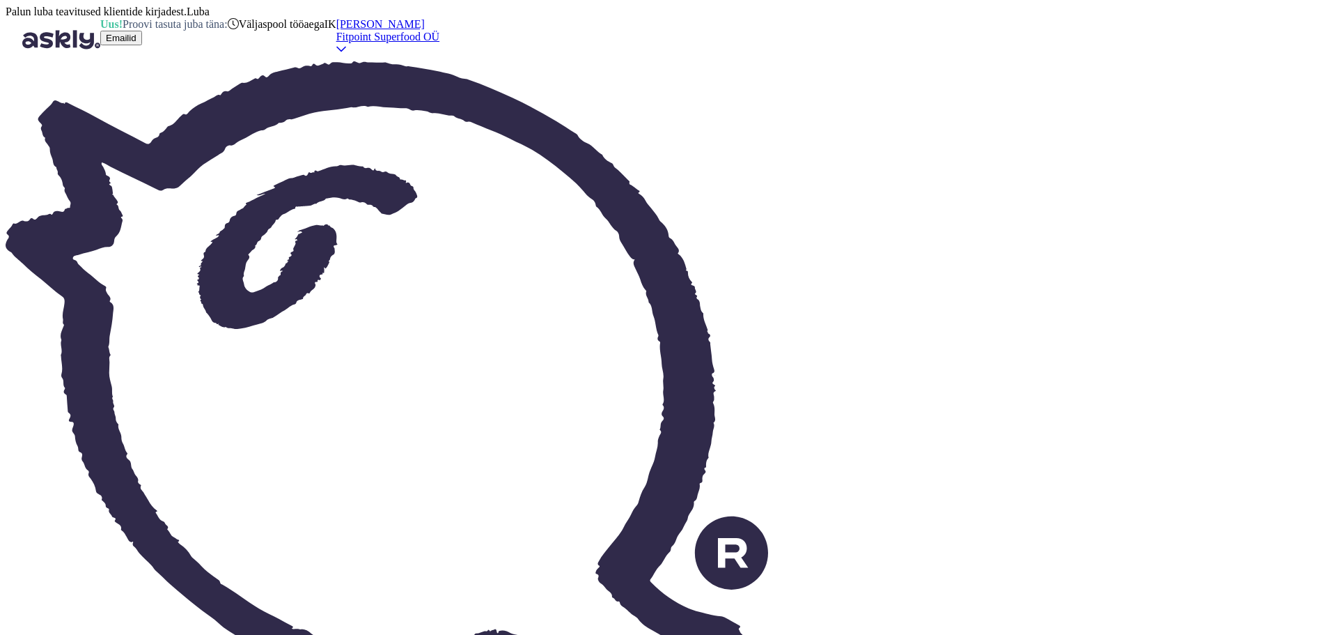
type textarea "Данные товары есть в наличие"
type textarea "These products are in stock"
type textarea "Данные товары есть в наличие в м"
type textarea "These products are available in"
type textarea "Данные товары есть в наличие в магазине н"
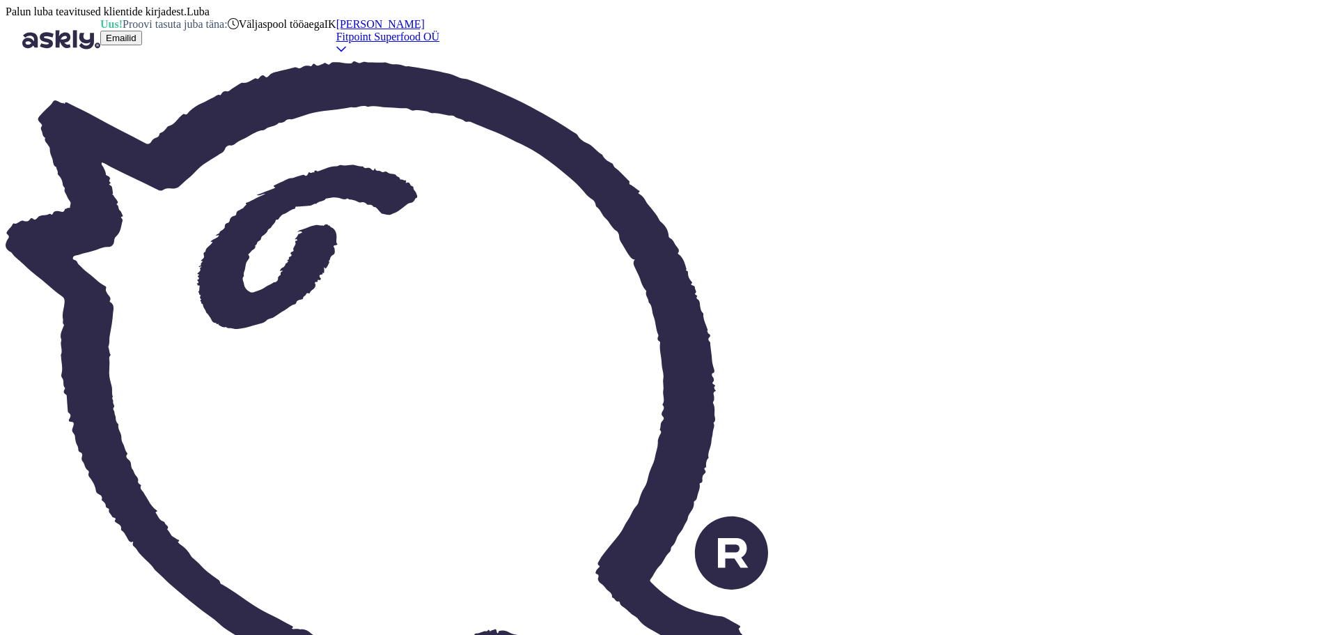
type textarea "These products are available in the store"
type textarea "Данные товары есть в наличие в магазине на"
type textarea "These products are available in the store at"
type textarea "Данные товары есть в наличие в магазине на haabersti 1"
type textarea "These products are available in the store on haabersti"
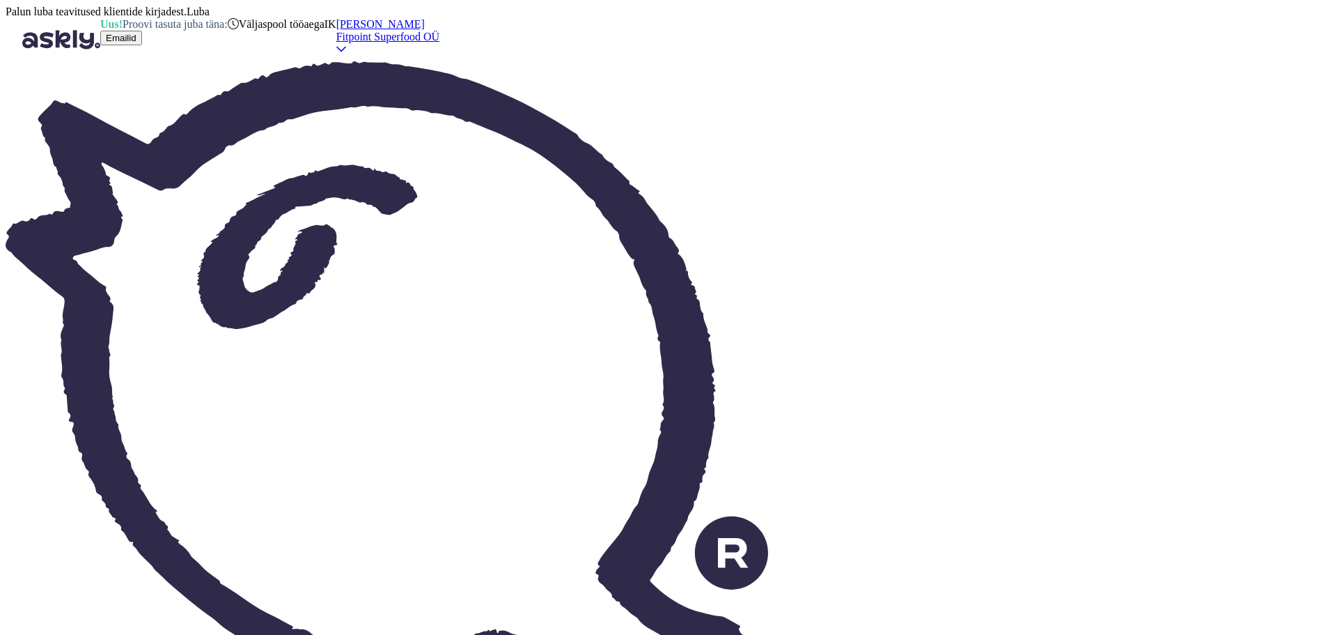
type textarea "Данные товары есть в наличие в магазине на haabersti1,"
type textarea "These products are available in the store at haabersti1,"
type textarea "Данные товары есть в наличие в магазине на haabersti1,завтра мфы"
type textarea "These products are available in the store on haabersti1, tomorrow"
type textarea "Данные товары есть в наличие в магазине на haabersti1,завтра вы см"
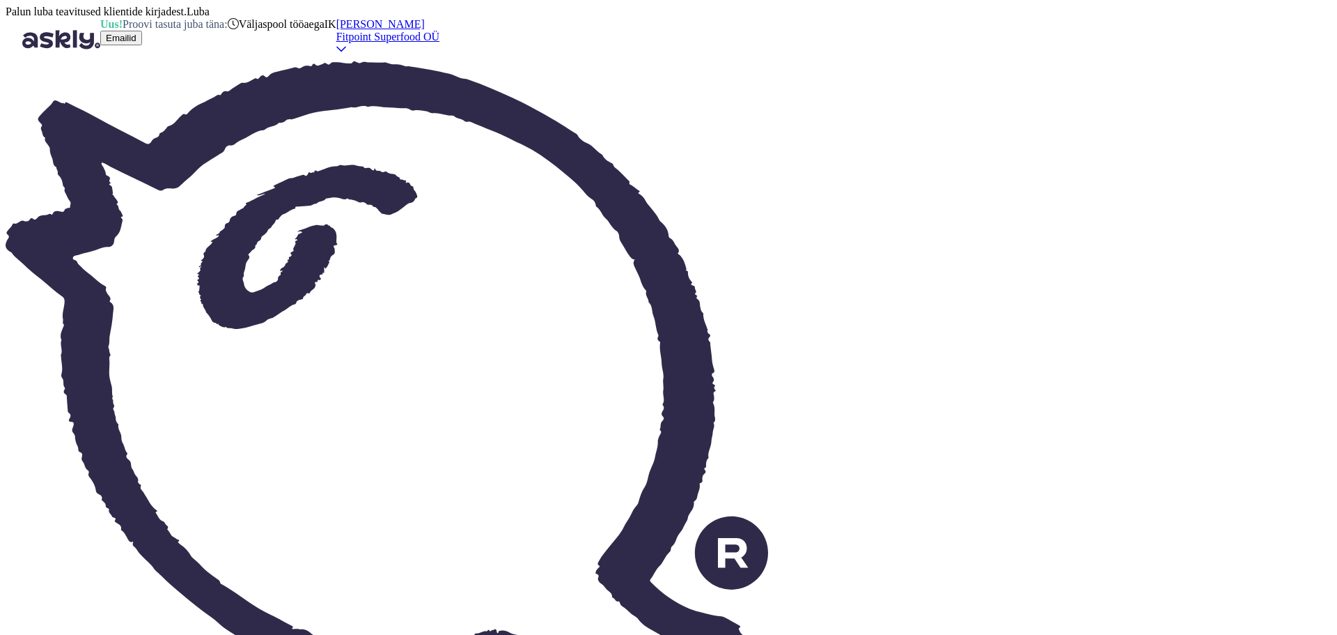
type textarea "These products are available in the store on haabersti1, tomorrow you"
type textarea "Данные товары есть в наличие в магазине на haabersti1,завтра вы сможете пр"
type textarea "These products are available in the store on haabersti1, tomorrow you will be a…"
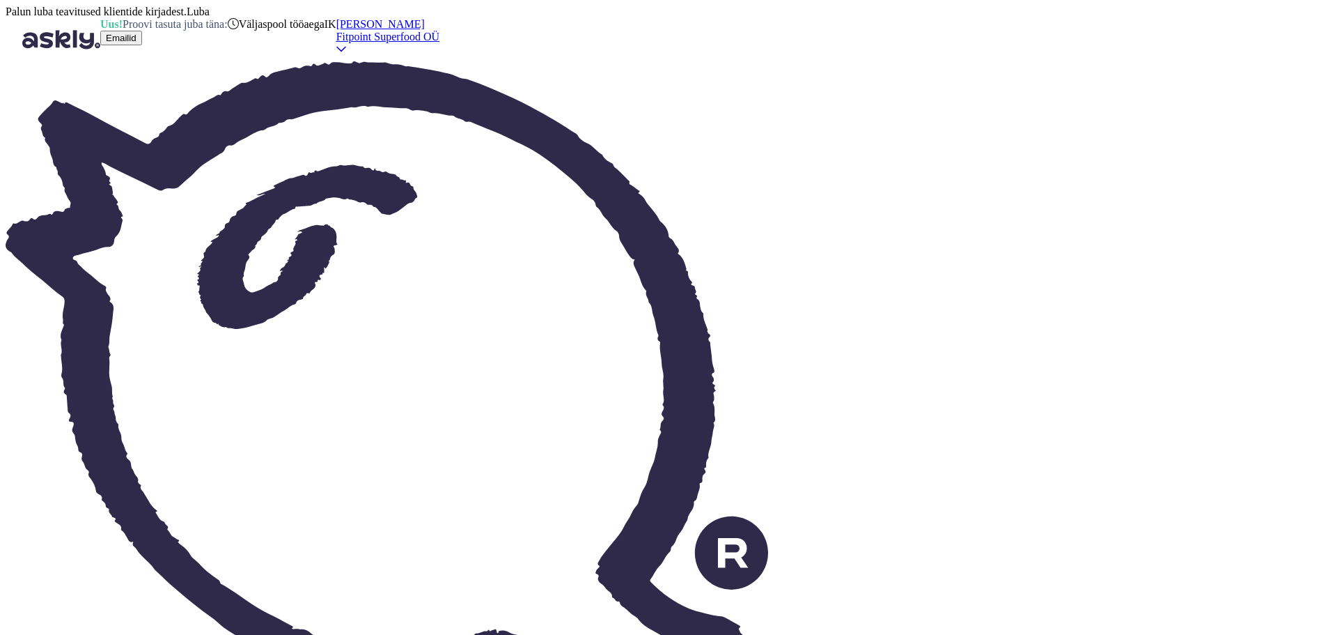
scroll to position [3007, 0]
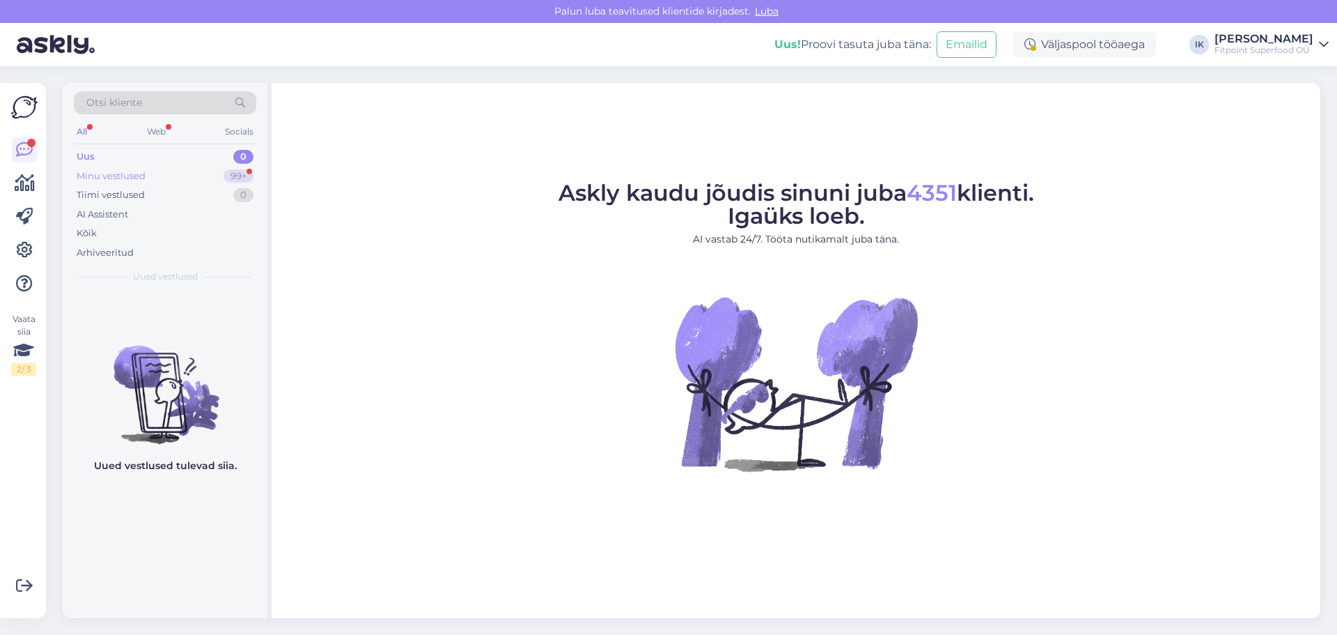
click at [128, 173] on div "Minu vestlused" at bounding box center [111, 176] width 69 height 14
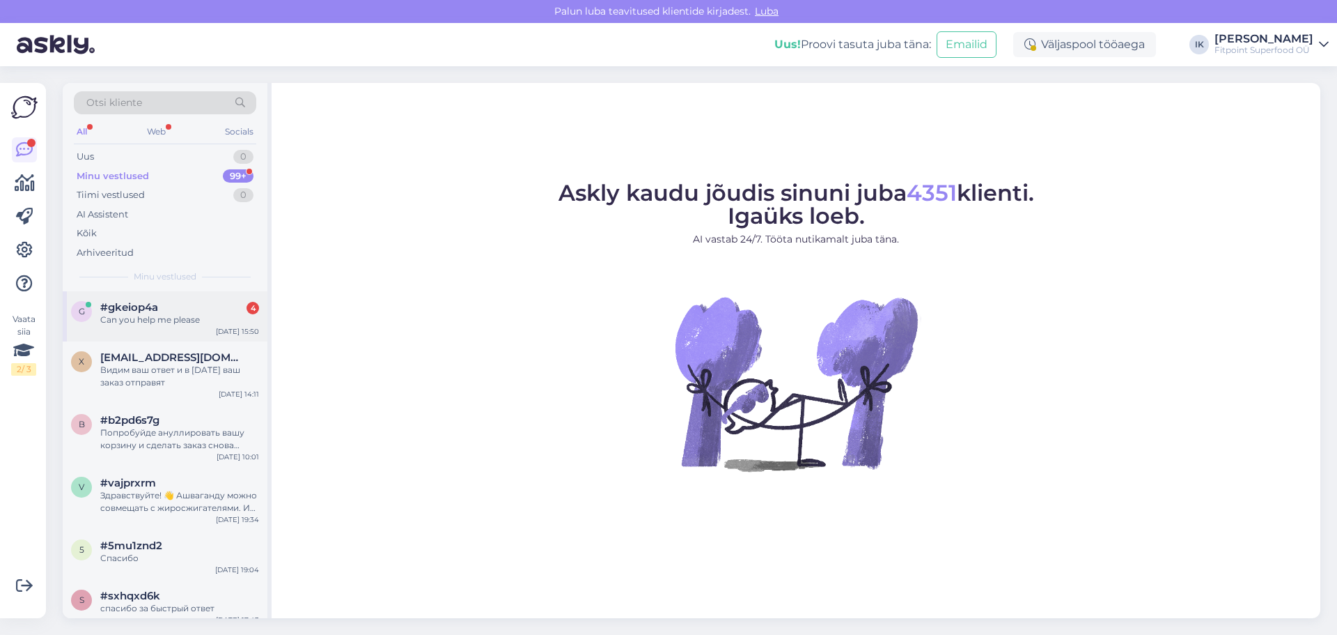
click at [212, 307] on div "#gkeiop4a 4" at bounding box center [179, 307] width 159 height 13
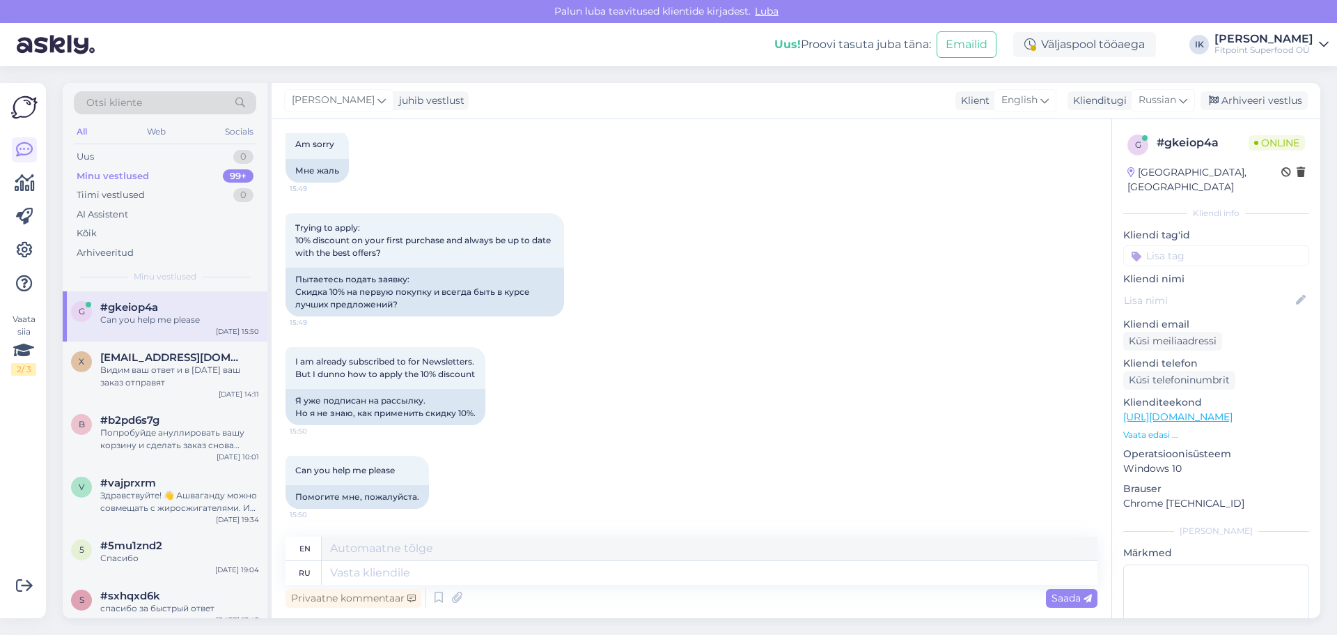
scroll to position [3417, 0]
click at [582, 580] on textarea at bounding box center [710, 573] width 776 height 24
type textarea "V"
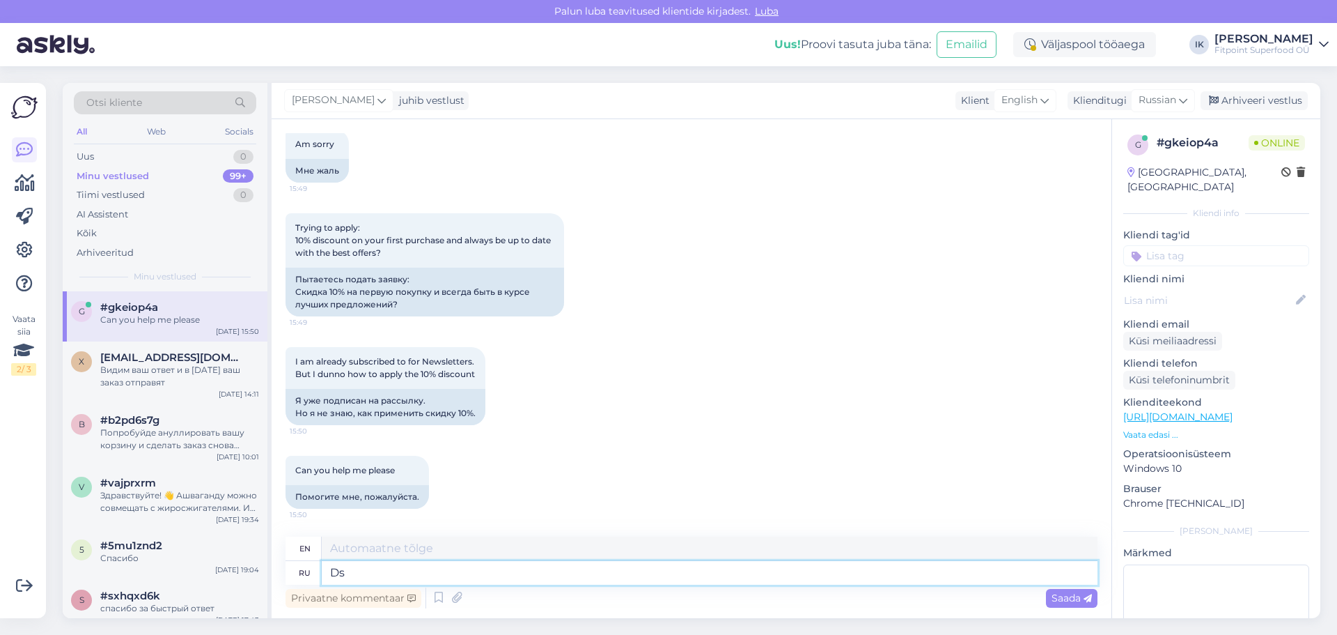
type textarea "D"
type textarea "V"
type textarea "Можно ва"
type textarea "Can"
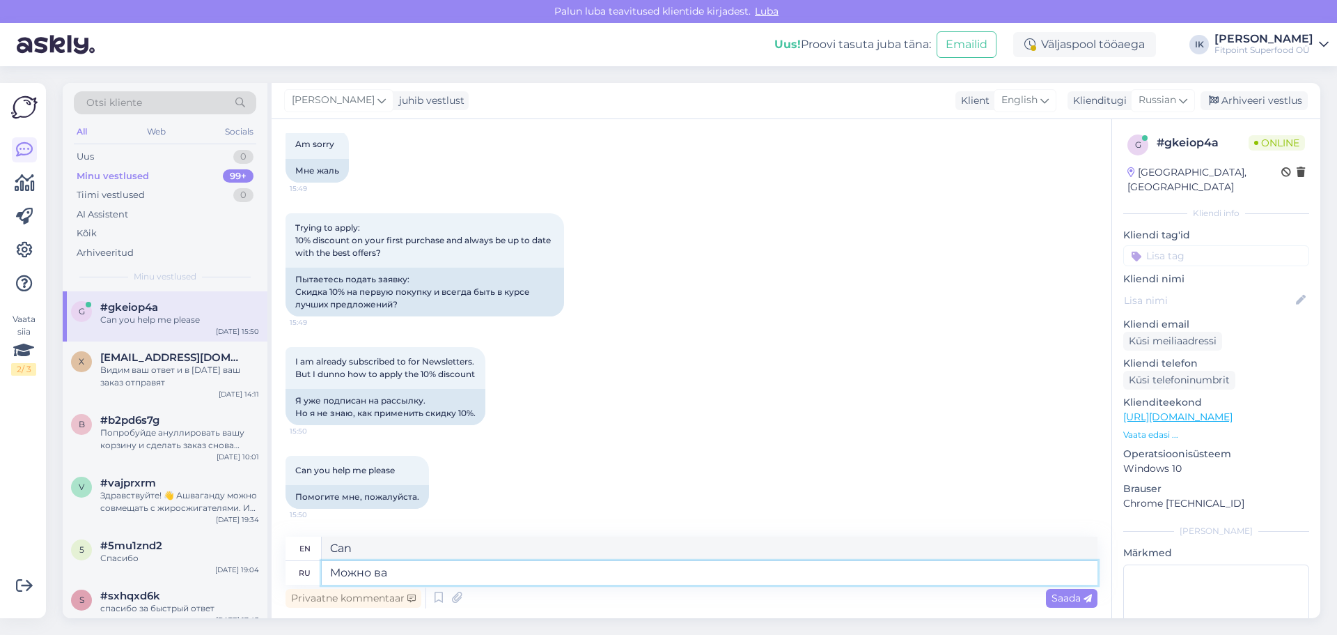
type textarea "Можно ваш"
type textarea "Can I have yours?"
type textarea "Можно вашу почту"
type textarea "Can I have your email?"
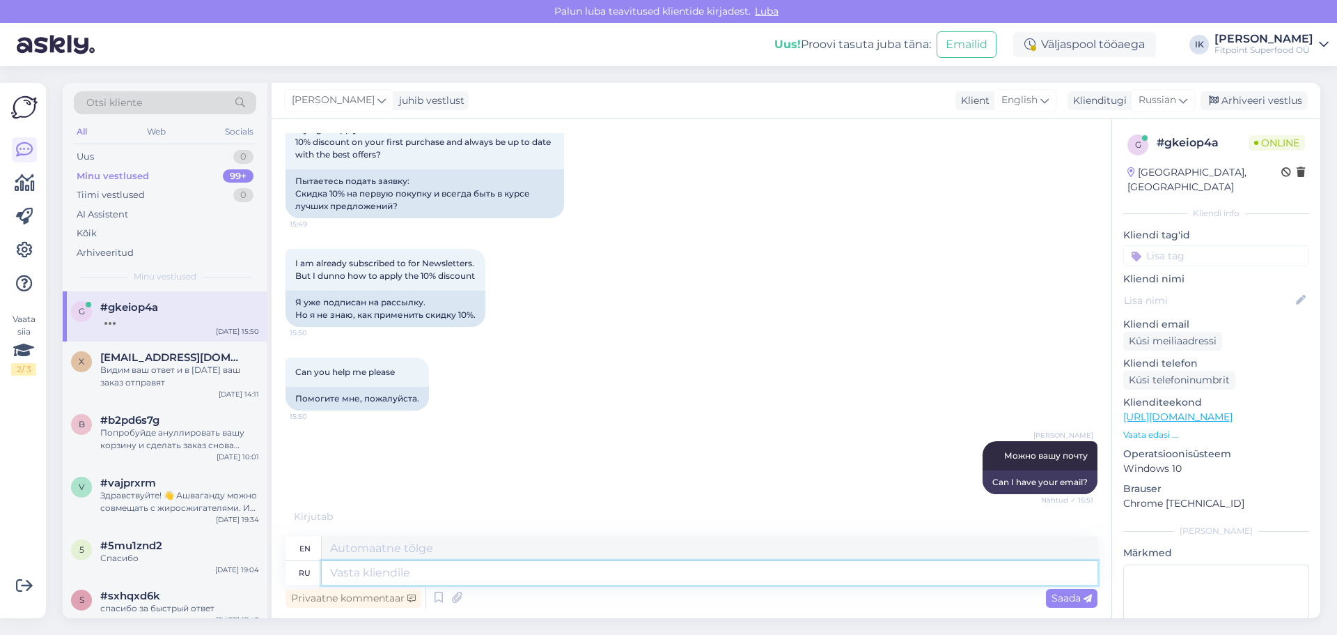
scroll to position [3584, 0]
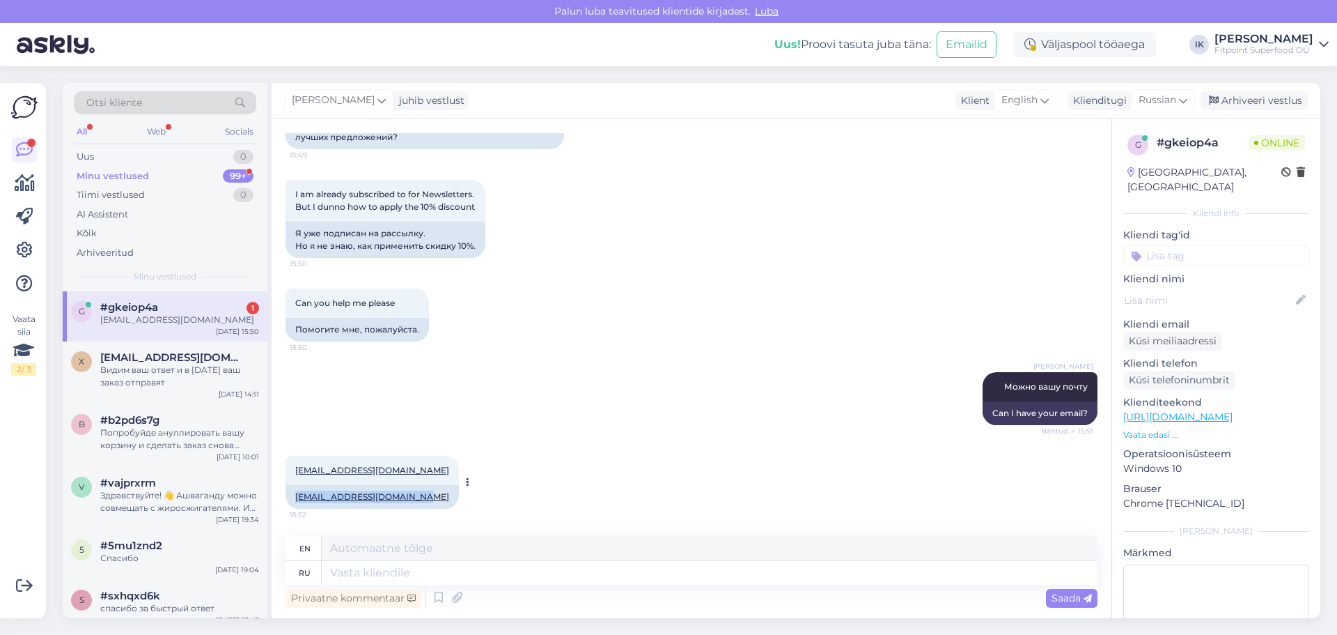
drag, startPoint x: 423, startPoint y: 495, endPoint x: 288, endPoint y: 503, distance: 135.3
click at [288, 503] on div "waelanwar.egy@hotmail.com" at bounding box center [372, 497] width 173 height 24
copy link "waelanwar.egy@hotmail.com"
click at [418, 576] on textarea at bounding box center [710, 573] width 776 height 24
paste textarea "V7PYQ3UK0R"
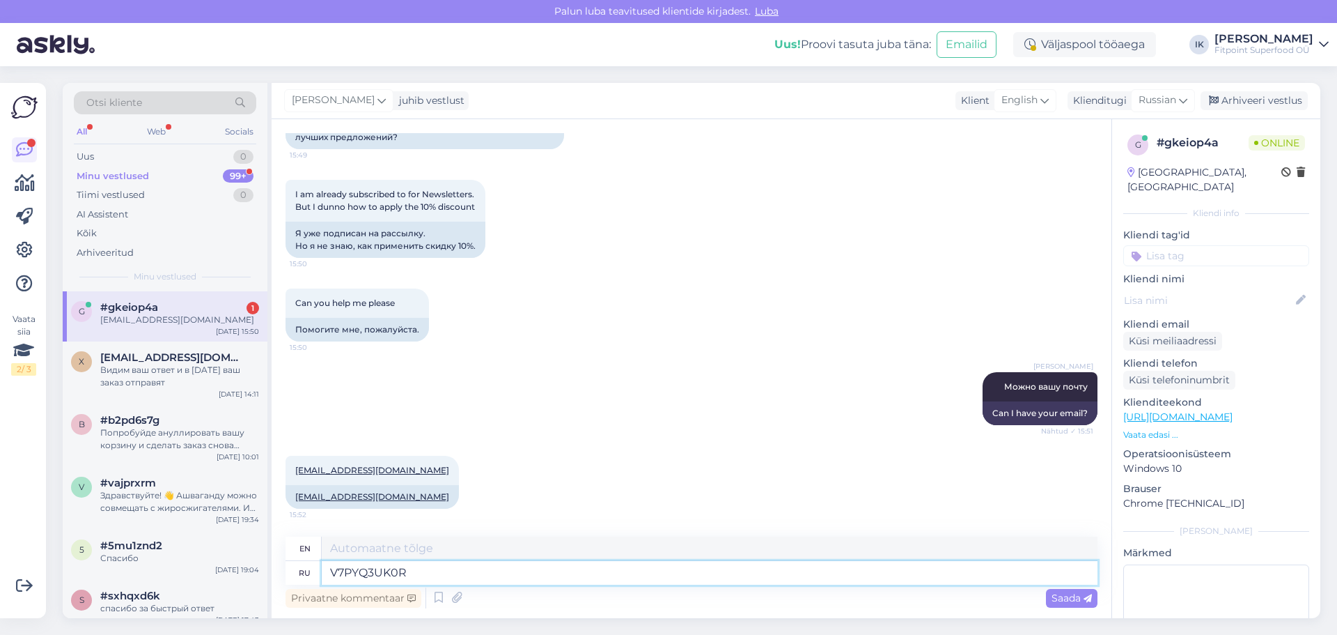
type textarea "V7PYQ3UK0R"
type textarea "V7PYQ3UK0R вот в"
type textarea "V7PYQ3UK0R here"
type textarea "V7PYQ3UK0R вот ваш ку"
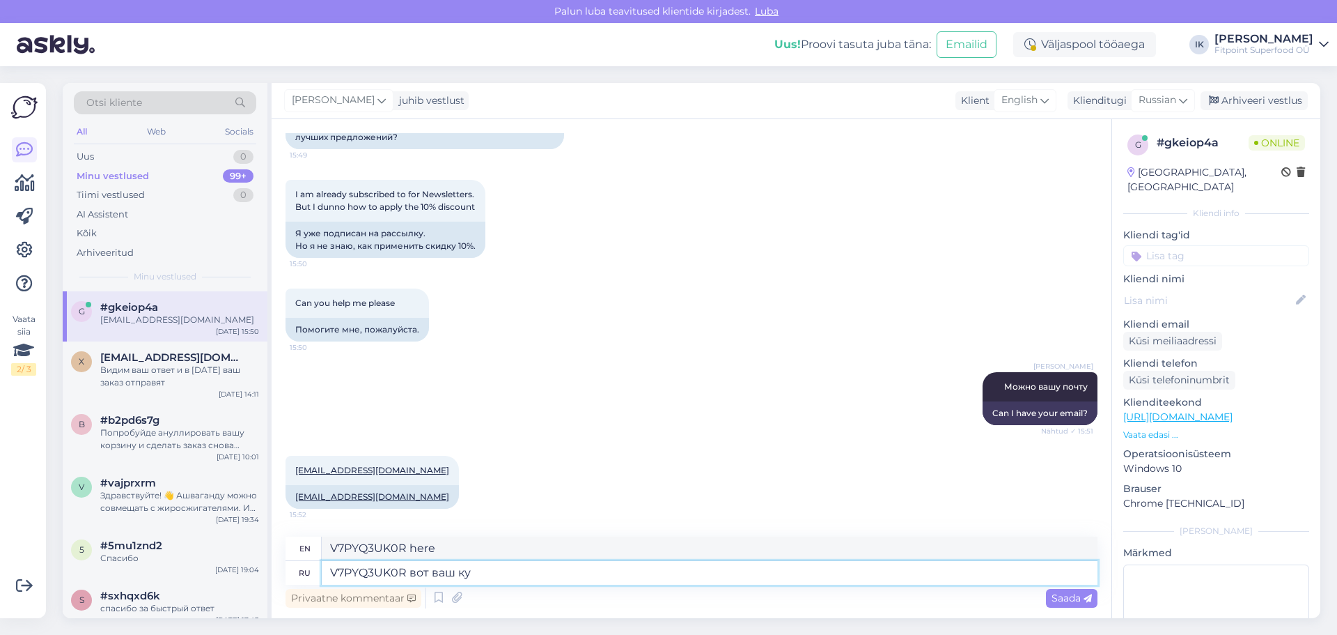
type textarea "V7PYQ3UK0R here is yours"
type textarea "V7PYQ3UK0R вот ваш купон н"
type textarea "V7PYQ3UK0R here is your coupon"
type textarea "V7PYQ3UK0R вот ваш купон на с"
type textarea "V7PYQ3UK0R here is your coupon for"
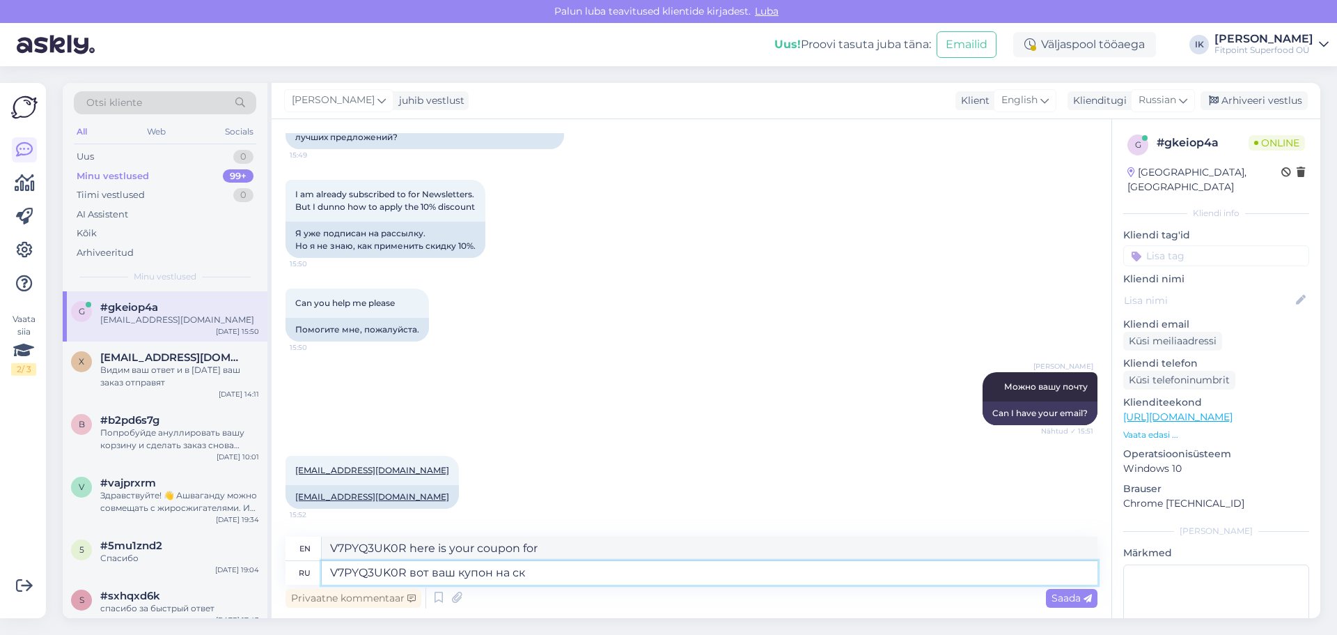
type textarea "V7PYQ3UK0R вот ваш купон на ски"
type textarea "V7PYQ3UK0R here is your coupon for s"
type textarea "V7PYQ3UK0R вот ваш купон на скидку"
type textarea "V7PYQ3UK0R here is your discount coupon"
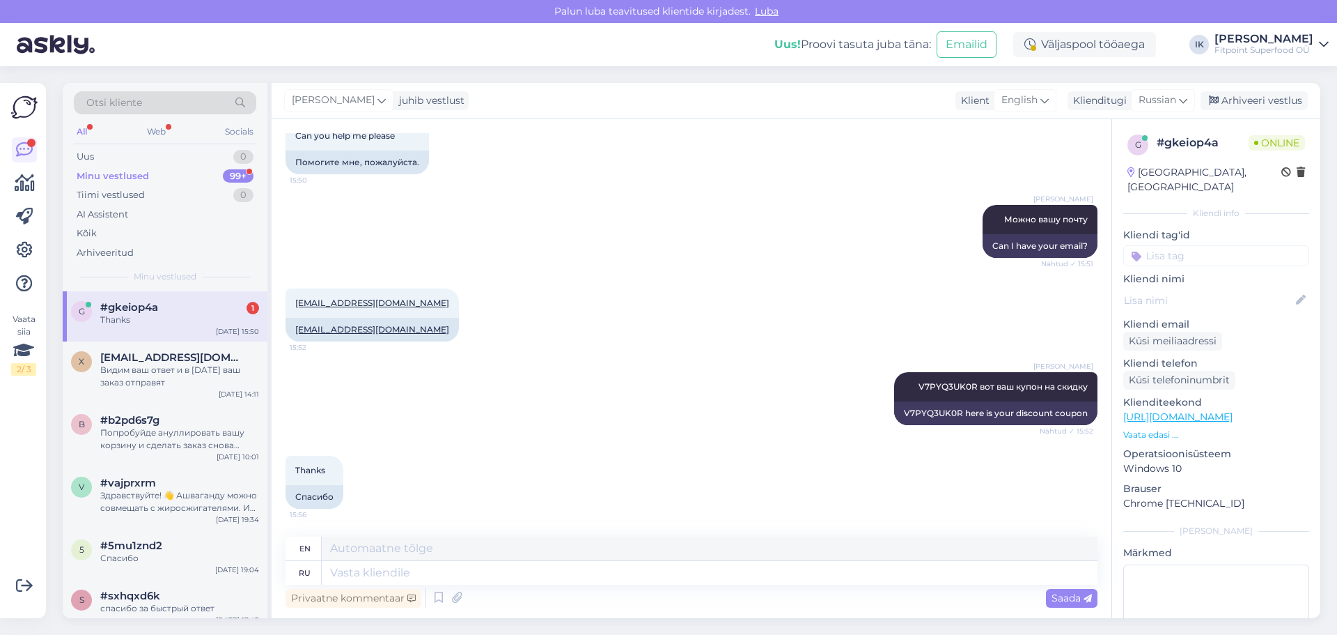
scroll to position [3751, 0]
click at [483, 410] on div "Ilja Koivanen V7PYQ3UK0R вот ваш купон на скидку Nähtud ✓ 15:52 V7PYQ3UK0R here…" at bounding box center [692, 399] width 812 height 84
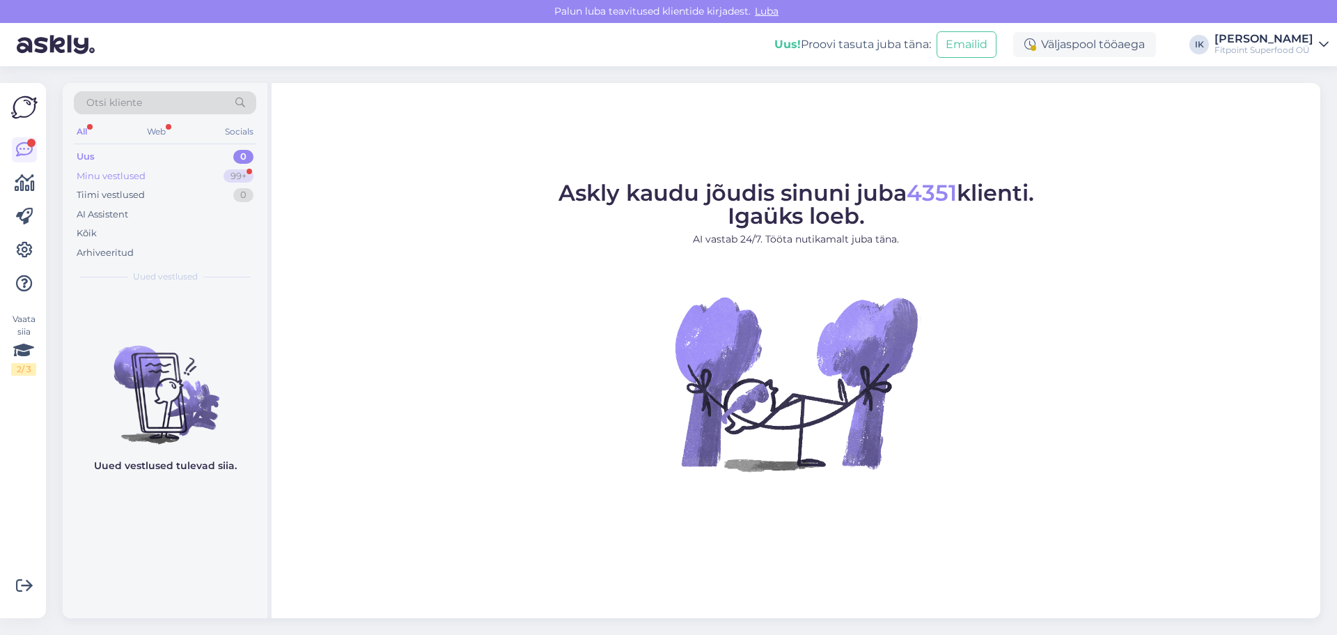
click at [160, 170] on div "Minu vestlused 99+" at bounding box center [165, 176] width 182 height 20
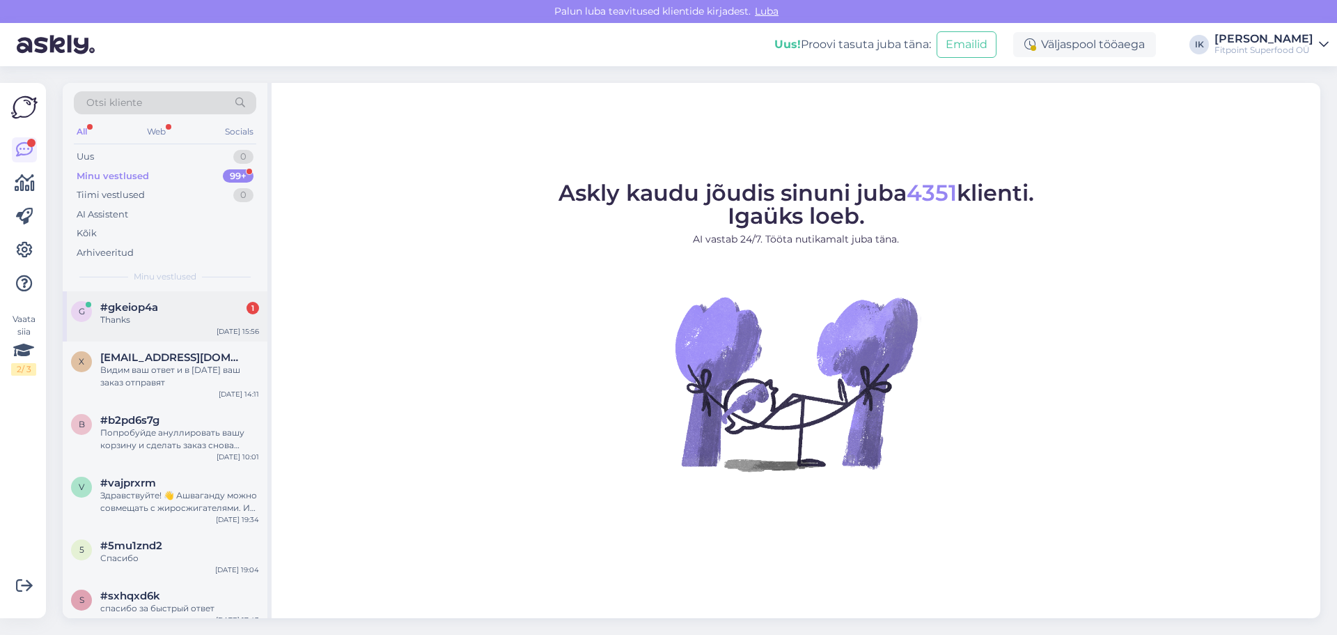
click at [198, 322] on div "Thanks" at bounding box center [179, 319] width 159 height 13
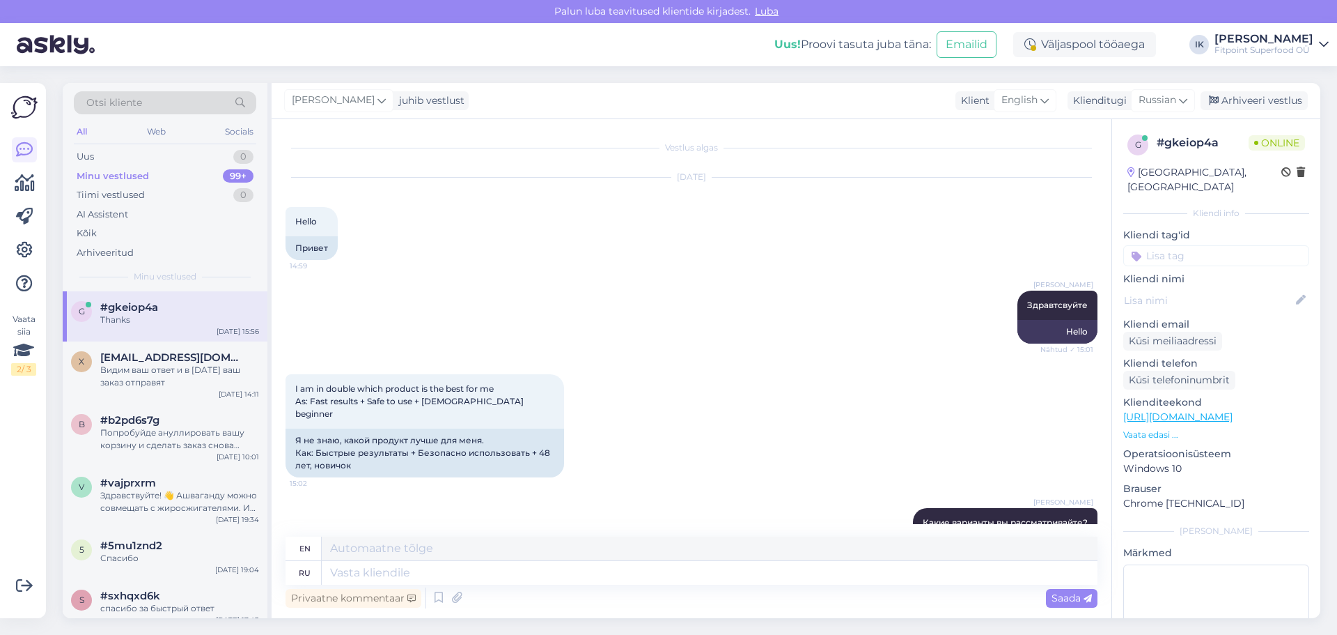
scroll to position [3751, 0]
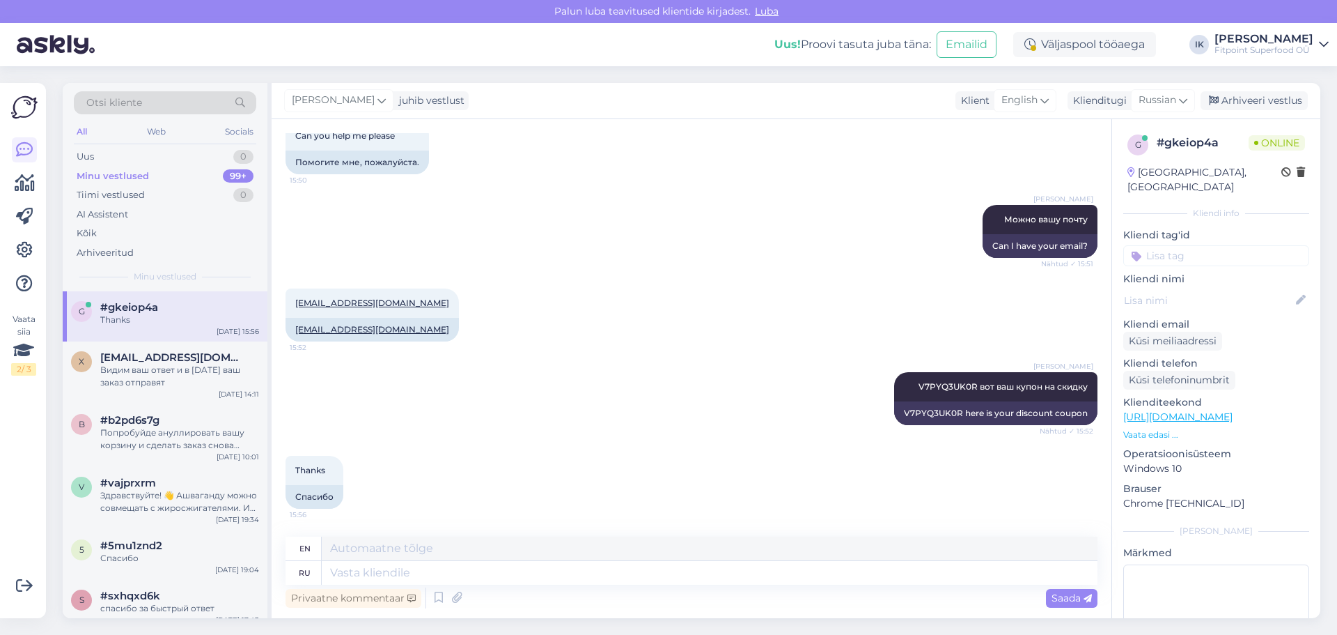
click at [566, 446] on div "Thanks 15:56 Спасибо" at bounding box center [692, 482] width 812 height 84
